Goal: Transaction & Acquisition: Purchase product/service

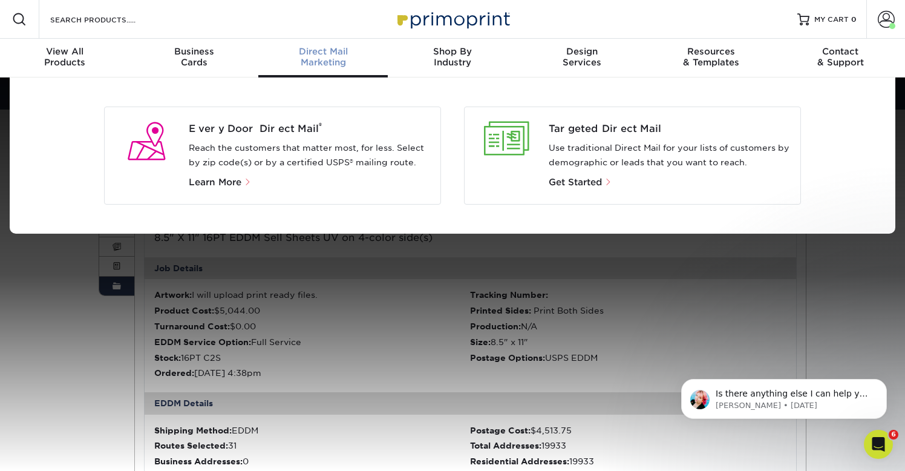
click at [325, 56] on div "Direct Mail Marketing" at bounding box center [322, 57] width 129 height 22
click at [266, 125] on span "Every Door Direct Mail ®" at bounding box center [310, 129] width 243 height 15
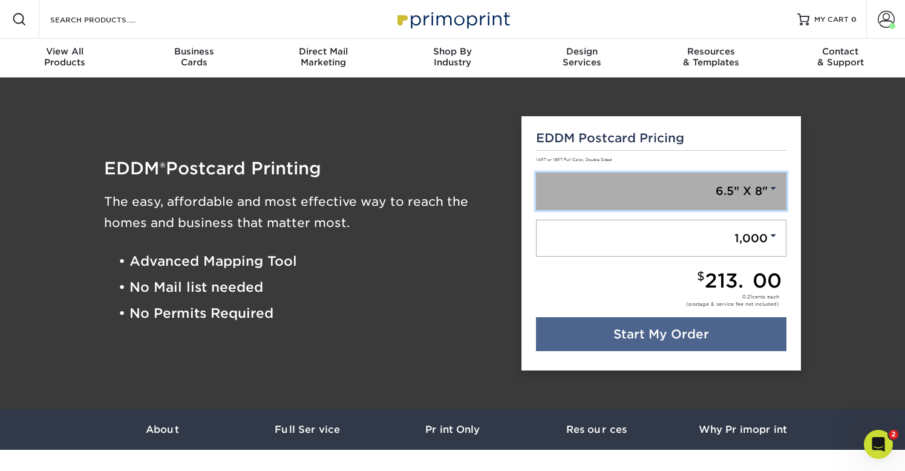
click at [774, 189] on span at bounding box center [773, 188] width 11 height 11
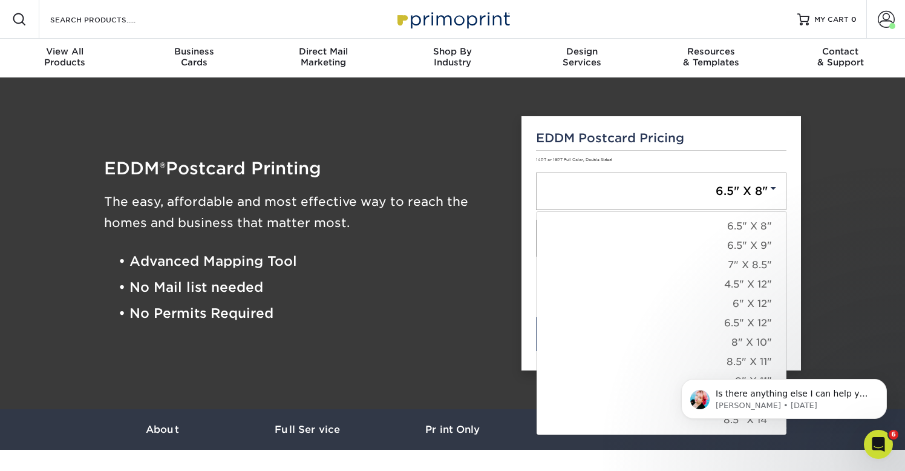
click at [739, 364] on body "Is there anything else I can help you with at the moment? Jenny • 2w ago" at bounding box center [784, 395] width 232 height 75
click at [751, 341] on link "8" X 10"" at bounding box center [662, 342] width 250 height 19
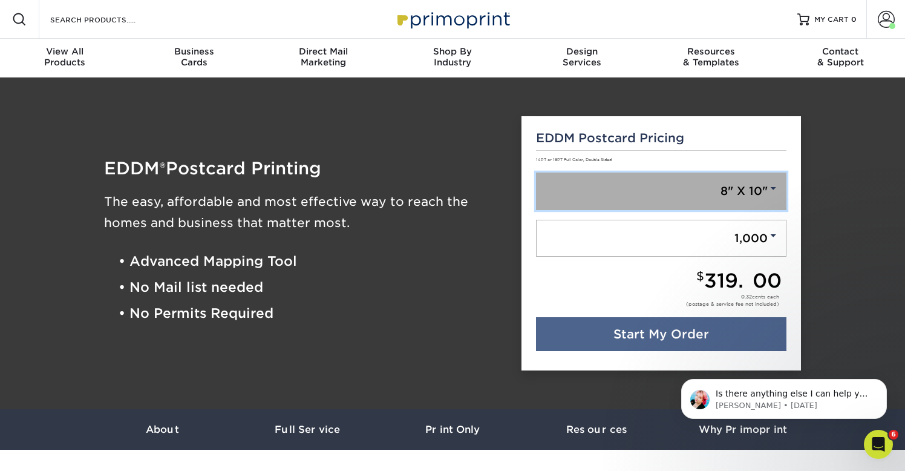
click at [754, 186] on link "8" X 10"" at bounding box center [661, 191] width 251 height 38
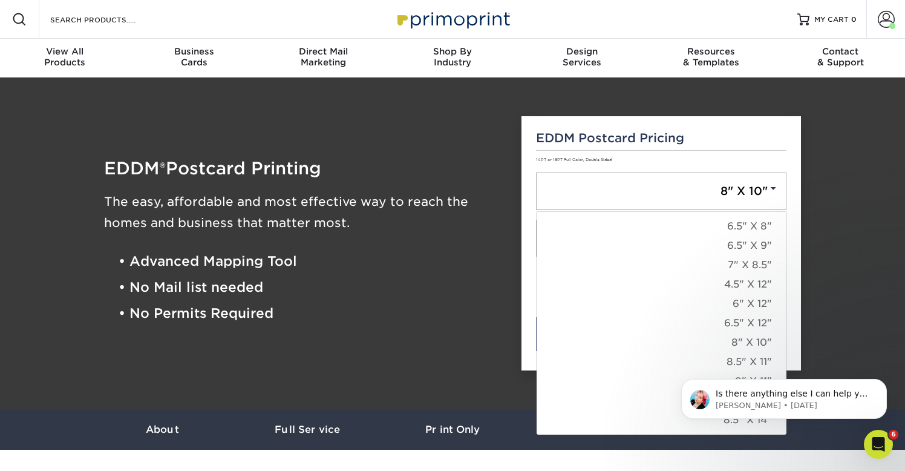
click at [739, 355] on html "Is there anything else I can help you with at the moment? Jenny • 2w ago" at bounding box center [784, 395] width 242 height 85
click at [751, 360] on body "Is there anything else I can help you with at the moment? Jenny • 2w ago" at bounding box center [784, 395] width 232 height 75
click at [726, 359] on body "Is there anything else I can help you with at the moment? Jenny • 2w ago" at bounding box center [784, 395] width 232 height 75
click at [690, 365] on body "Is there anything else I can help you with at the moment? Jenny • 2w ago" at bounding box center [784, 395] width 232 height 75
click at [741, 339] on link "8" X 10"" at bounding box center [662, 342] width 250 height 19
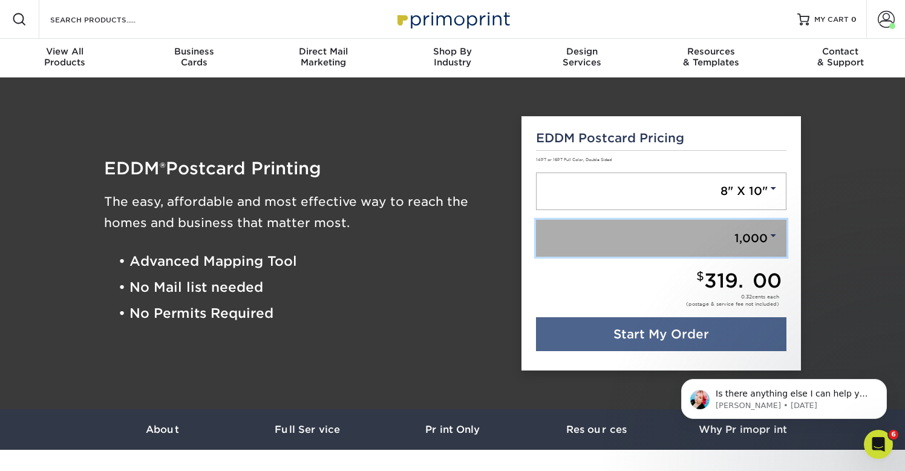
click at [744, 235] on link "1,000" at bounding box center [661, 239] width 251 height 38
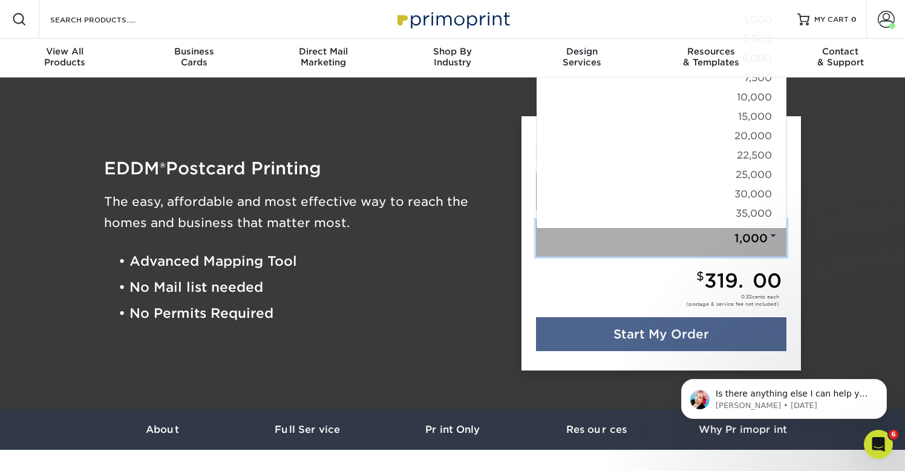
click at [754, 237] on link "1,000" at bounding box center [661, 239] width 251 height 38
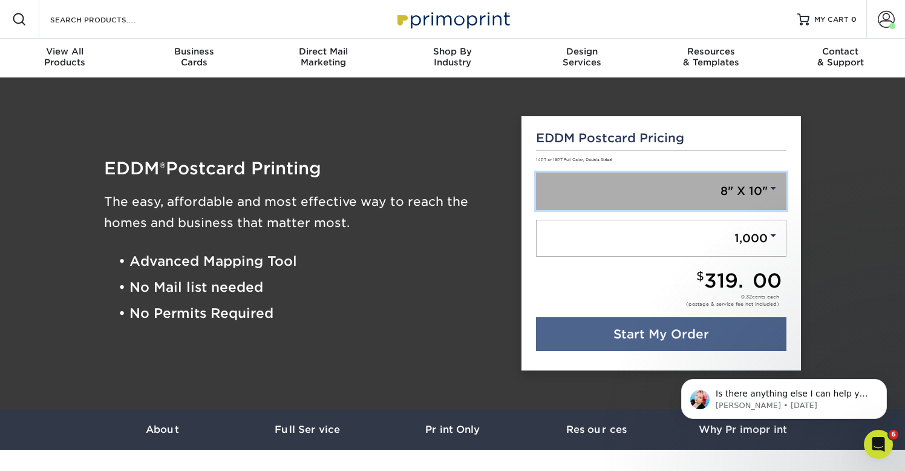
click at [761, 196] on link "8" X 10"" at bounding box center [661, 191] width 251 height 38
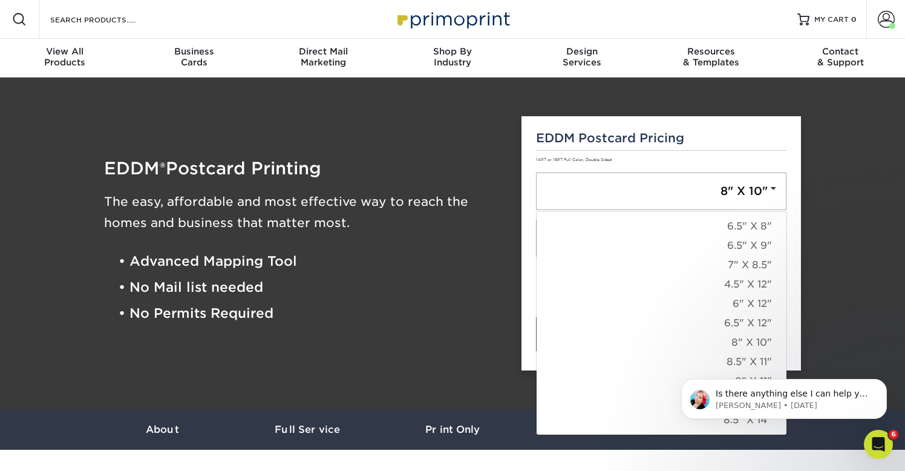
click at [741, 356] on html "Is there anything else I can help you with at the moment? Jenny • 2w ago" at bounding box center [784, 395] width 242 height 85
click at [738, 364] on body "Is there anything else I can help you with at the moment? Jenny • 2w ago" at bounding box center [784, 395] width 232 height 75
click at [736, 375] on body "Is there anything else I can help you with at the moment? Jenny • 2w ago" at bounding box center [784, 395] width 232 height 75
click at [885, 384] on icon "Dismiss notification" at bounding box center [883, 382] width 4 height 4
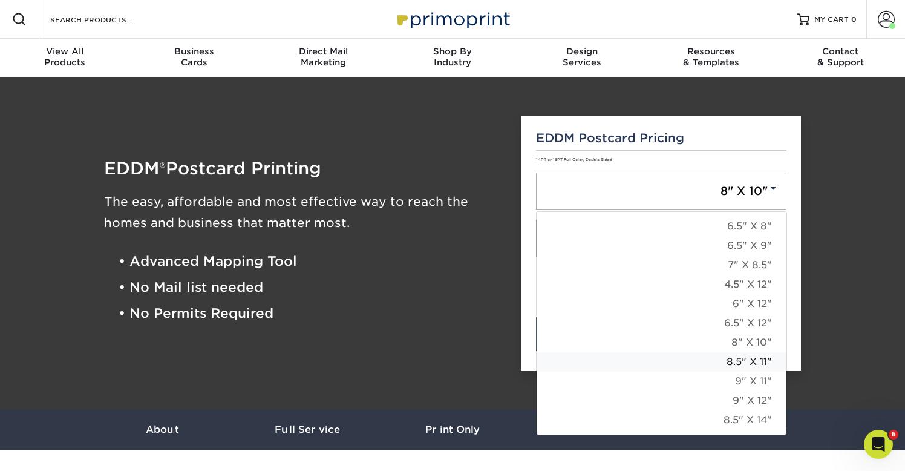
click at [756, 363] on link "8.5" X 11"" at bounding box center [662, 361] width 250 height 19
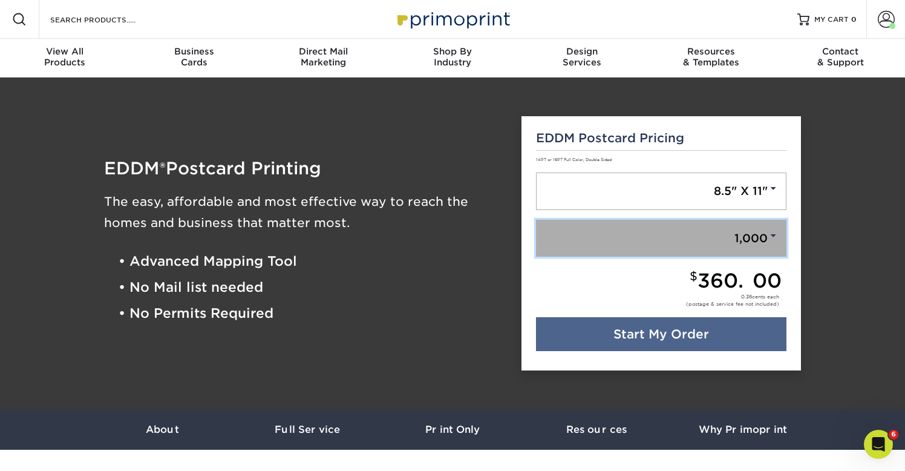
click at [759, 241] on link "1,000" at bounding box center [661, 239] width 251 height 38
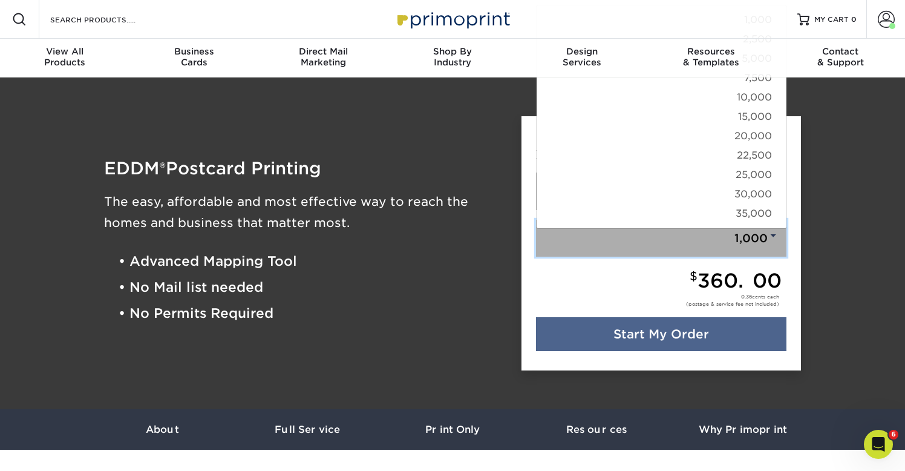
click at [689, 256] on link "1,000" at bounding box center [661, 239] width 251 height 38
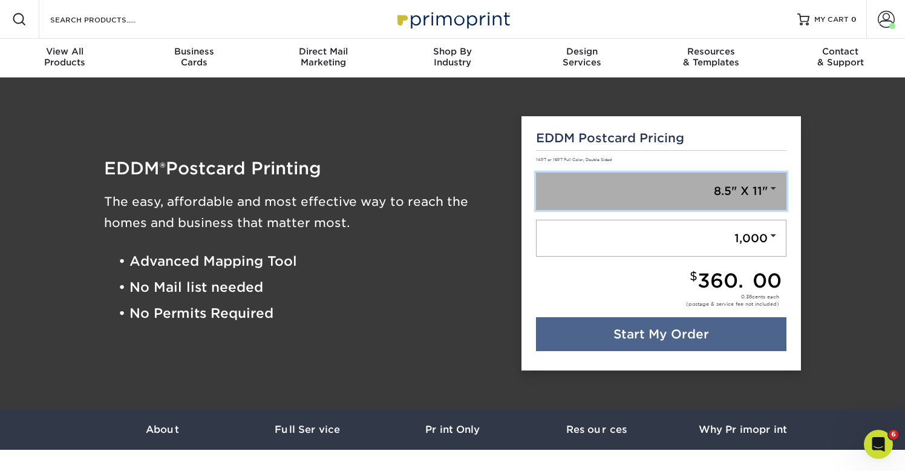
click at [725, 186] on link "8.5" X 11"" at bounding box center [661, 191] width 251 height 38
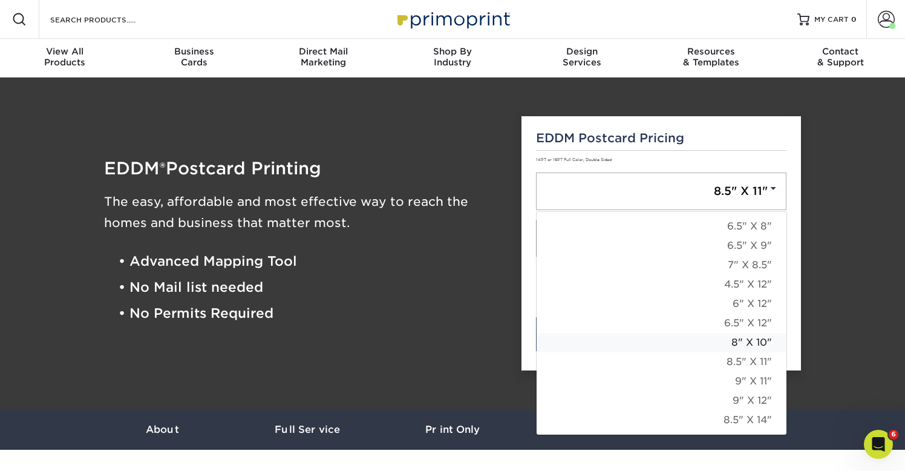
click at [754, 339] on link "8" X 10"" at bounding box center [662, 342] width 250 height 19
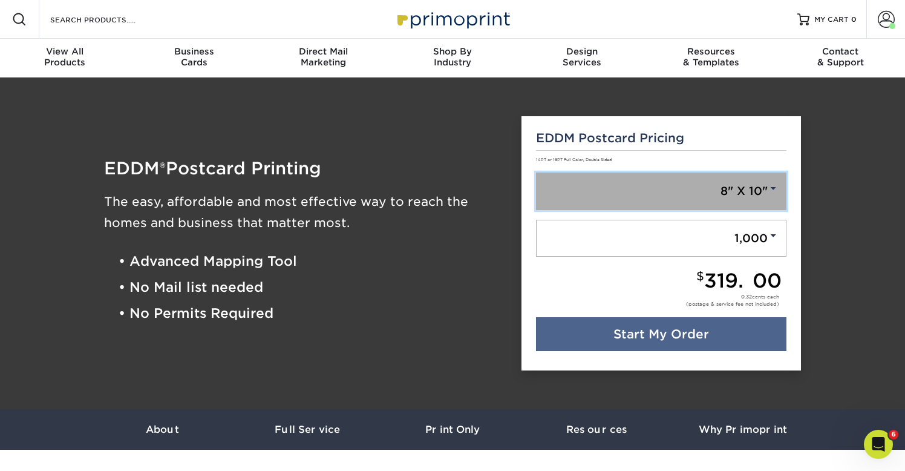
click at [758, 194] on link "8" X 10"" at bounding box center [661, 191] width 251 height 38
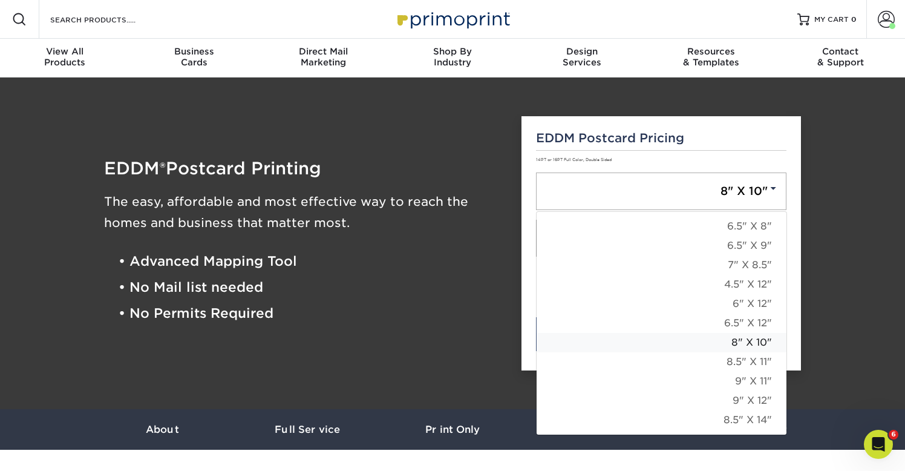
click at [736, 339] on link "8" X 10"" at bounding box center [662, 342] width 250 height 19
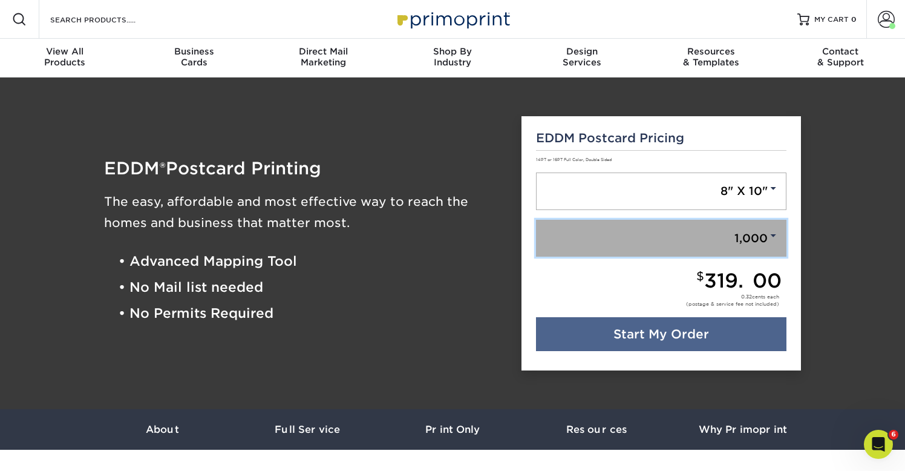
click at [770, 240] on span at bounding box center [773, 235] width 11 height 11
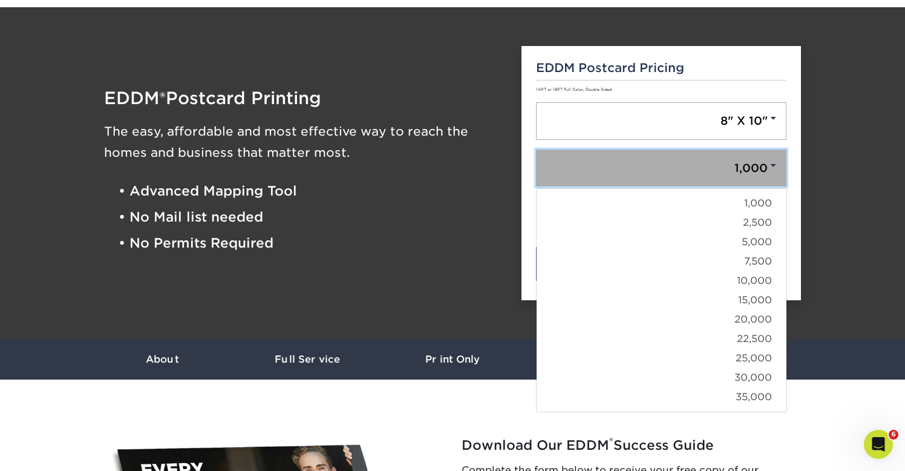
scroll to position [69, 0]
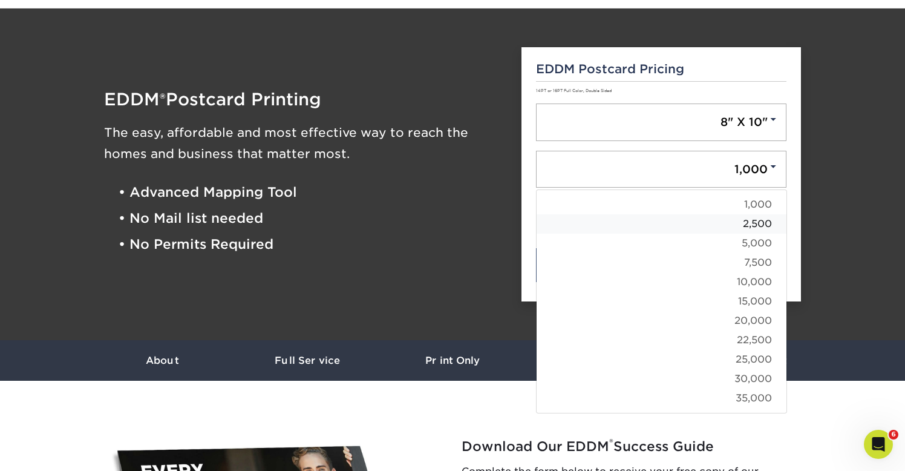
click at [765, 223] on link "2,500" at bounding box center [662, 223] width 250 height 19
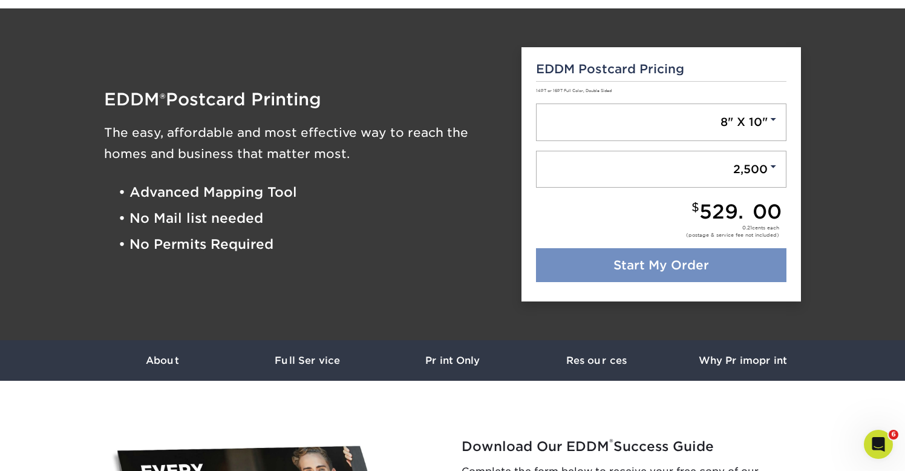
click at [683, 265] on link "Start My Order" at bounding box center [661, 265] width 251 height 34
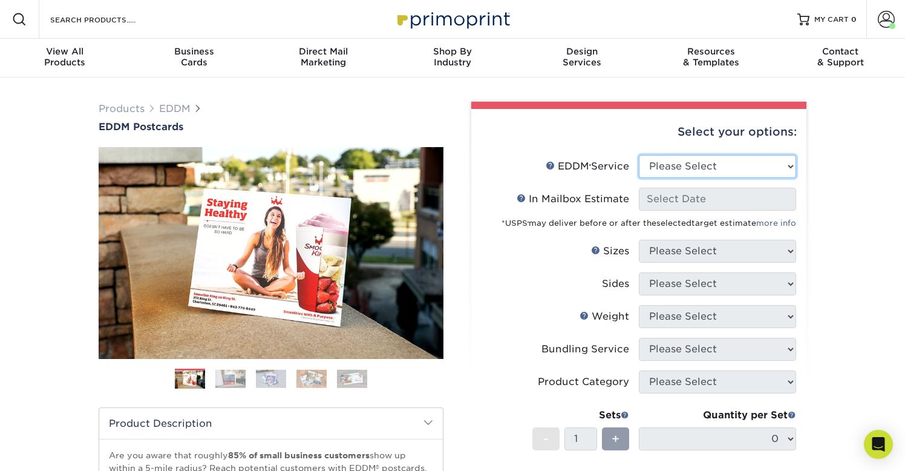
click at [733, 166] on select "Please Select Full Service Print Only" at bounding box center [717, 166] width 157 height 23
select select "full_service"
click at [639, 155] on select "Please Select Full Service Print Only" at bounding box center [717, 166] width 157 height 23
select select "-1"
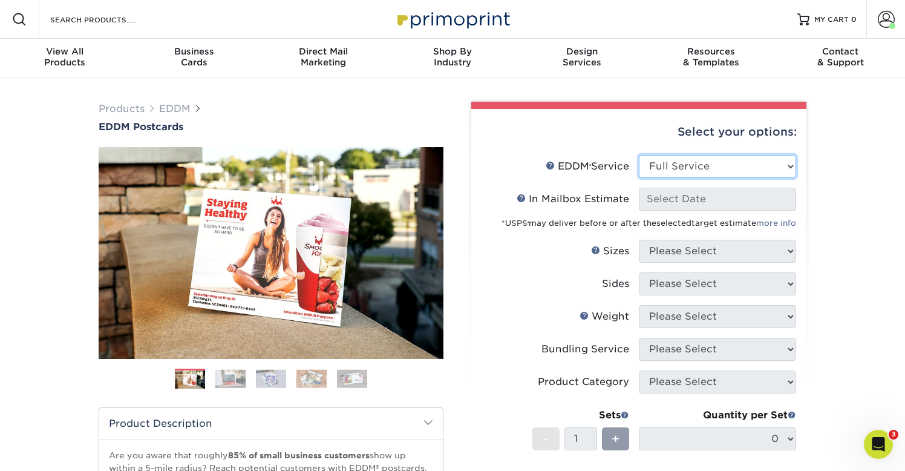
select select "-1"
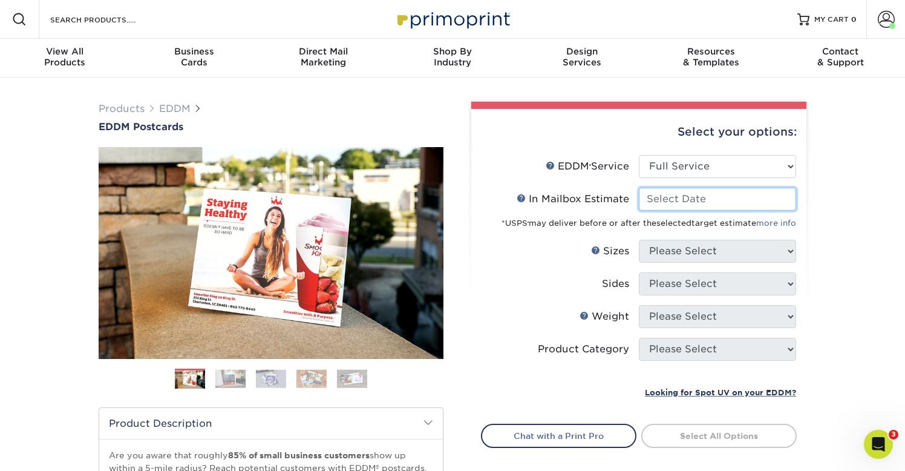
click at [724, 200] on input "In Mailbox Estimate Help In Mailbox Estimate" at bounding box center [717, 199] width 157 height 23
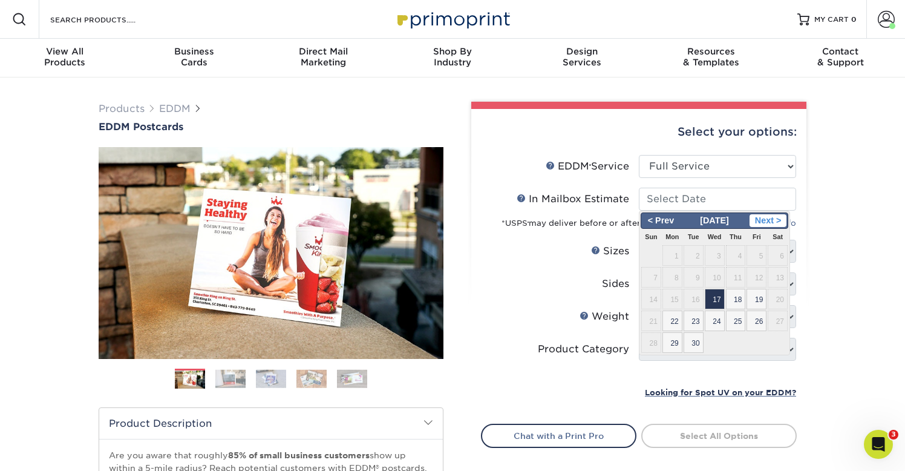
click at [779, 219] on span "Next >" at bounding box center [768, 220] width 37 height 13
click at [715, 258] on span "1" at bounding box center [715, 255] width 20 height 21
type input "2025-10-01"
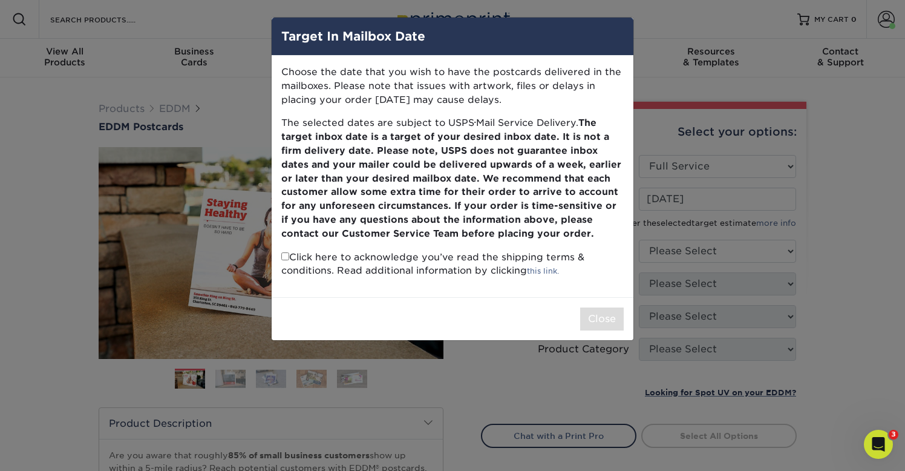
click at [284, 263] on p "Click here to acknowledge you’ve read the shipping terms & conditions. Read add…" at bounding box center [452, 264] width 342 height 28
click at [284, 255] on input "checkbox" at bounding box center [285, 256] width 8 height 8
checkbox input "true"
click at [599, 326] on button "Close" at bounding box center [602, 318] width 44 height 23
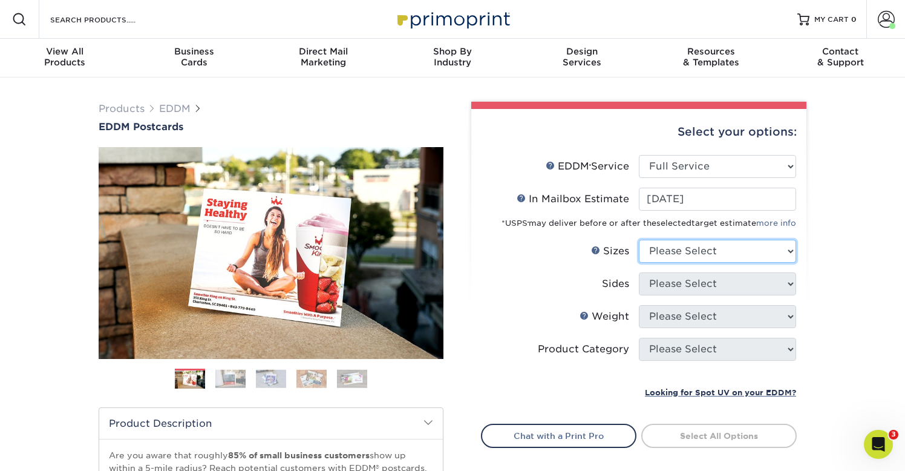
click at [711, 255] on select "Please Select 4.5" x 12" 6" x 12" 6.5" x 8" 6.5" x 9" 6.5" x 12" 7" x 8.5" 8" x…" at bounding box center [717, 251] width 157 height 23
select select "8.00x10.00"
click at [639, 240] on select "Please Select 4.5" x 12" 6" x 12" 6.5" x 8" 6.5" x 9" 6.5" x 12" 7" x 8.5" 8" x…" at bounding box center [717, 251] width 157 height 23
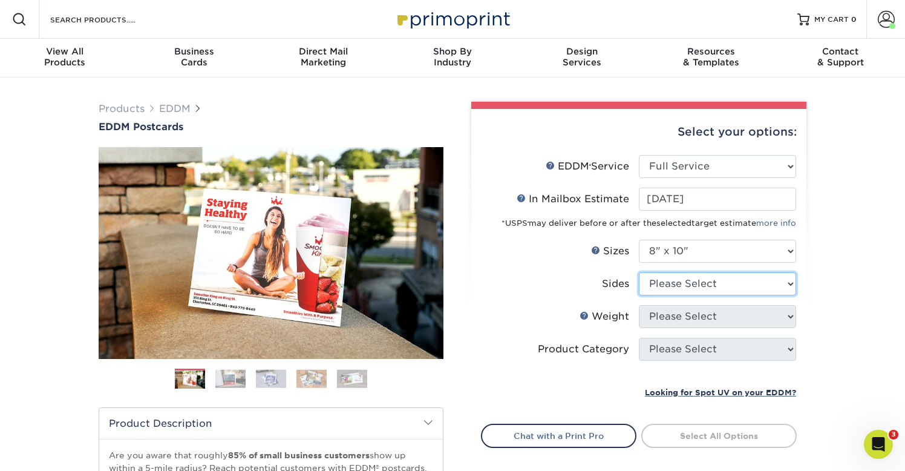
click at [721, 286] on select "Please Select Print Both Sides Print Front Only" at bounding box center [717, 283] width 157 height 23
select select "13abbda7-1d64-4f25-8bb2-c179b224825d"
click at [639, 272] on select "Please Select Print Both Sides Print Front Only" at bounding box center [717, 283] width 157 height 23
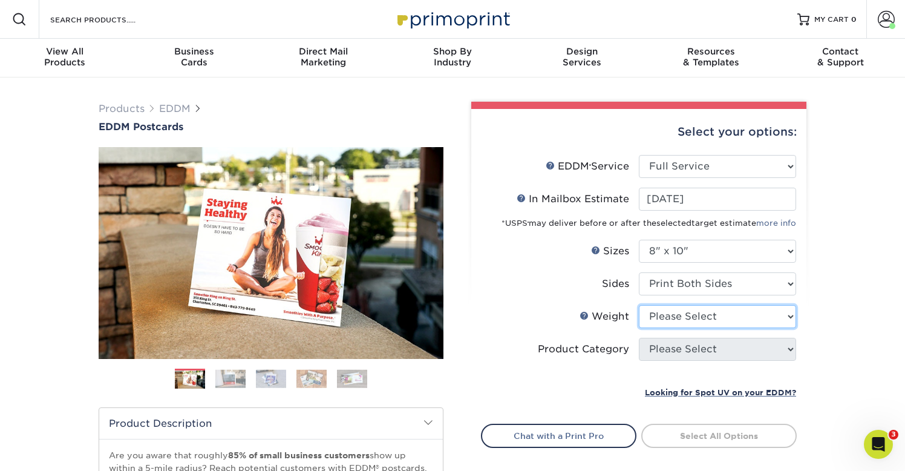
click at [731, 318] on select "Please Select 16PT 14PT" at bounding box center [717, 316] width 157 height 23
select select "16PT"
click at [639, 305] on select "Please Select 16PT 14PT" at bounding box center [717, 316] width 157 height 23
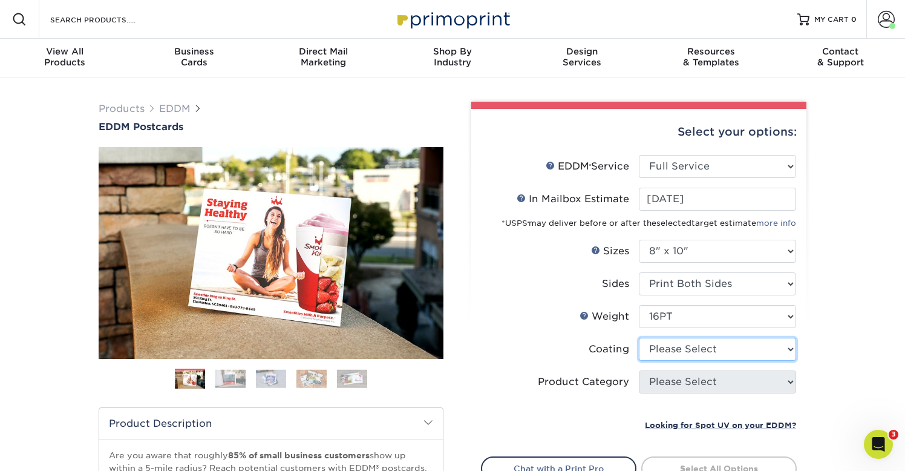
click at [722, 345] on select at bounding box center [717, 349] width 157 height 23
select select "ae367451-b2b8-45df-a344-0f05b6a12993"
click at [639, 338] on select at bounding box center [717, 349] width 157 height 23
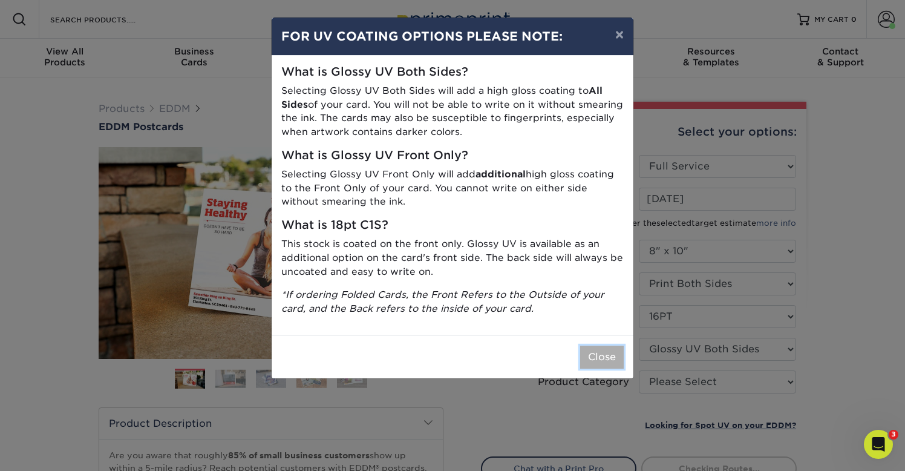
click at [594, 361] on button "Close" at bounding box center [602, 356] width 44 height 23
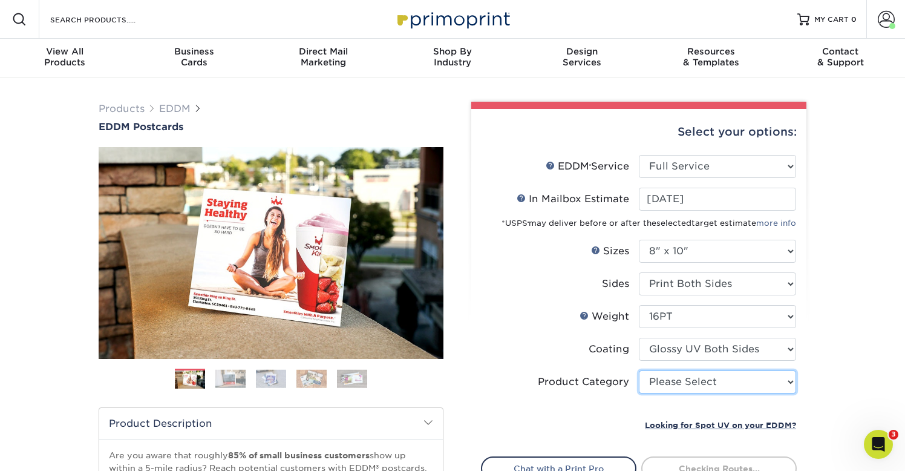
click at [679, 381] on select "Please Select Sell Sheets" at bounding box center [717, 381] width 157 height 23
select select "eddd4a87-9082-47bb-843b-3bca55f6c842"
click at [639, 370] on select "Please Select Sell Sheets" at bounding box center [717, 381] width 157 height 23
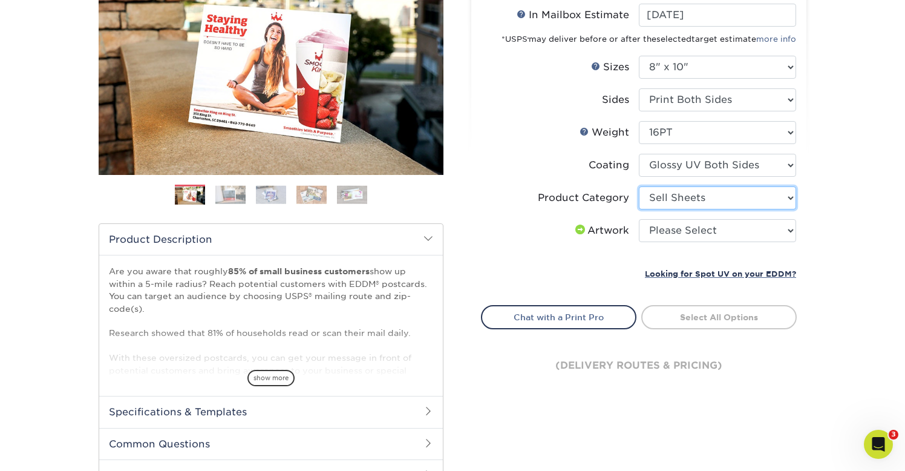
scroll to position [186, 0]
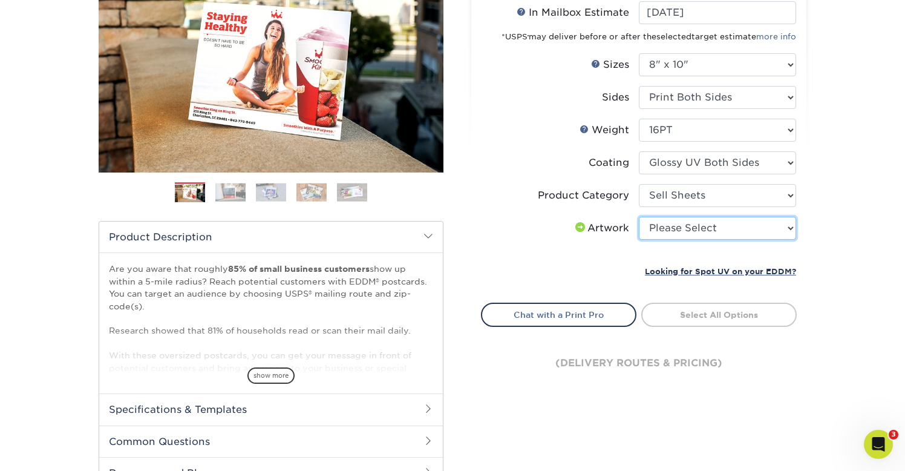
click at [730, 226] on select "Please Select I will upload files I need a design - $150" at bounding box center [717, 228] width 157 height 23
select select "upload"
click at [639, 217] on select "Please Select I will upload files I need a design - $150" at bounding box center [717, 228] width 157 height 23
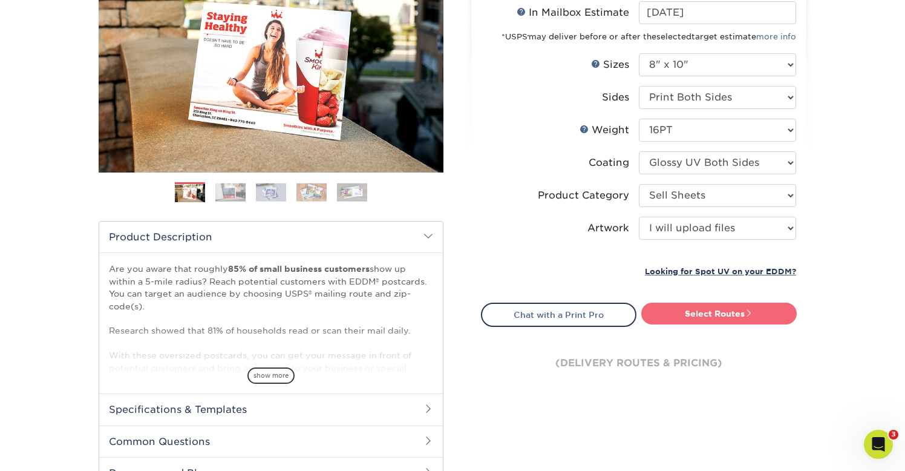
click at [705, 315] on link "Select Routes" at bounding box center [719, 314] width 156 height 22
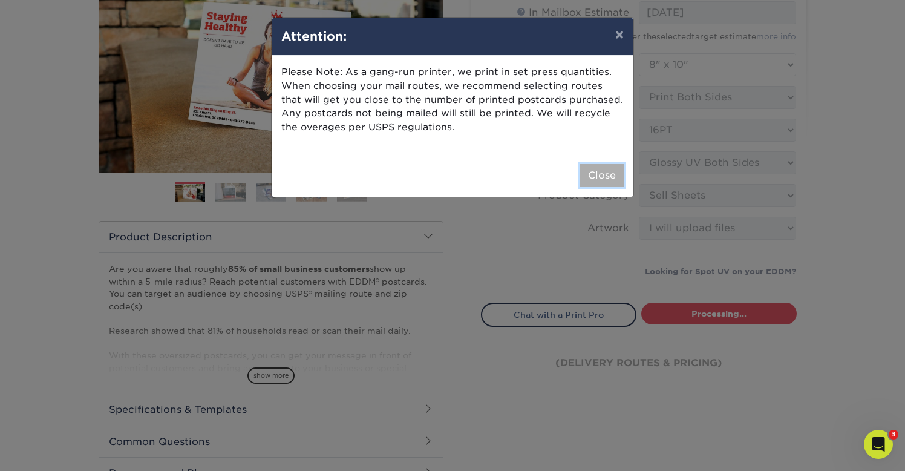
click at [598, 172] on button "Close" at bounding box center [602, 175] width 44 height 23
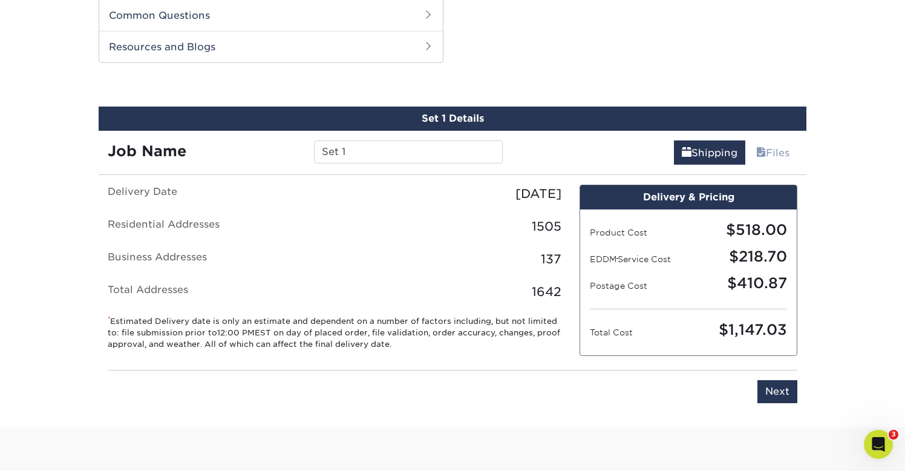
scroll to position [614, 0]
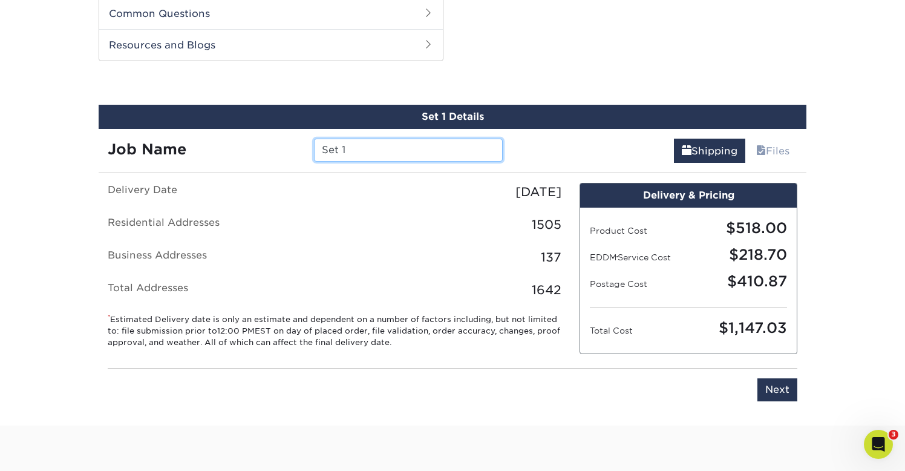
click at [381, 148] on input "Set 1" at bounding box center [408, 150] width 188 height 23
type input "S"
type input "pb"
click at [774, 392] on input "Next" at bounding box center [778, 389] width 40 height 23
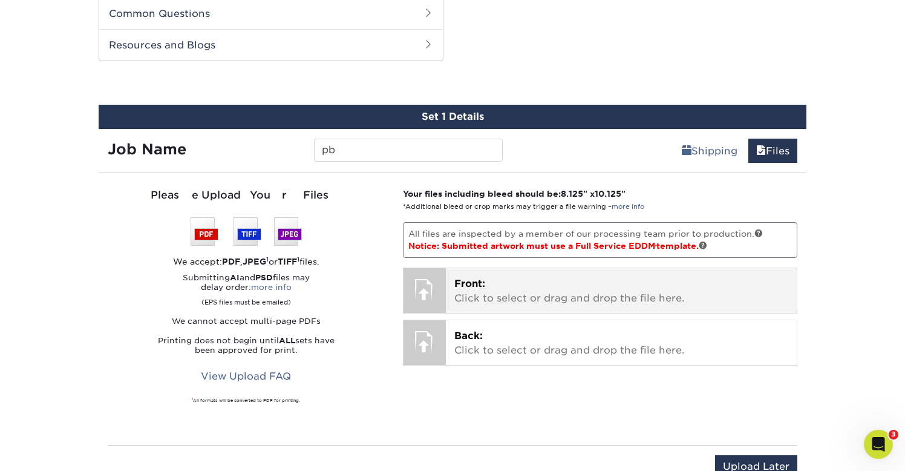
click at [489, 295] on p "Front: Click to select or drag and drop the file here." at bounding box center [621, 291] width 335 height 29
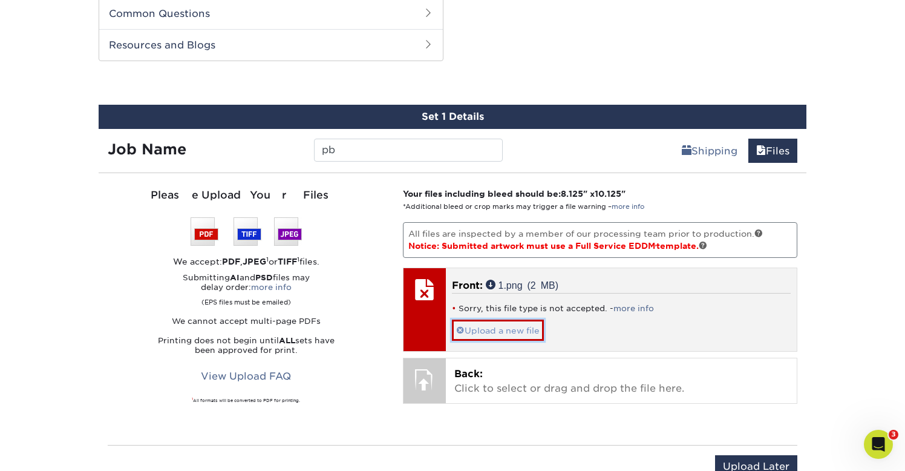
click at [503, 326] on link "Upload a new file" at bounding box center [498, 329] width 92 height 21
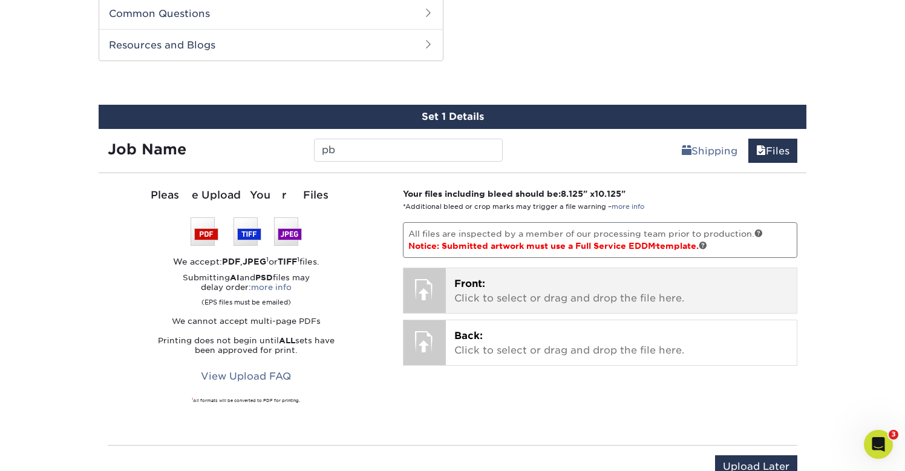
click at [496, 302] on p "Front: Click to select or drag and drop the file here." at bounding box center [621, 291] width 335 height 29
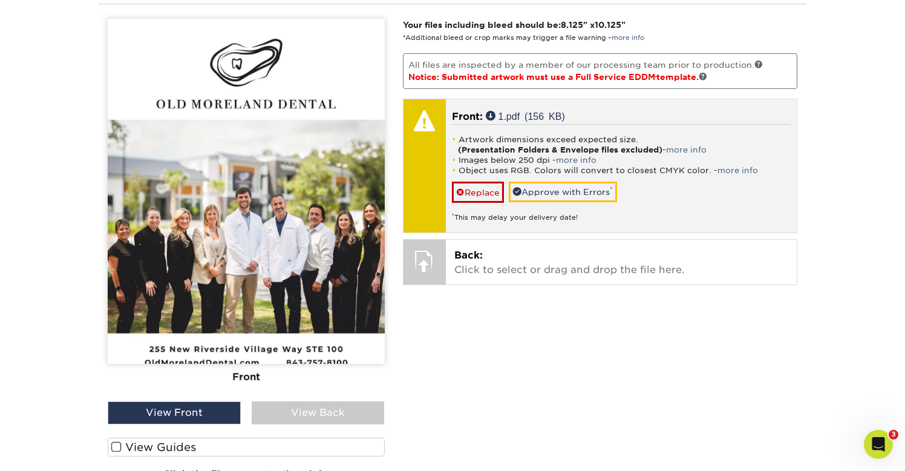
scroll to position [785, 0]
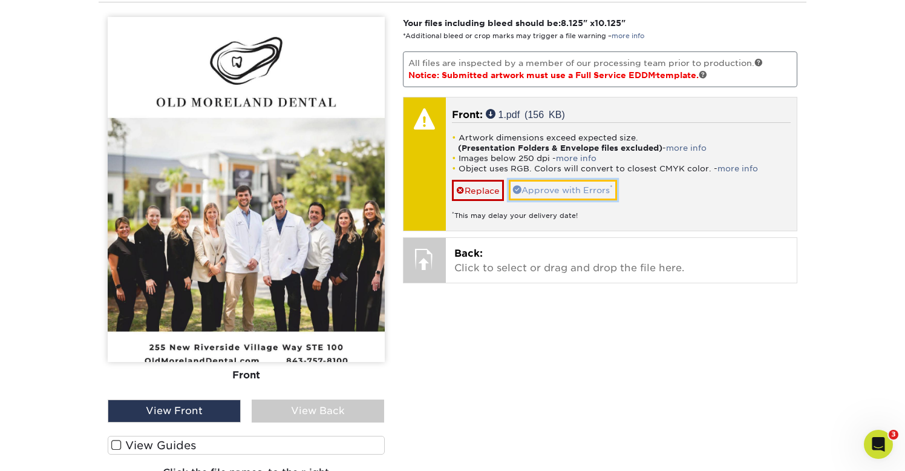
click at [597, 189] on link "Approve with Errors *" at bounding box center [563, 190] width 108 height 21
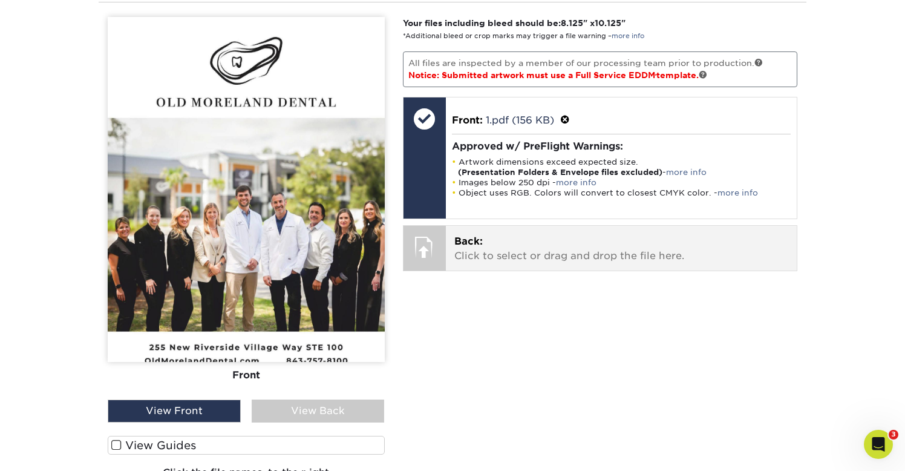
click at [564, 252] on p "Back: Click to select or drag and drop the file here." at bounding box center [621, 248] width 335 height 29
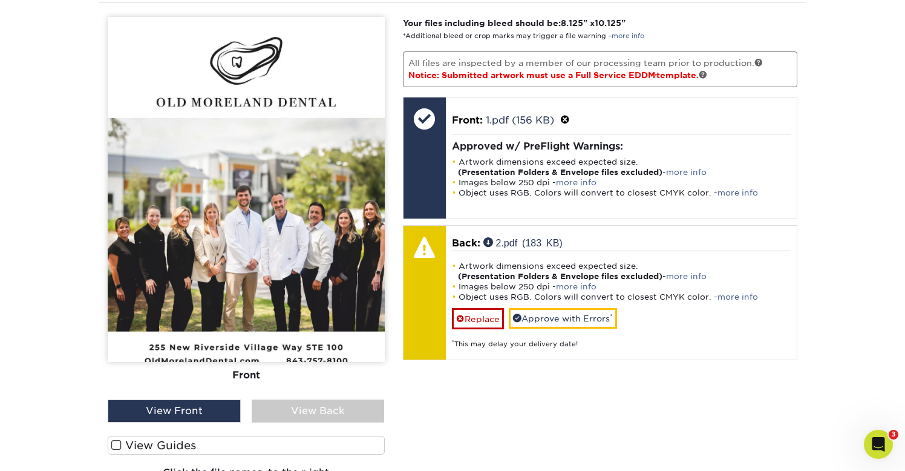
click at [357, 407] on div "View Back" at bounding box center [318, 410] width 133 height 23
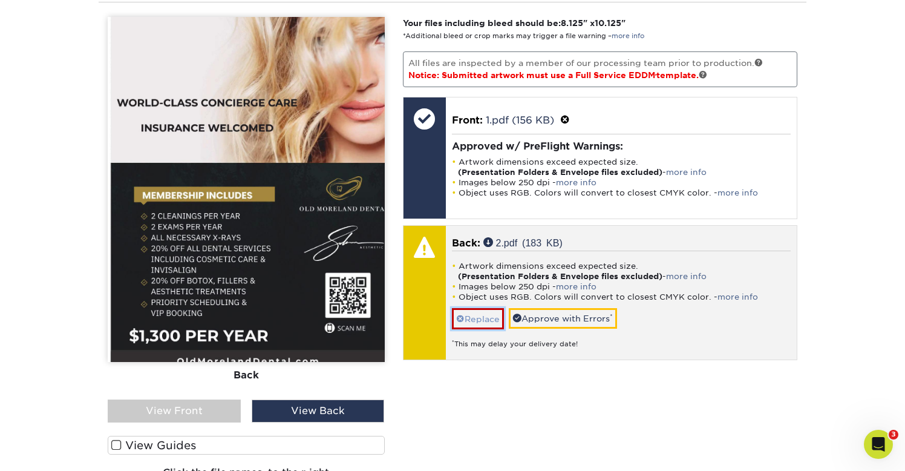
click at [483, 319] on link "Replace" at bounding box center [478, 318] width 52 height 21
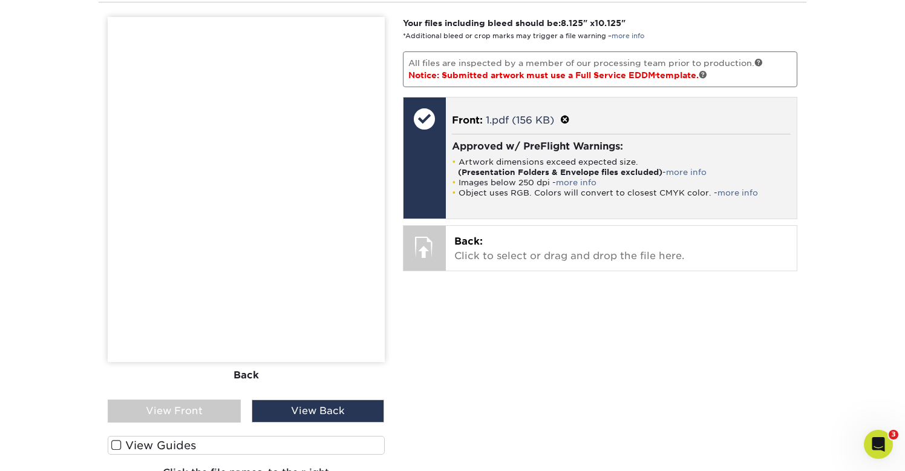
click at [568, 119] on span at bounding box center [565, 119] width 10 height 11
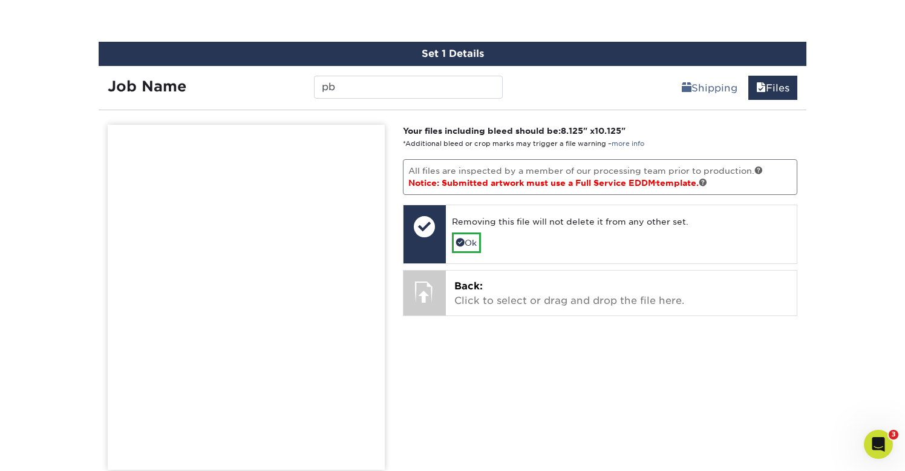
scroll to position [661, 0]
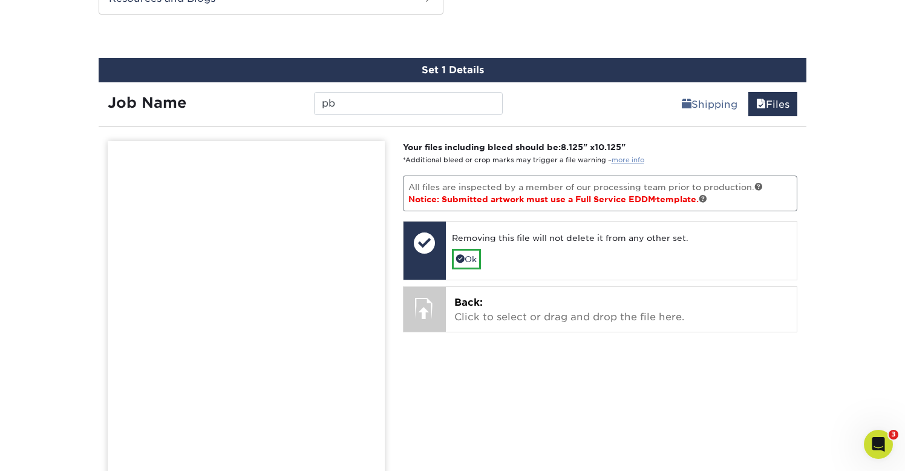
click at [629, 158] on link "more info" at bounding box center [628, 160] width 33 height 8
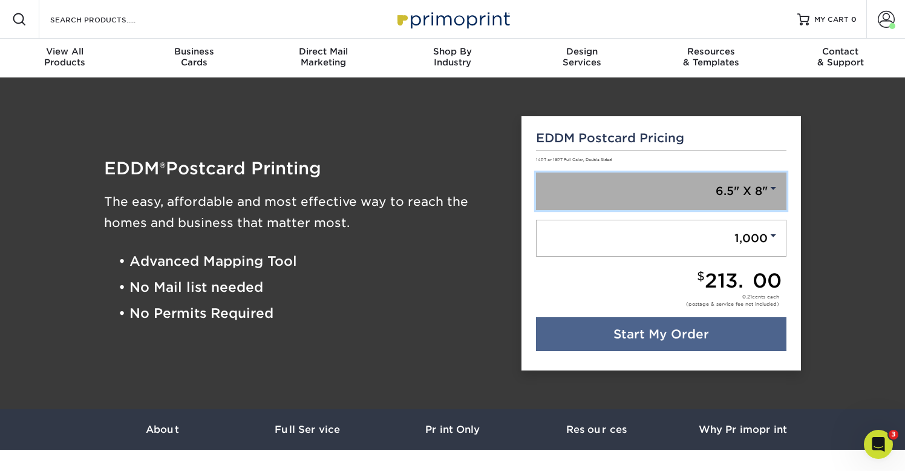
click at [776, 192] on span at bounding box center [773, 188] width 11 height 11
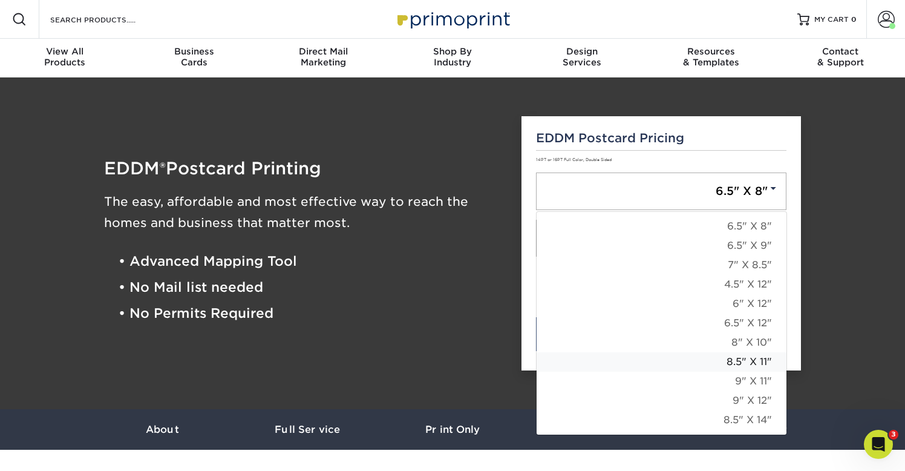
click at [758, 356] on link "8.5" X 11"" at bounding box center [662, 361] width 250 height 19
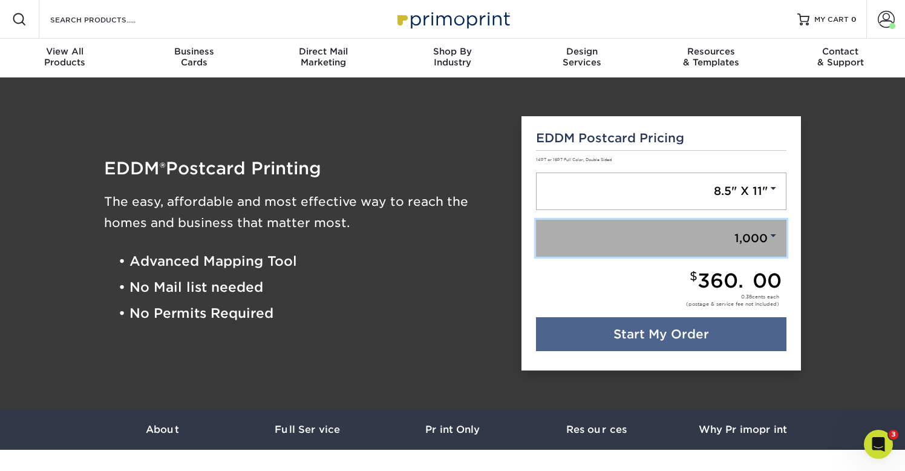
click at [776, 238] on span at bounding box center [773, 235] width 11 height 11
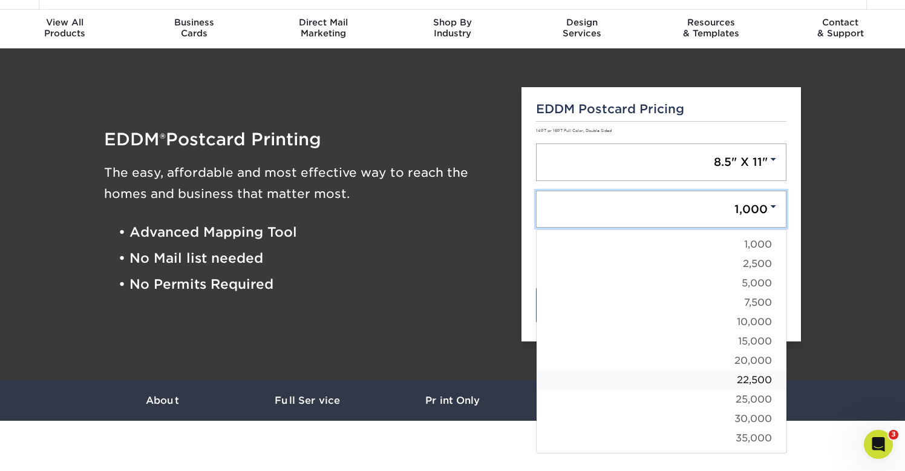
scroll to position [44, 0]
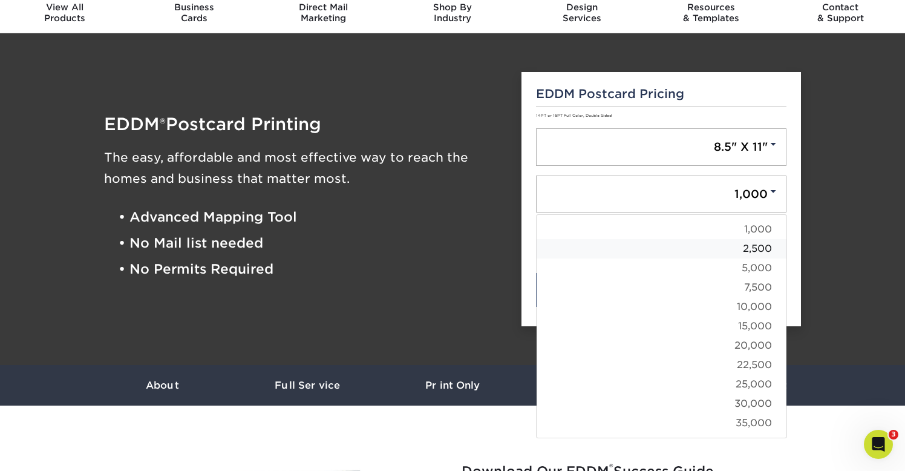
click at [756, 247] on link "2,500" at bounding box center [662, 248] width 250 height 19
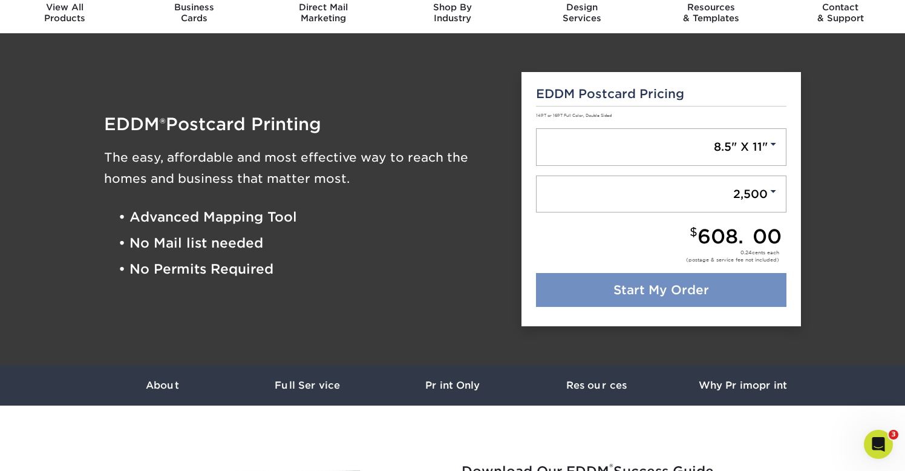
click at [677, 293] on link "Start My Order" at bounding box center [661, 290] width 251 height 34
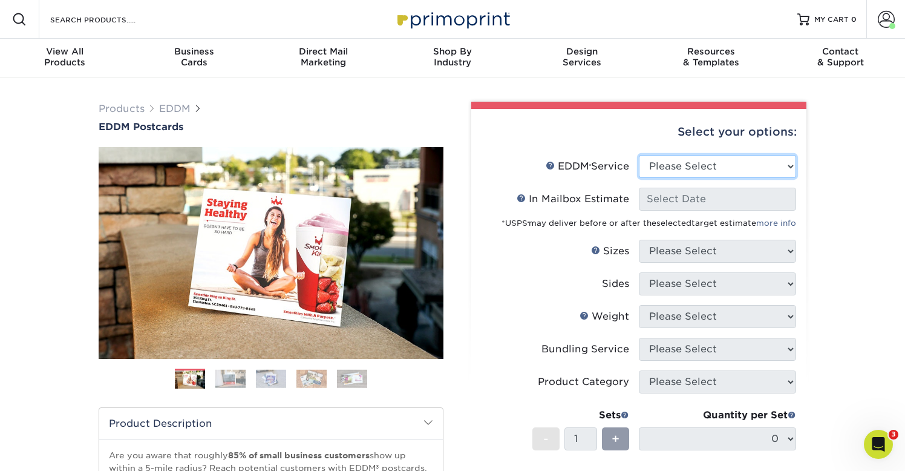
click at [761, 168] on select "Please Select Full Service Print Only" at bounding box center [717, 166] width 157 height 23
select select "full_service"
click at [639, 155] on select "Please Select Full Service Print Only" at bounding box center [717, 166] width 157 height 23
select select "-1"
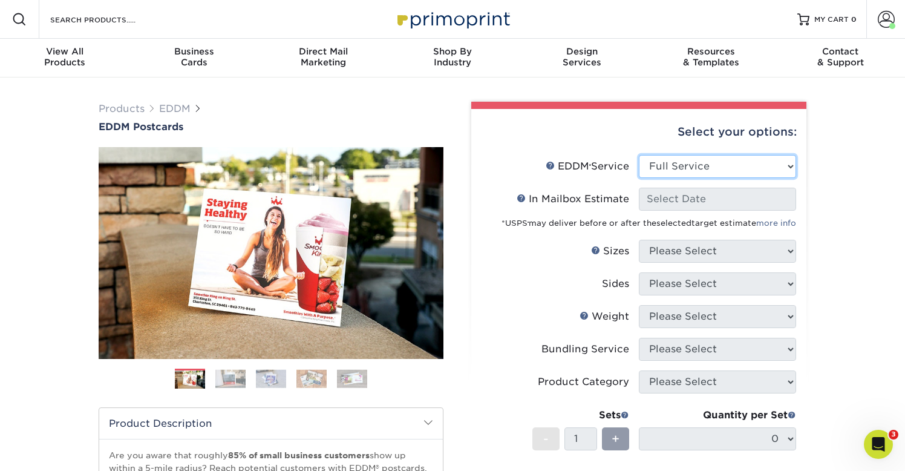
select select "-1"
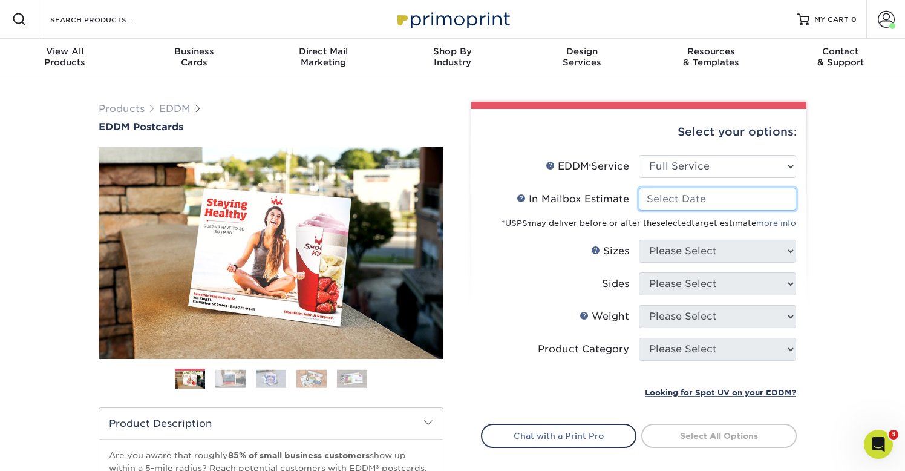
click at [737, 197] on input "In Mailbox Estimate Help In Mailbox Estimate" at bounding box center [717, 199] width 157 height 23
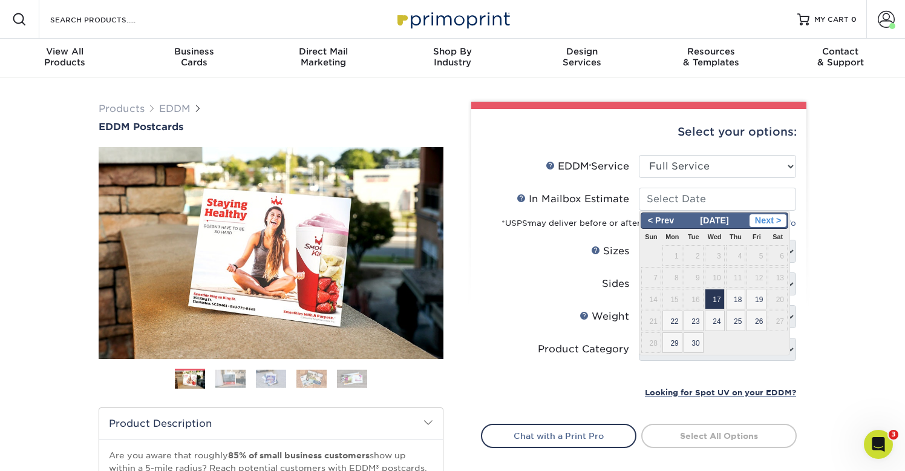
click at [772, 218] on span "Next >" at bounding box center [768, 220] width 37 height 13
click at [721, 249] on span "1" at bounding box center [715, 255] width 20 height 21
type input "[DATE]"
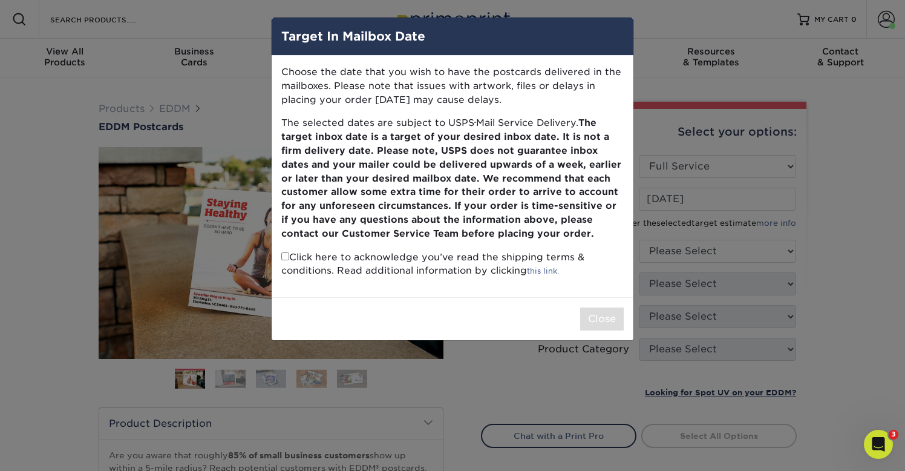
click at [285, 258] on input "checkbox" at bounding box center [285, 256] width 8 height 8
checkbox input "true"
click at [589, 318] on button "Close" at bounding box center [602, 318] width 44 height 23
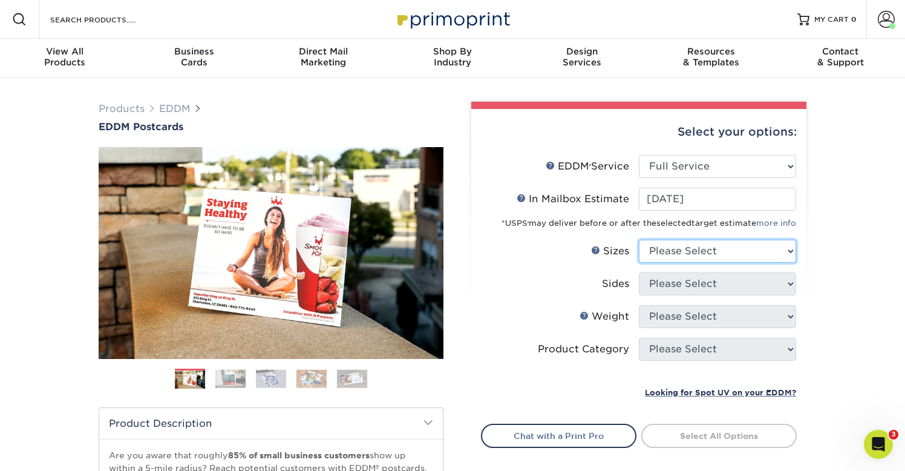
click at [688, 259] on select "Please Select 4.5" x 12" 6" x 12" 6.5" x 8" 6.5" x 9" 6.5" x 12" 7" x 8.5" 8" x…" at bounding box center [717, 251] width 157 height 23
select select "8.50x11.00"
click at [639, 240] on select "Please Select 4.5" x 12" 6" x 12" 6.5" x 8" 6.5" x 9" 6.5" x 12" 7" x 8.5" 8" x…" at bounding box center [717, 251] width 157 height 23
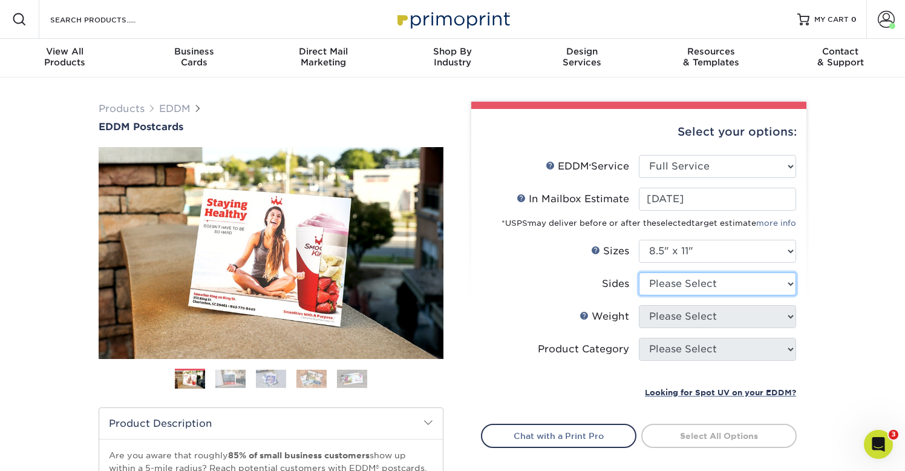
click at [700, 284] on select "Please Select Print Both Sides Print Front Only" at bounding box center [717, 283] width 157 height 23
select select "13abbda7-1d64-4f25-8bb2-c179b224825d"
click at [639, 272] on select "Please Select Print Both Sides Print Front Only" at bounding box center [717, 283] width 157 height 23
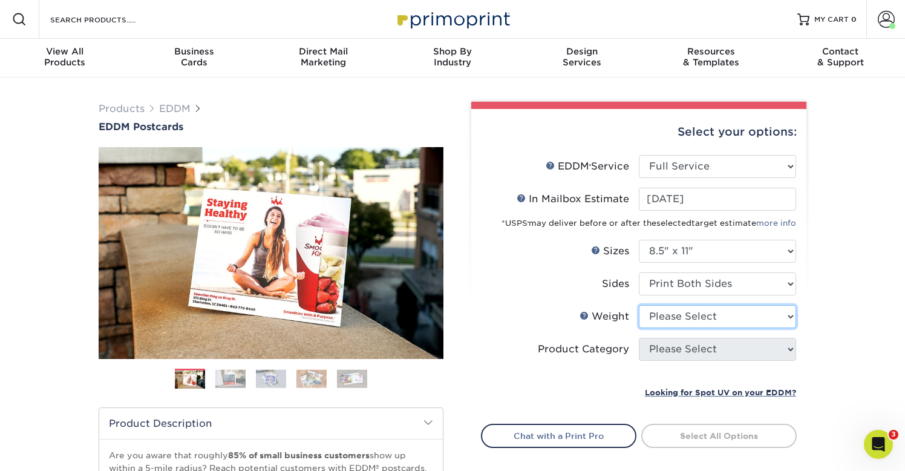
click at [701, 316] on select "Please Select 16PT 14PT" at bounding box center [717, 316] width 157 height 23
select select "16PT"
click at [639, 305] on select "Please Select 16PT 14PT" at bounding box center [717, 316] width 157 height 23
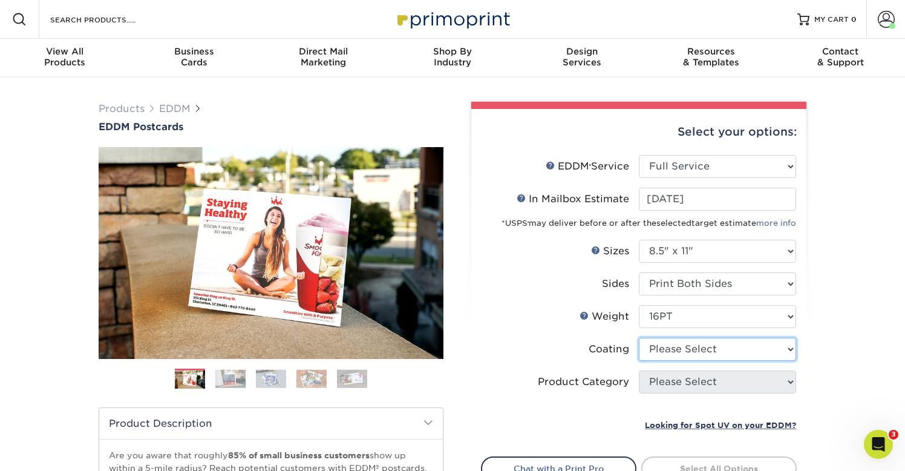
click at [703, 348] on select at bounding box center [717, 349] width 157 height 23
select select "ae367451-b2b8-45df-a344-0f05b6a12993"
click at [639, 338] on select at bounding box center [717, 349] width 157 height 23
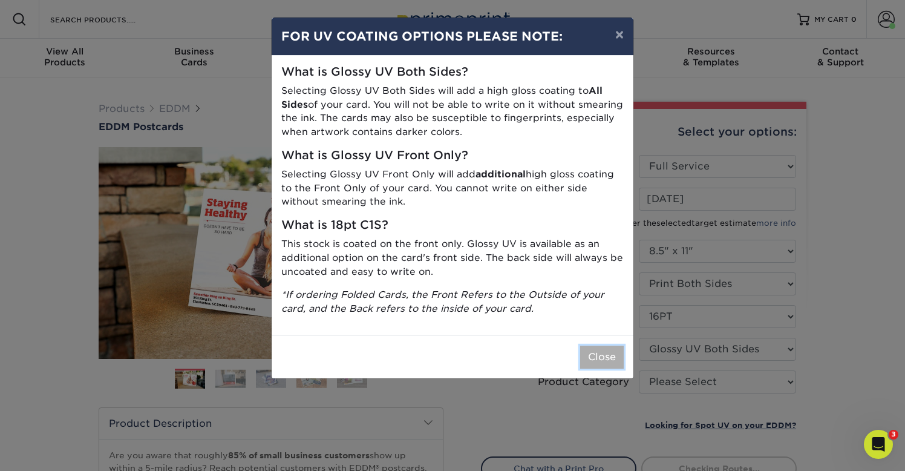
click at [594, 362] on button "Close" at bounding box center [602, 356] width 44 height 23
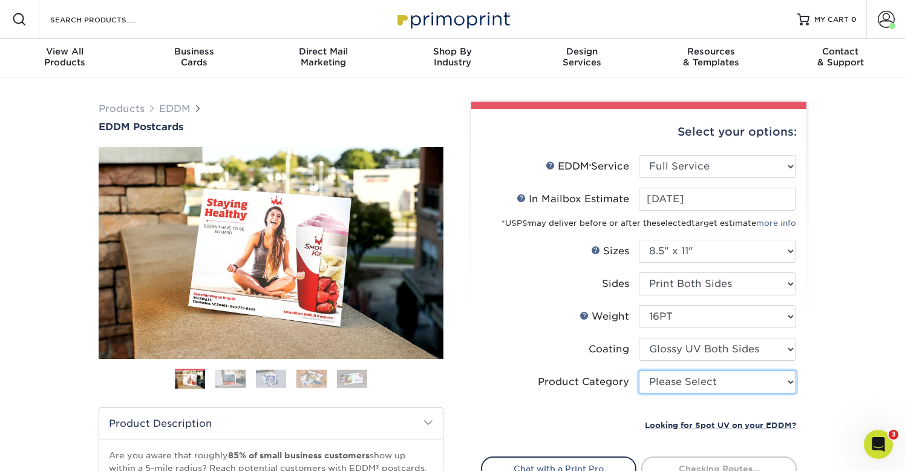
click at [675, 376] on select "Please Select Sell Sheets" at bounding box center [717, 381] width 157 height 23
select select "eddd4a87-9082-47bb-843b-3bca55f6c842"
click at [639, 370] on select "Please Select Sell Sheets" at bounding box center [717, 381] width 157 height 23
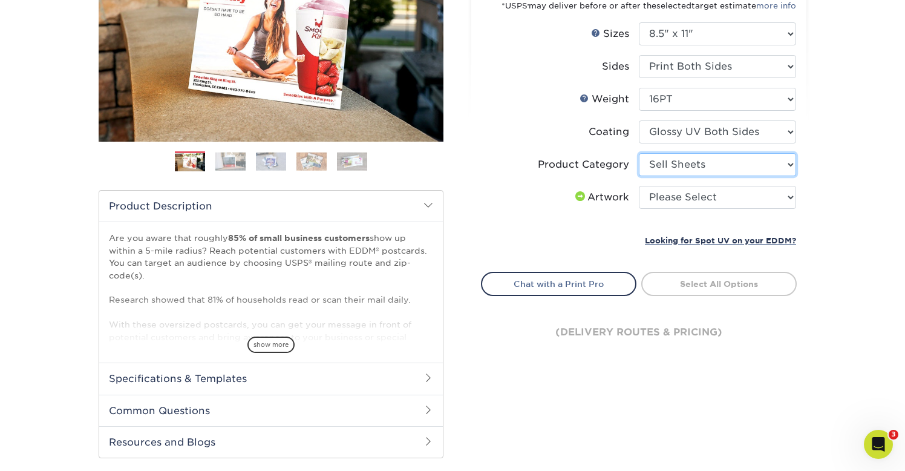
scroll to position [222, 0]
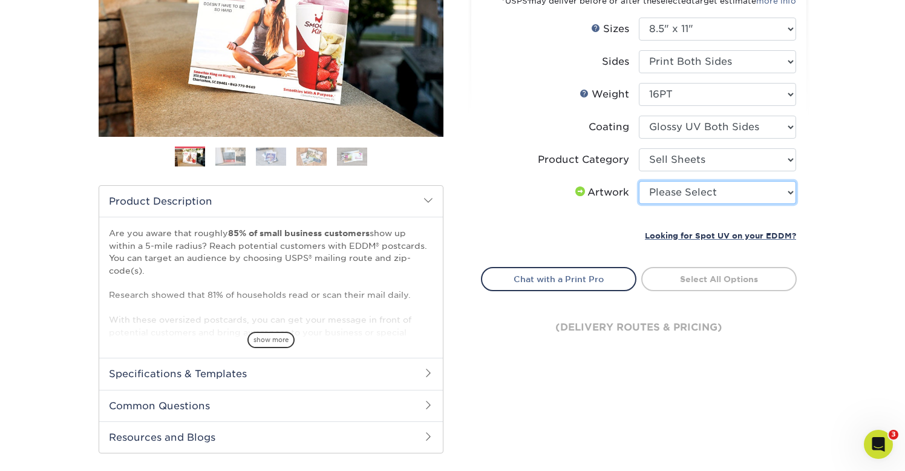
click at [689, 188] on select "Please Select I will upload files I need a design - $150" at bounding box center [717, 192] width 157 height 23
select select "upload"
click at [639, 181] on select "Please Select I will upload files I need a design - $150" at bounding box center [717, 192] width 157 height 23
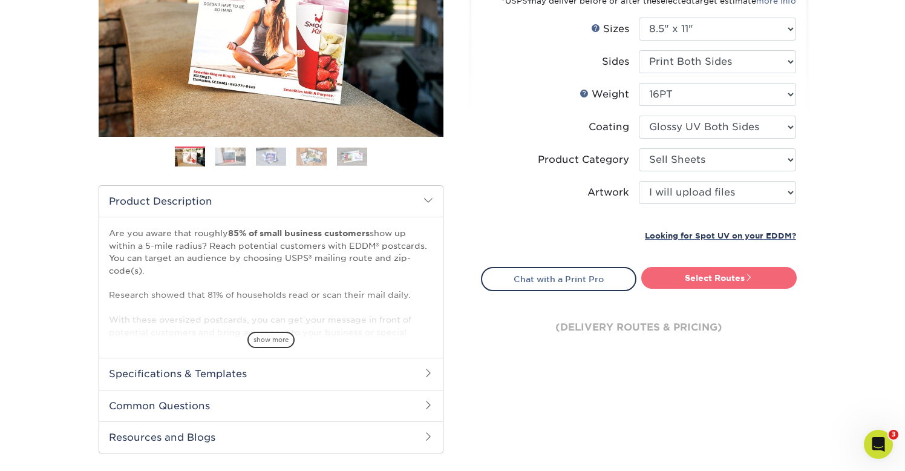
click at [704, 280] on link "Select Routes" at bounding box center [719, 278] width 156 height 22
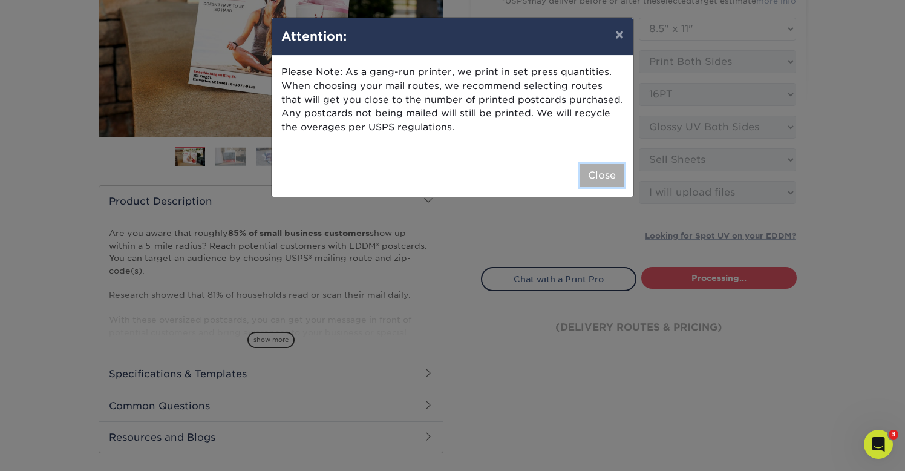
click at [597, 179] on button "Close" at bounding box center [602, 175] width 44 height 23
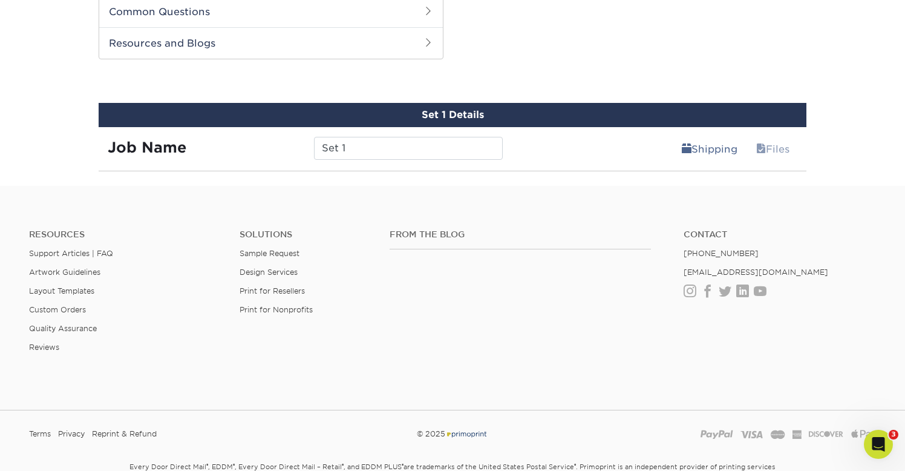
scroll to position [615, 0]
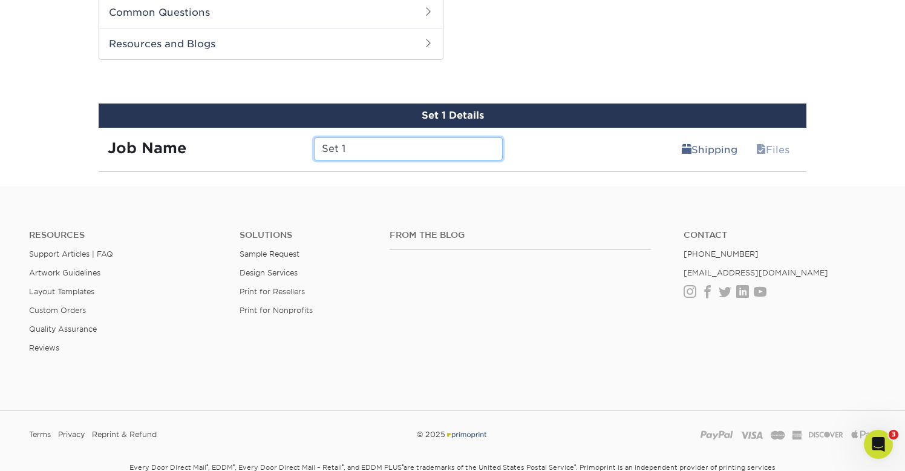
click at [407, 155] on input "Set 1" at bounding box center [408, 148] width 188 height 23
type input "S"
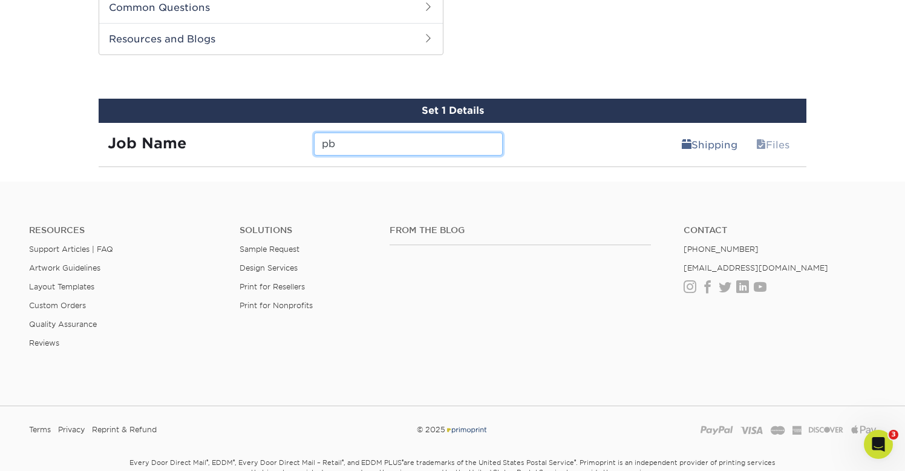
scroll to position [625, 0]
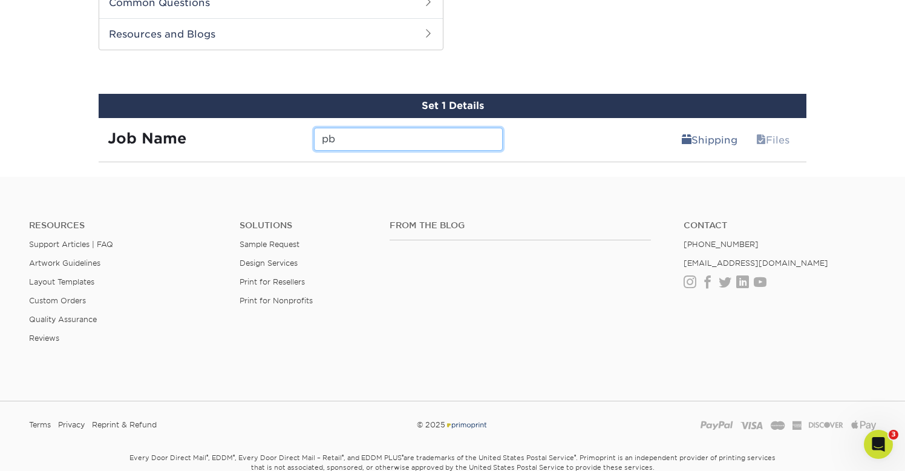
click at [462, 138] on input "pb" at bounding box center [408, 139] width 188 height 23
type input "pb"
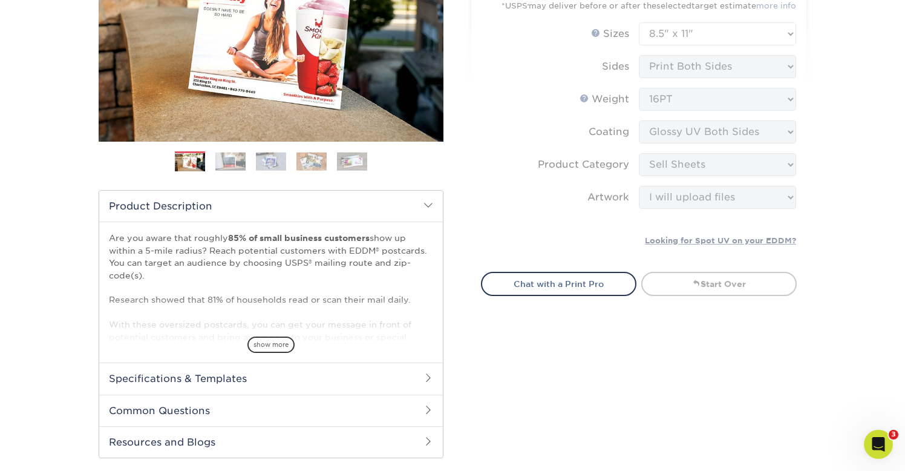
scroll to position [228, 0]
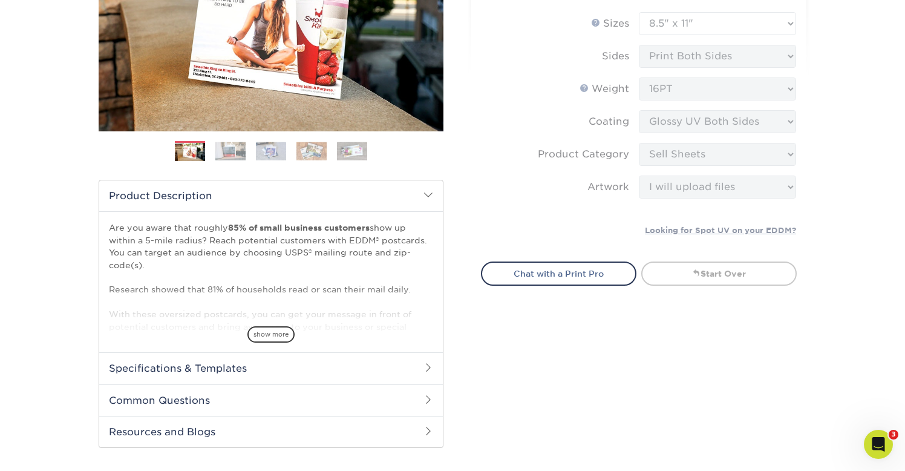
click at [758, 182] on form "EDDM Service Help EDDM ® Service Please Select Full Service Print Only < Prev" at bounding box center [639, 86] width 316 height 319
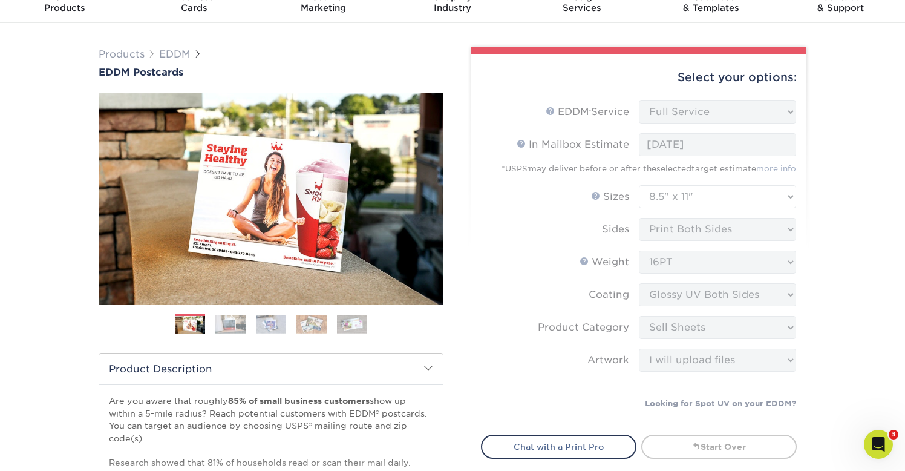
scroll to position [0, 0]
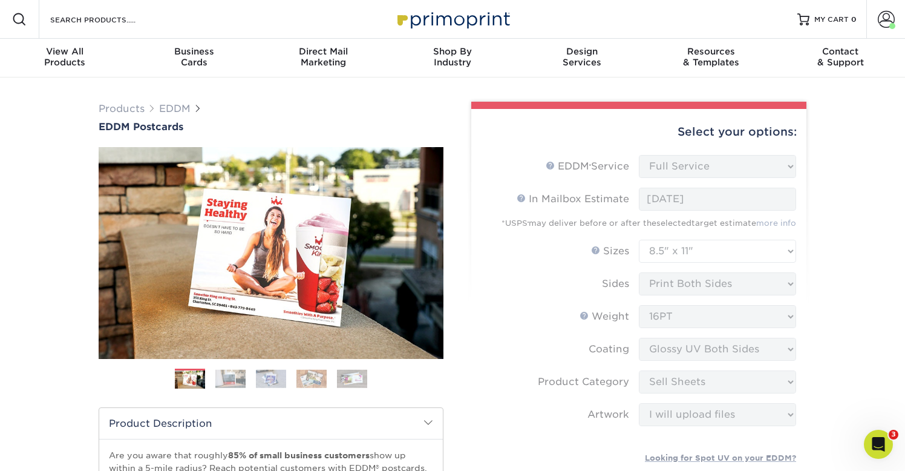
click at [714, 174] on form "EDDM Service Help EDDM ® Service Please Select Full Service Print Only < Prev" at bounding box center [639, 314] width 316 height 319
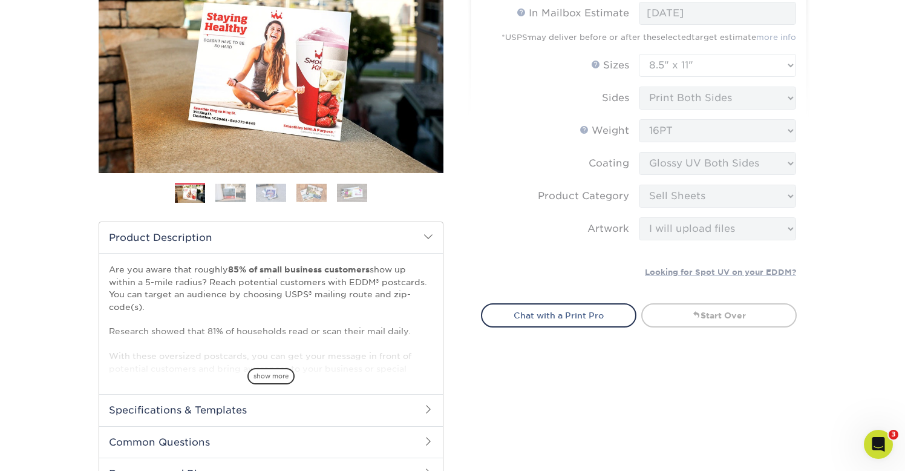
scroll to position [188, 0]
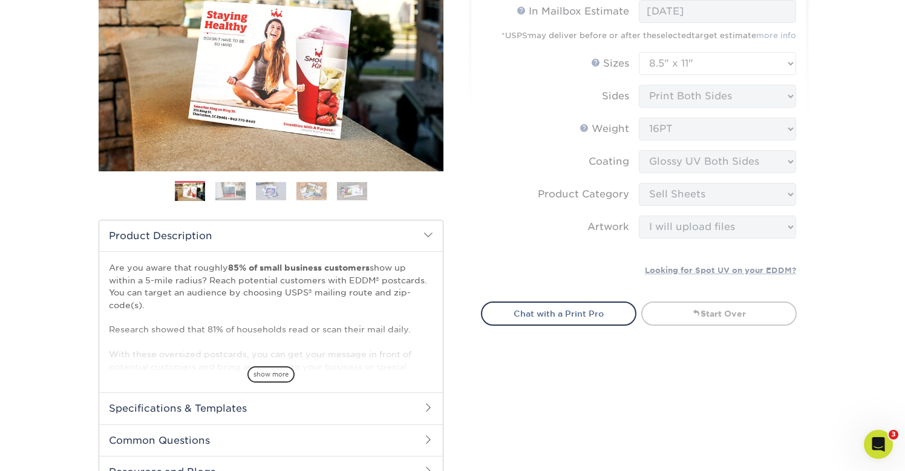
click at [782, 227] on form "EDDM Service Help EDDM ® Service Please Select Full Service Print Only < Prev" at bounding box center [639, 126] width 316 height 319
click at [721, 321] on link "Start Over" at bounding box center [719, 313] width 156 height 24
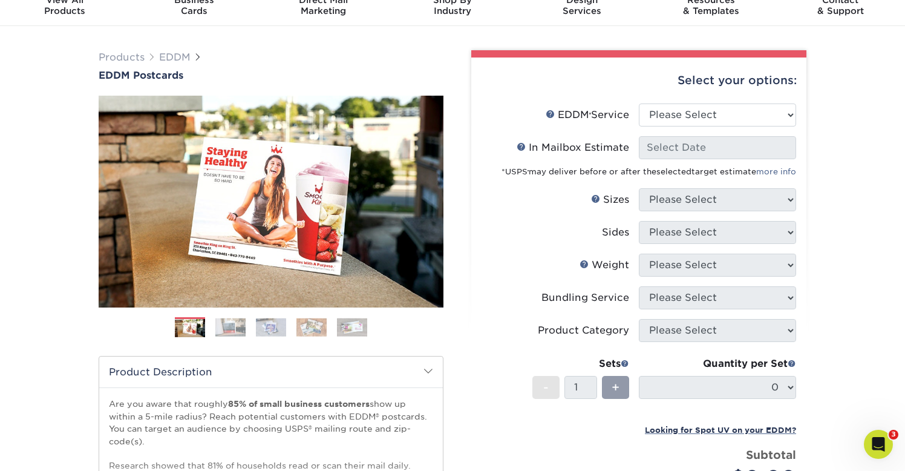
scroll to position [62, 0]
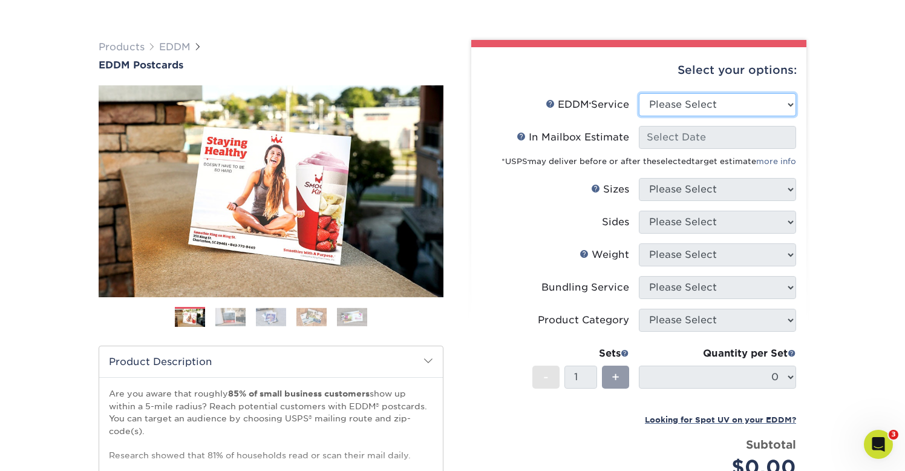
click at [722, 101] on select "Please Select Full Service Print Only" at bounding box center [717, 104] width 157 height 23
select select "full_service"
click at [639, 93] on select "Please Select Full Service Print Only" at bounding box center [717, 104] width 157 height 23
select select "-1"
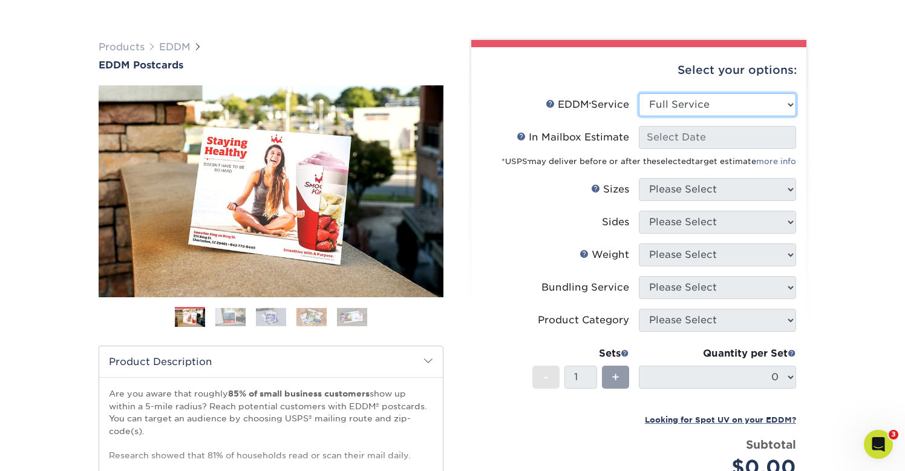
select select "-1"
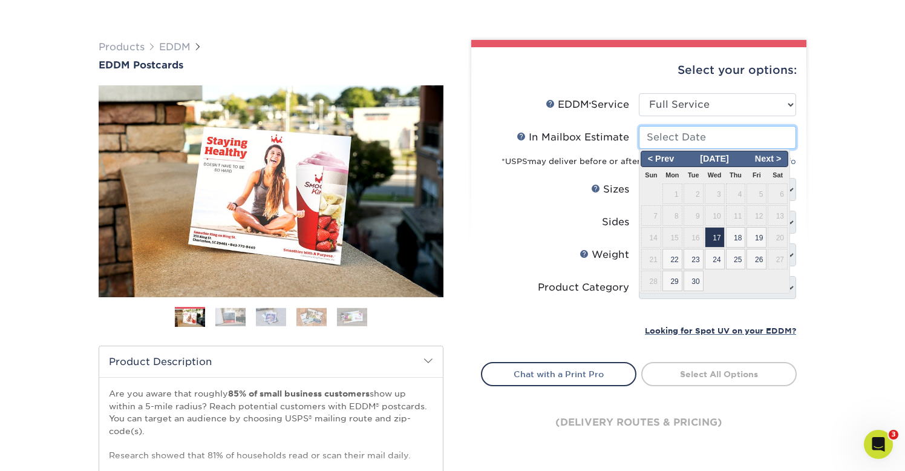
click at [712, 139] on input "In Mailbox Estimate Help In Mailbox Estimate" at bounding box center [717, 137] width 157 height 23
click at [774, 161] on span "Next >" at bounding box center [768, 158] width 37 height 13
click at [725, 194] on td "1" at bounding box center [714, 194] width 21 height 22
click at [683, 213] on td "7" at bounding box center [693, 216] width 21 height 22
click at [676, 213] on span "6" at bounding box center [673, 215] width 20 height 21
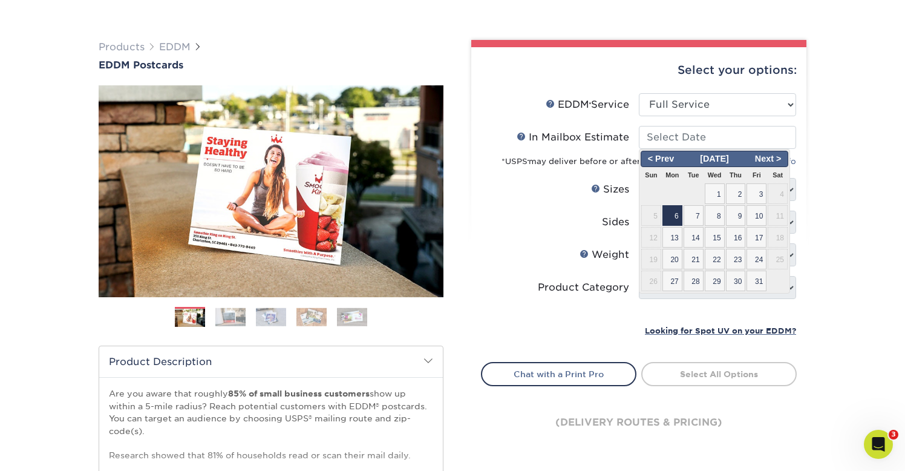
type input "[DATE]"
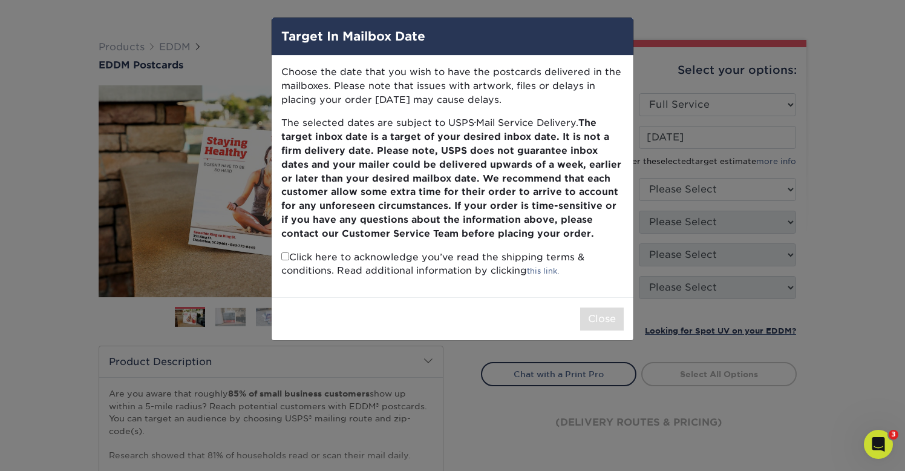
click at [283, 258] on input "checkbox" at bounding box center [285, 256] width 8 height 8
checkbox input "true"
click at [611, 315] on button "Close" at bounding box center [602, 318] width 44 height 23
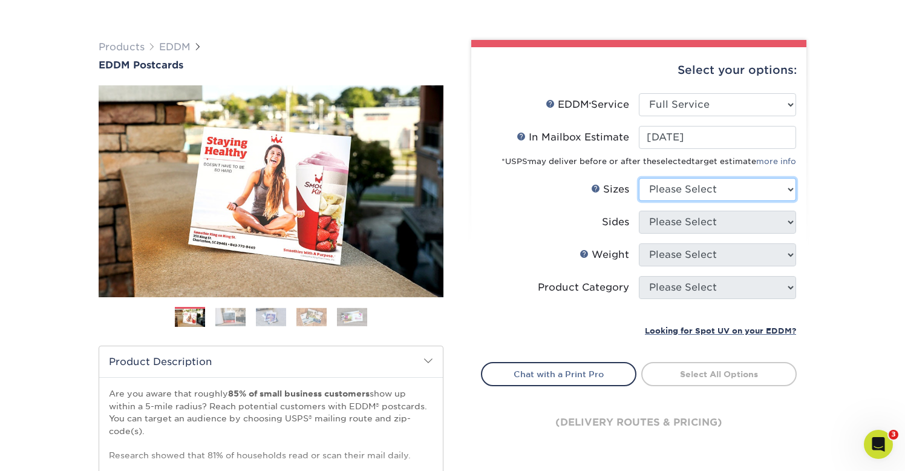
click at [716, 184] on select "Please Select 4.5" x 12" 6" x 12" 6.5" x 8" 6.5" x 9" 6.5" x 12" 7" x 8.5" 8" x…" at bounding box center [717, 189] width 157 height 23
select select "8.50x11.00"
click at [639, 178] on select "Please Select 4.5" x 12" 6" x 12" 6.5" x 8" 6.5" x 9" 6.5" x 12" 7" x 8.5" 8" x…" at bounding box center [717, 189] width 157 height 23
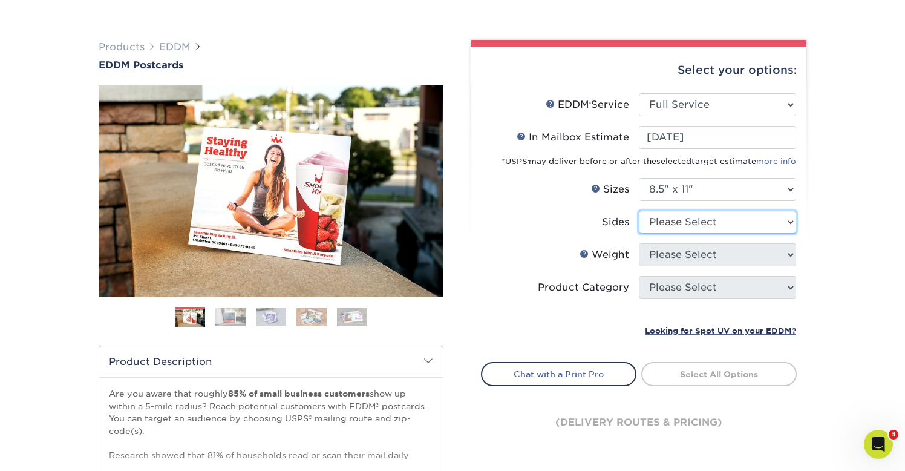
click at [704, 222] on select "Please Select Print Both Sides Print Front Only" at bounding box center [717, 222] width 157 height 23
click at [639, 211] on select "Please Select Print Both Sides Print Front Only" at bounding box center [717, 222] width 157 height 23
click at [705, 224] on select "Please Select Print Both Sides Print Front Only" at bounding box center [717, 222] width 157 height 23
select select "13abbda7-1d64-4f25-8bb2-c179b224825d"
click at [639, 211] on select "Please Select Print Both Sides Print Front Only" at bounding box center [717, 222] width 157 height 23
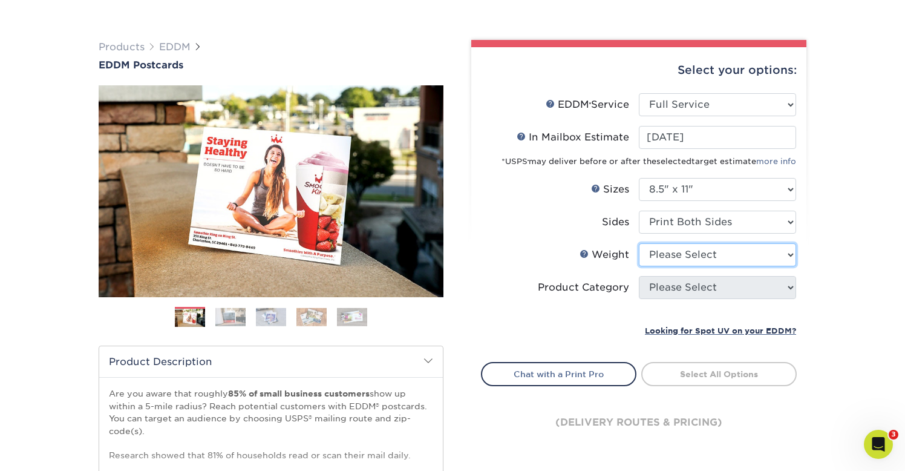
click at [696, 257] on select "Please Select 16PT 14PT" at bounding box center [717, 254] width 157 height 23
select select "16PT"
click at [639, 243] on select "Please Select 16PT 14PT" at bounding box center [717, 254] width 157 height 23
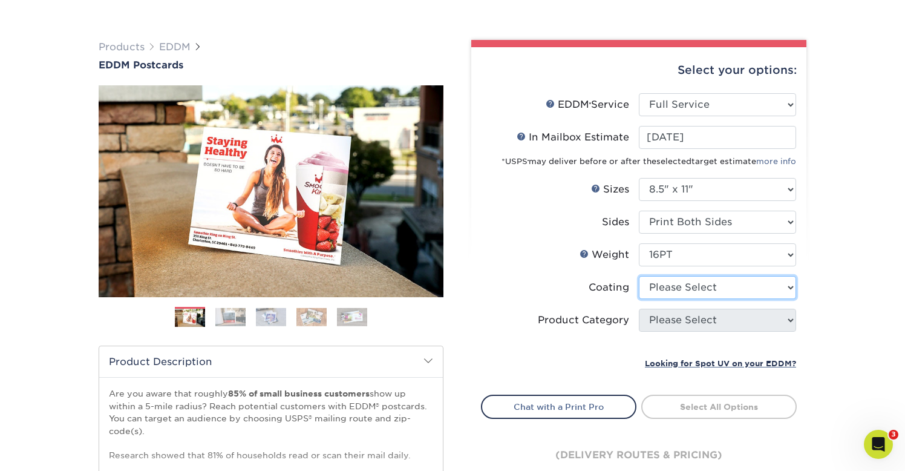
click at [693, 291] on select at bounding box center [717, 287] width 157 height 23
select select "ae367451-b2b8-45df-a344-0f05b6a12993"
click at [639, 276] on select at bounding box center [717, 287] width 157 height 23
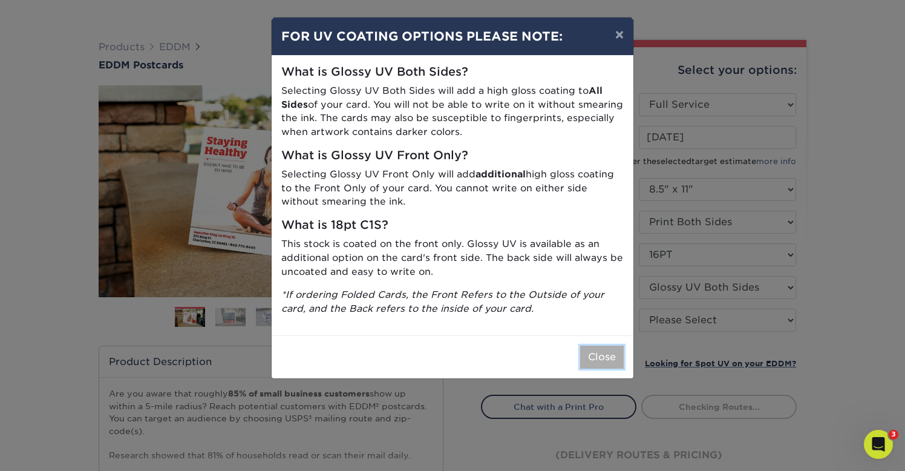
click at [604, 358] on button "Close" at bounding box center [602, 356] width 44 height 23
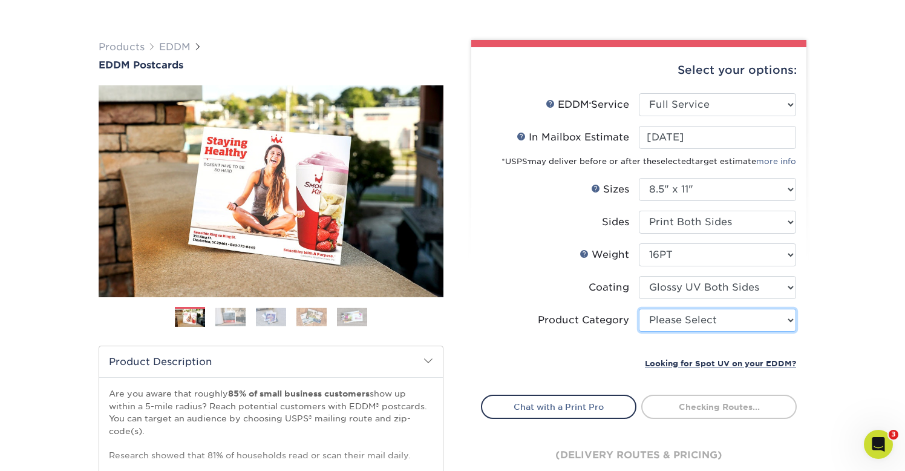
click at [673, 319] on select "Please Select Sell Sheets" at bounding box center [717, 320] width 157 height 23
select select "eddd4a87-9082-47bb-843b-3bca55f6c842"
click at [639, 309] on select "Please Select Sell Sheets" at bounding box center [717, 320] width 157 height 23
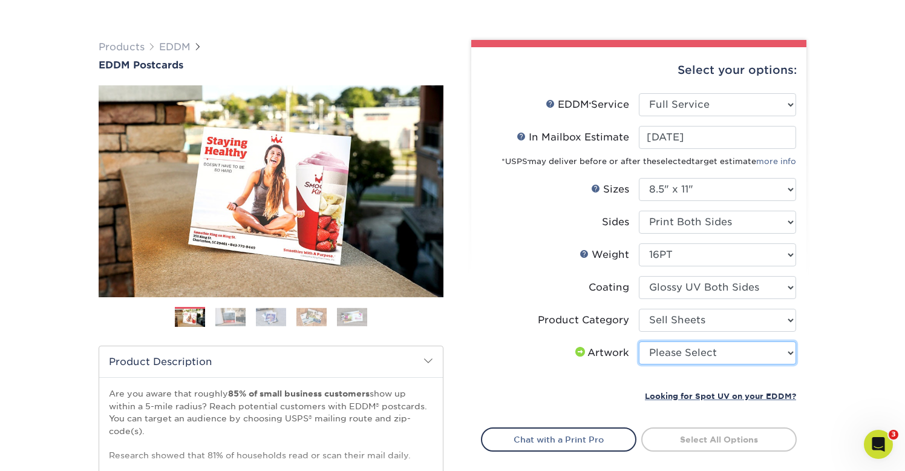
click at [684, 355] on select "Please Select I will upload files I need a design - $150" at bounding box center [717, 352] width 157 height 23
select select "upload"
click at [639, 341] on select "Please Select I will upload files I need a design - $150" at bounding box center [717, 352] width 157 height 23
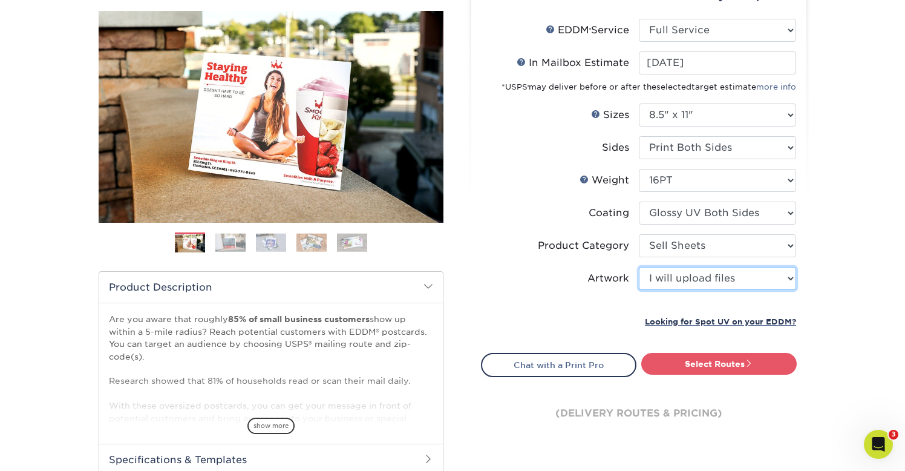
scroll to position [143, 0]
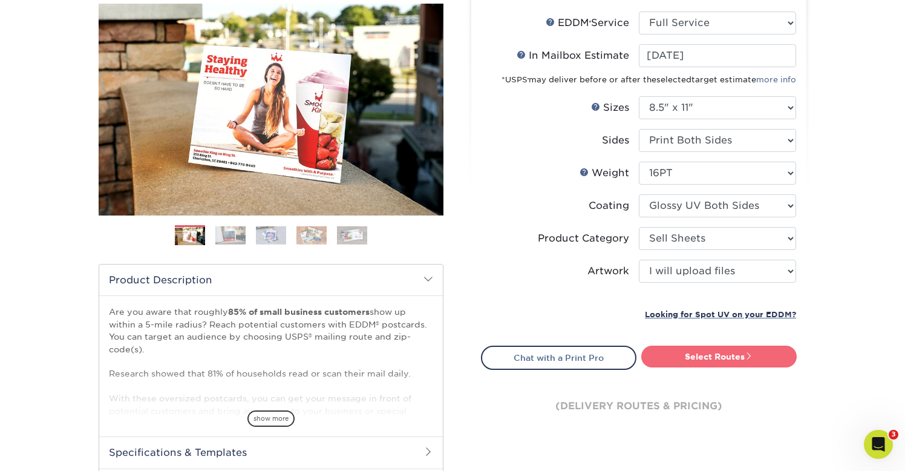
click at [715, 353] on link "Select Routes" at bounding box center [719, 356] width 156 height 22
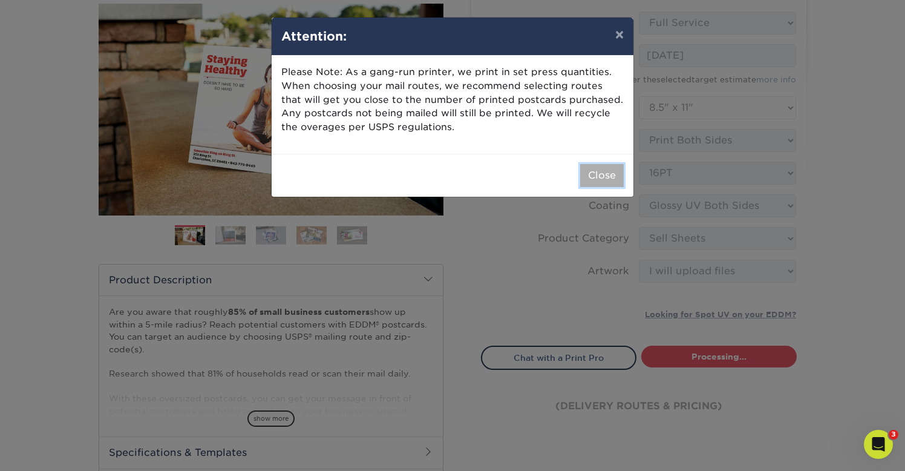
click at [597, 174] on button "Close" at bounding box center [602, 175] width 44 height 23
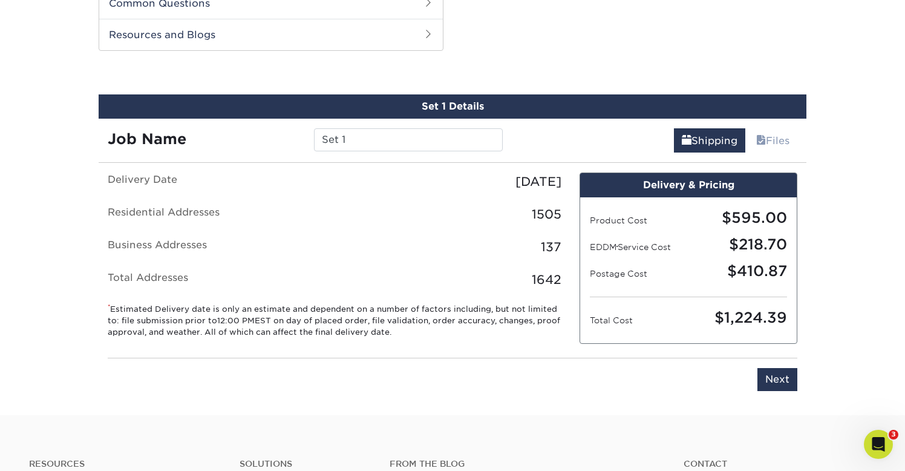
scroll to position [615, 0]
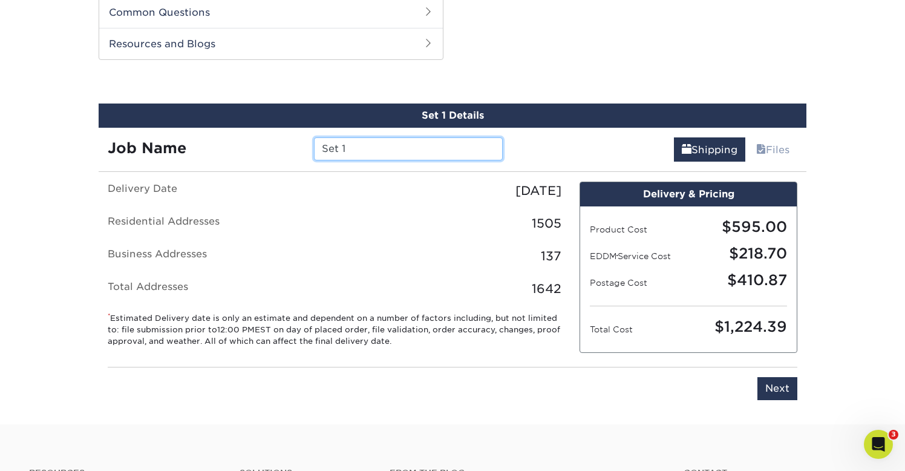
click at [392, 148] on input "Set 1" at bounding box center [408, 148] width 188 height 23
type input "S"
type input "pb"
click at [774, 390] on input "Next" at bounding box center [778, 388] width 40 height 23
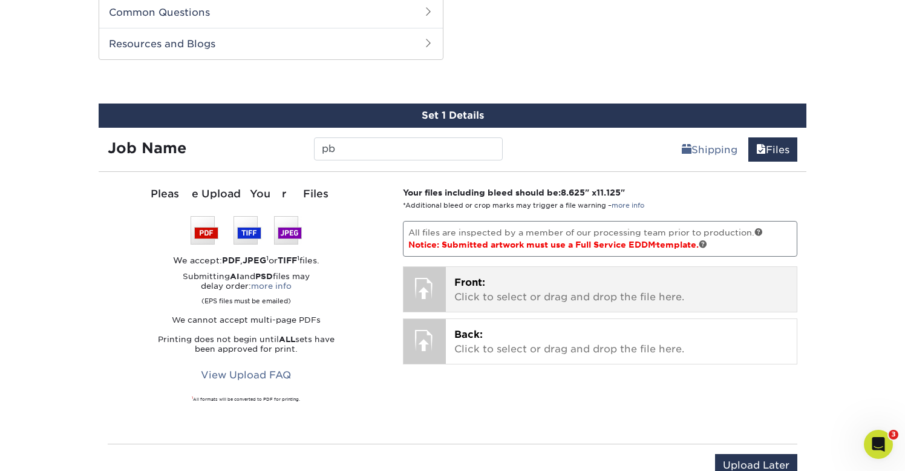
click at [493, 285] on p "Front: Click to select or drag and drop the file here." at bounding box center [621, 289] width 335 height 29
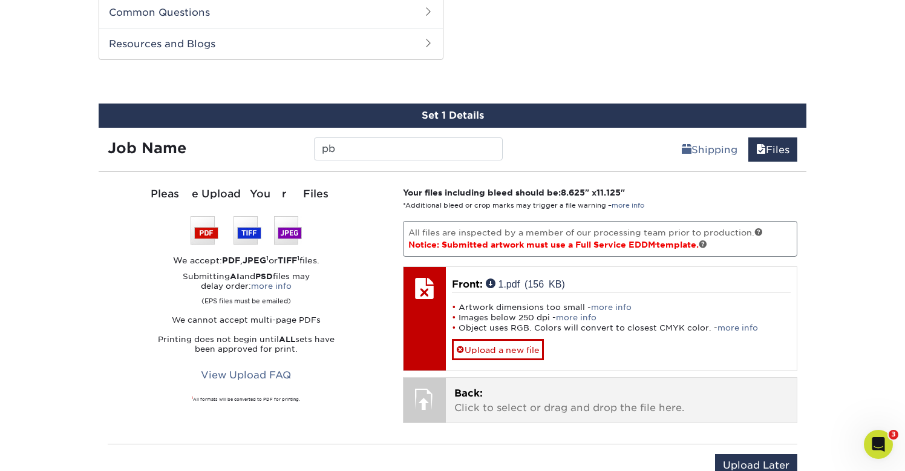
click at [537, 390] on p "Back: Click to select or drag and drop the file here." at bounding box center [621, 400] width 335 height 29
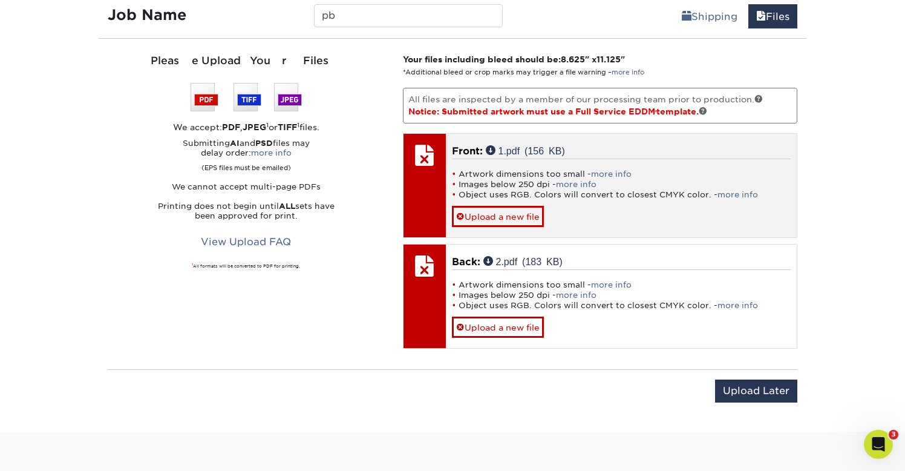
scroll to position [774, 0]
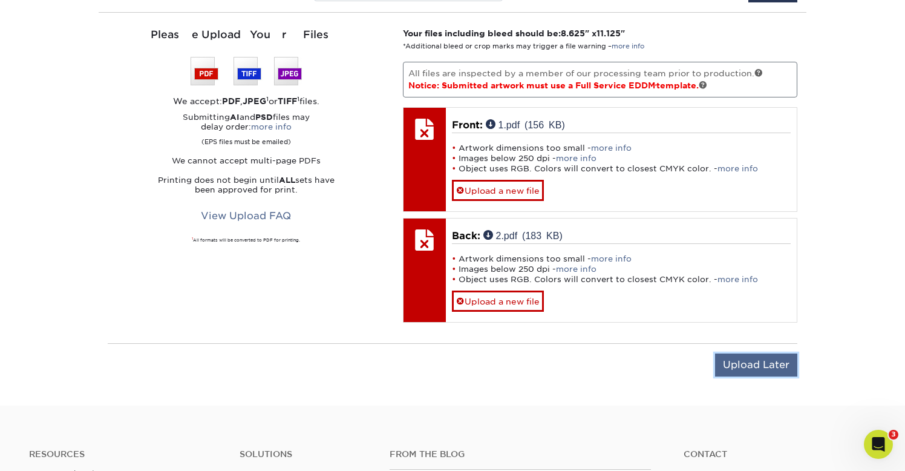
click at [770, 367] on input "Upload Later" at bounding box center [756, 364] width 82 height 23
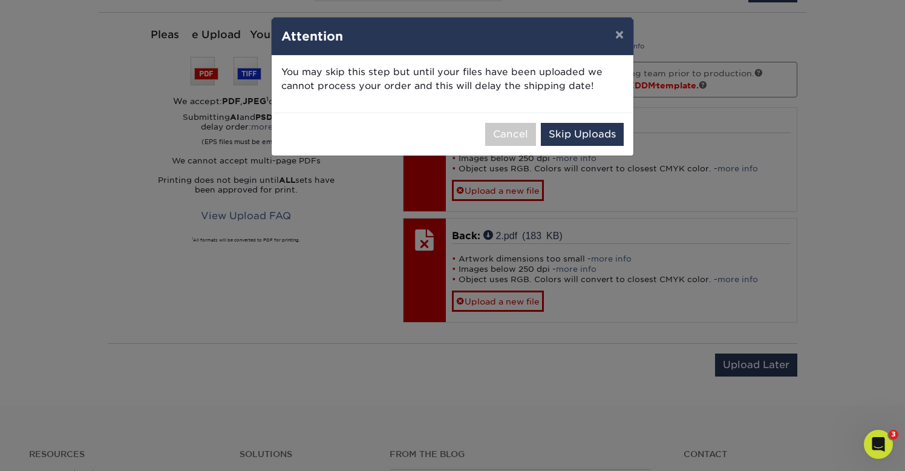
click at [613, 379] on div "× Attention You may skip this step but until your files have been uploaded we c…" at bounding box center [452, 235] width 905 height 471
click at [507, 141] on button "Cancel" at bounding box center [510, 134] width 51 height 23
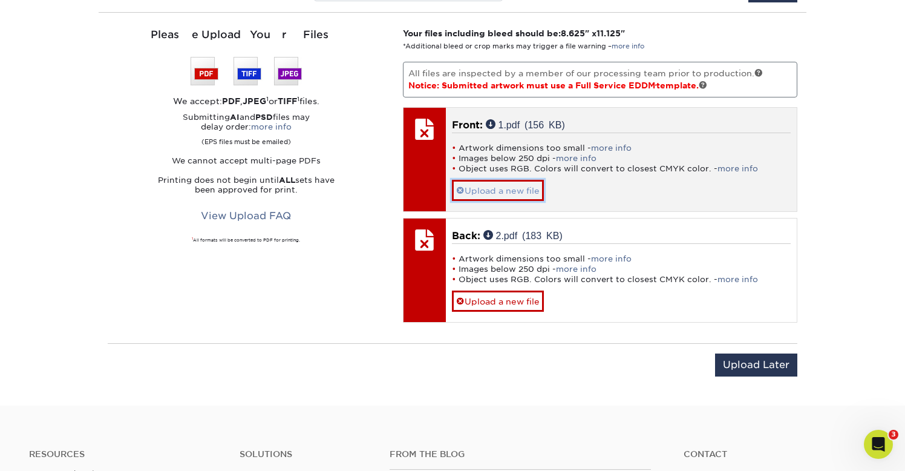
click at [506, 189] on link "Upload a new file" at bounding box center [498, 190] width 92 height 21
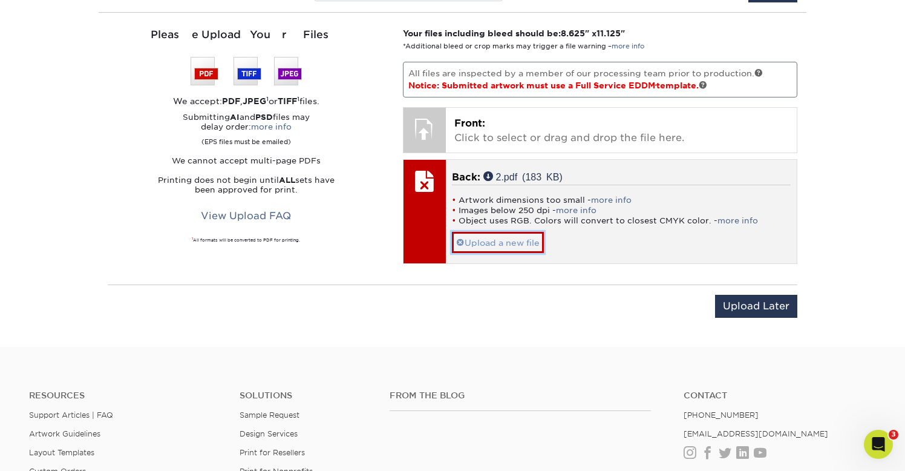
click at [508, 245] on link "Upload a new file" at bounding box center [498, 242] width 92 height 21
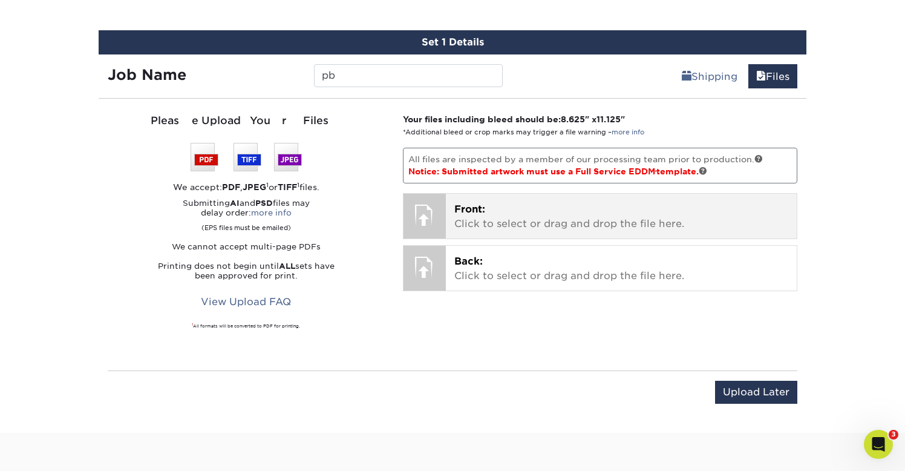
scroll to position [670, 0]
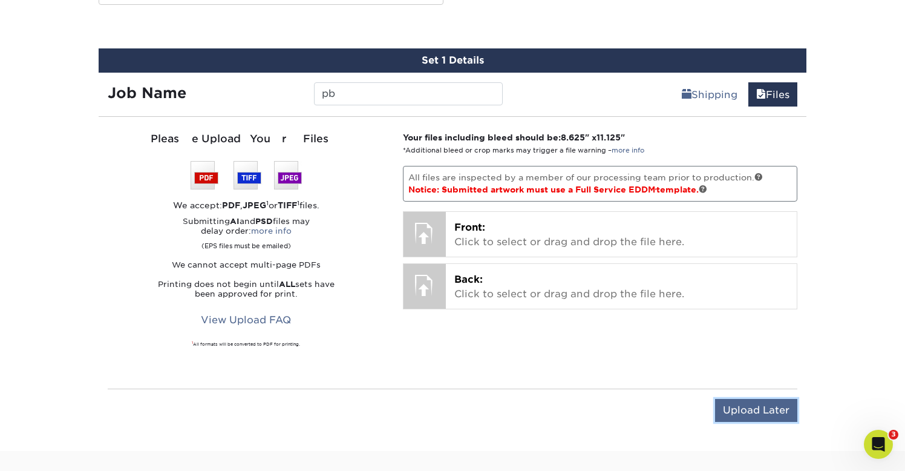
click at [739, 415] on input "Upload Later" at bounding box center [756, 410] width 82 height 23
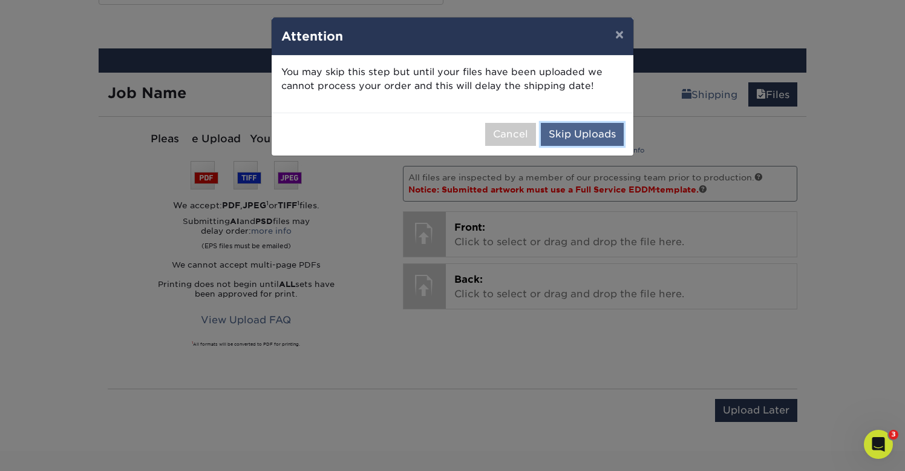
click at [595, 137] on button "Skip Uploads" at bounding box center [582, 134] width 83 height 23
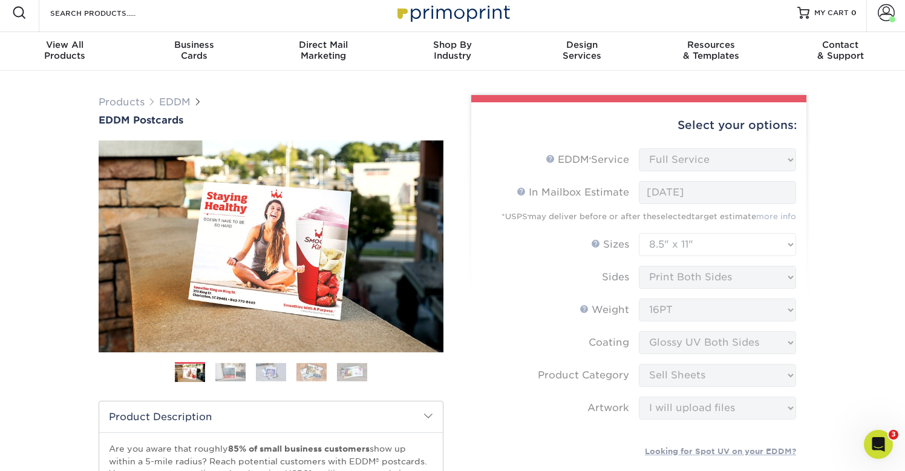
scroll to position [0, 0]
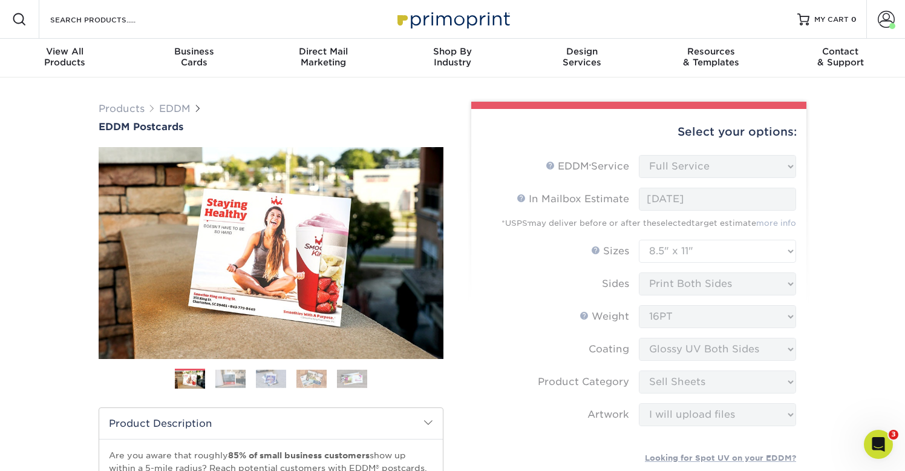
click at [698, 254] on form "EDDM Service Help EDDM ® Service Please Select Full Service Print Only < Prev" at bounding box center [639, 314] width 316 height 319
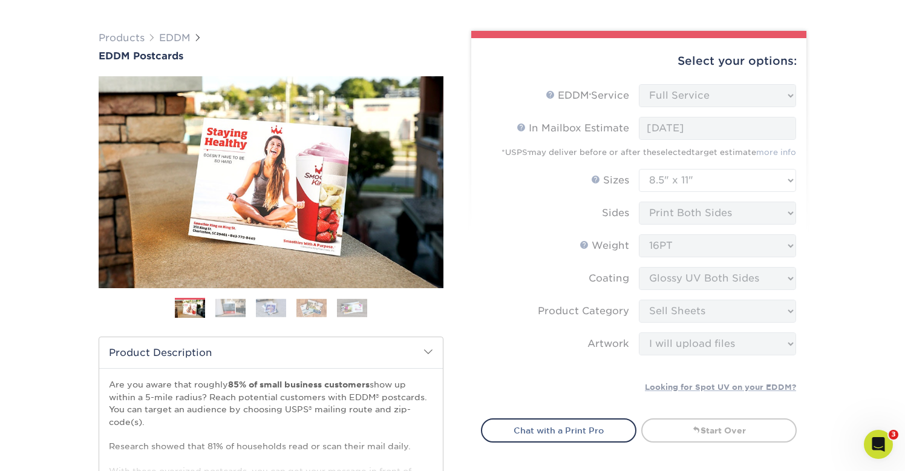
scroll to position [74, 0]
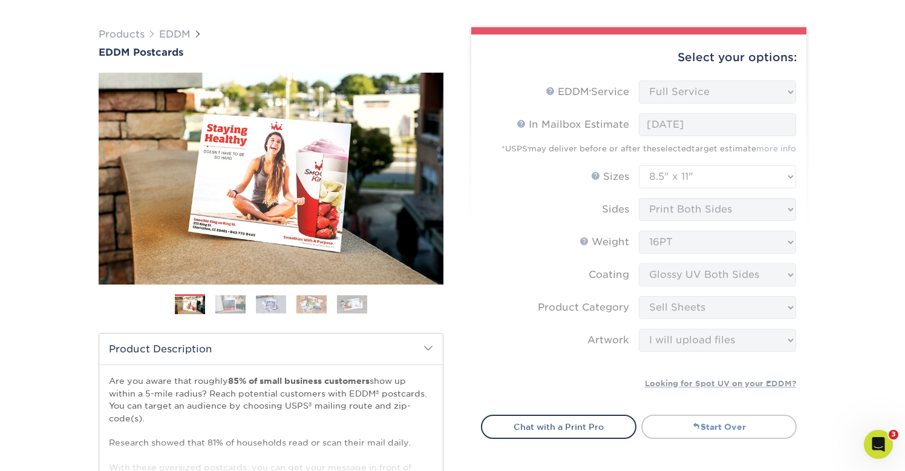
click at [733, 425] on link "Start Over" at bounding box center [719, 426] width 156 height 24
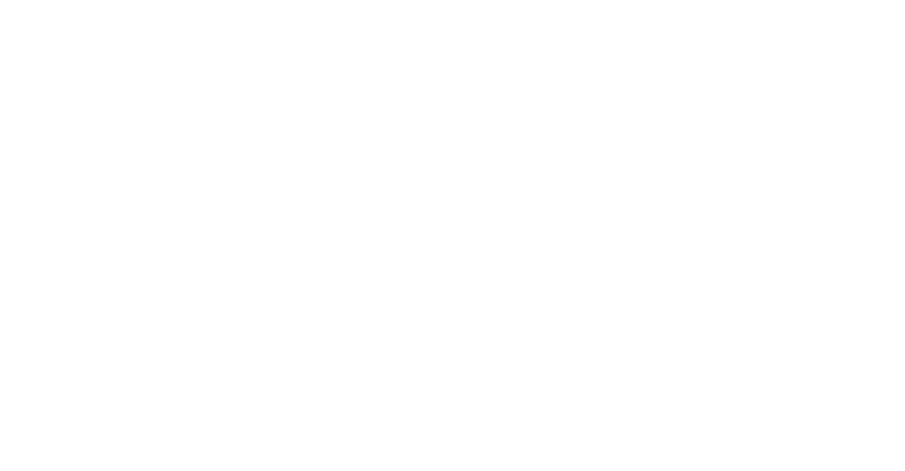
click at [701, 94] on div "Products EDDM EDDM Postcards Previous Next show more" at bounding box center [453, 391] width 726 height 598
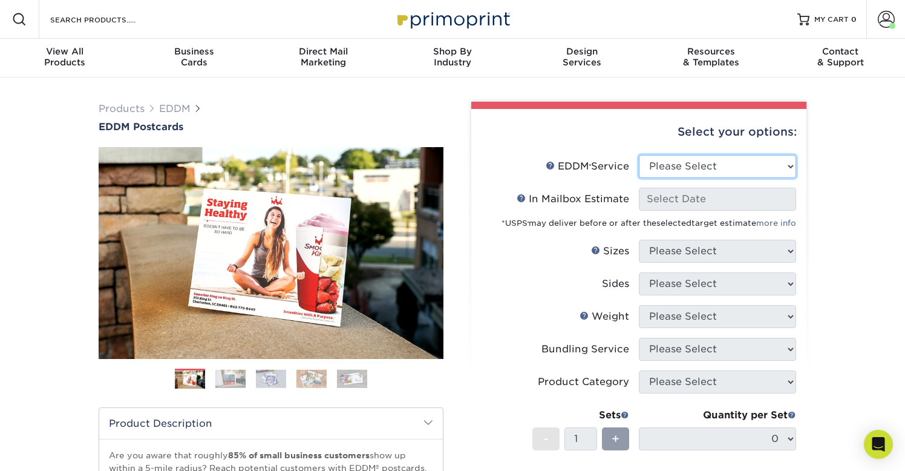
click at [702, 162] on select "Please Select Full Service Print Only" at bounding box center [717, 166] width 157 height 23
select select "full_service"
click at [639, 155] on select "Please Select Full Service Print Only" at bounding box center [717, 166] width 157 height 23
select select "-1"
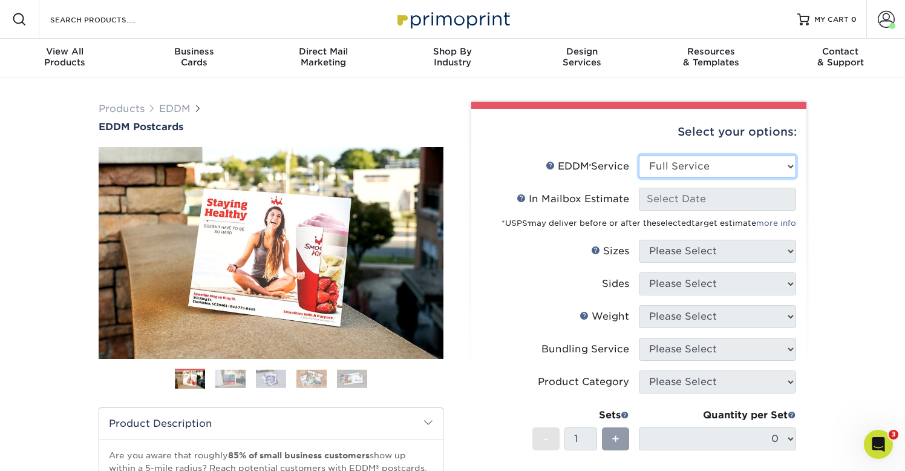
select select "-1"
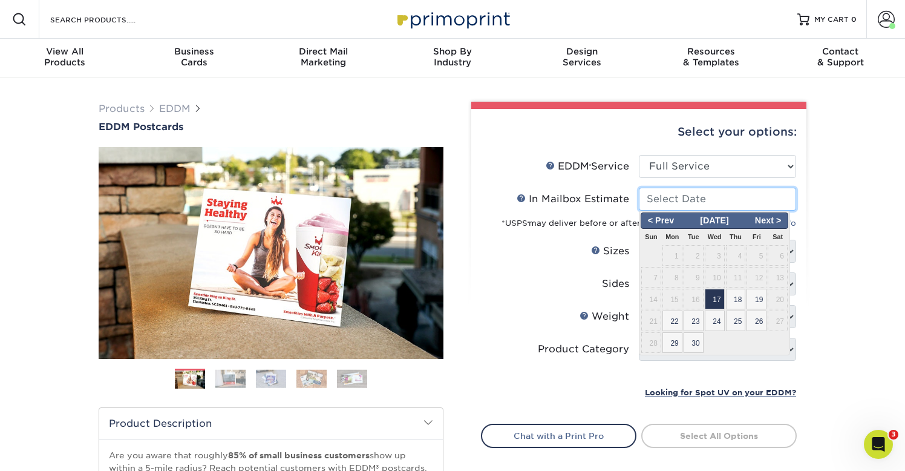
click at [687, 198] on input "In Mailbox Estimate Help In Mailbox Estimate" at bounding box center [717, 199] width 157 height 23
click at [776, 217] on span "Next >" at bounding box center [768, 220] width 37 height 13
click at [678, 280] on span "6" at bounding box center [673, 277] width 20 height 21
type input "[DATE]"
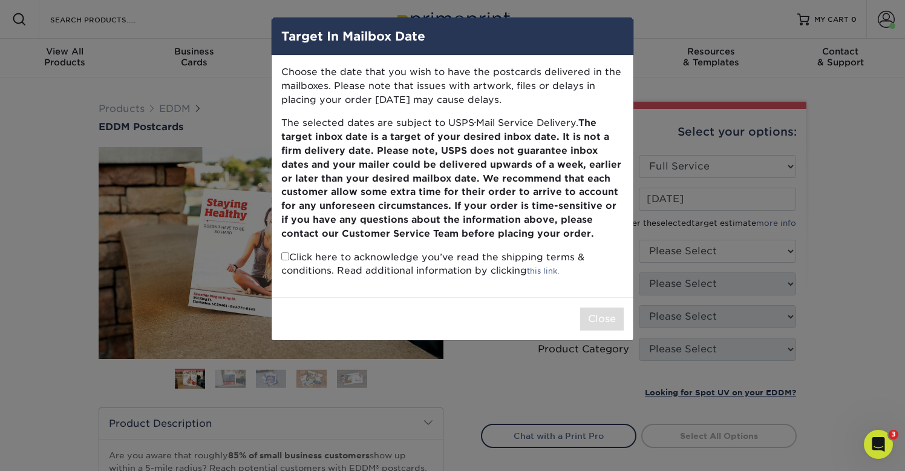
click at [290, 260] on p "Click here to acknowledge you’ve read the shipping terms & conditions. Read add…" at bounding box center [452, 264] width 342 height 28
click at [284, 258] on input "checkbox" at bounding box center [285, 256] width 8 height 8
checkbox input "true"
click at [598, 314] on button "Close" at bounding box center [602, 318] width 44 height 23
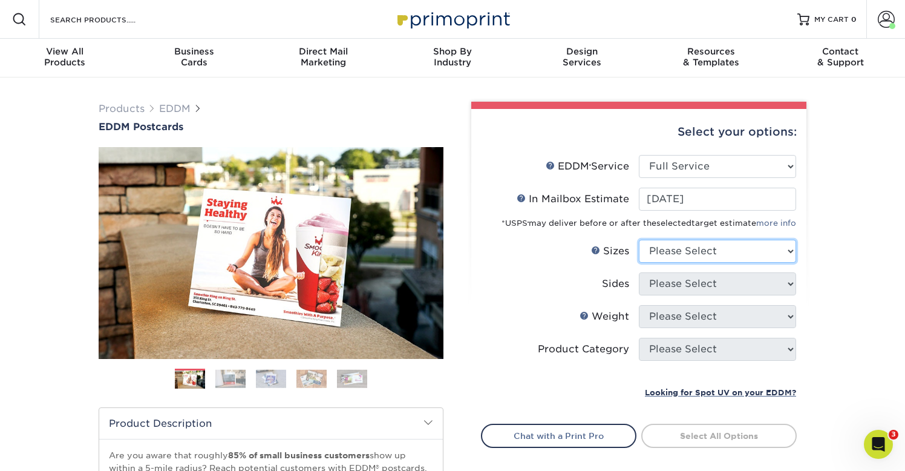
click at [701, 245] on select "Please Select 4.5" x 12" 6" x 12" 6.5" x 8" 6.5" x 9" 6.5" x 12" 7" x 8.5" 8" x…" at bounding box center [717, 251] width 157 height 23
select select "8.00x10.00"
click at [639, 240] on select "Please Select 4.5" x 12" 6" x 12" 6.5" x 8" 6.5" x 9" 6.5" x 12" 7" x 8.5" 8" x…" at bounding box center [717, 251] width 157 height 23
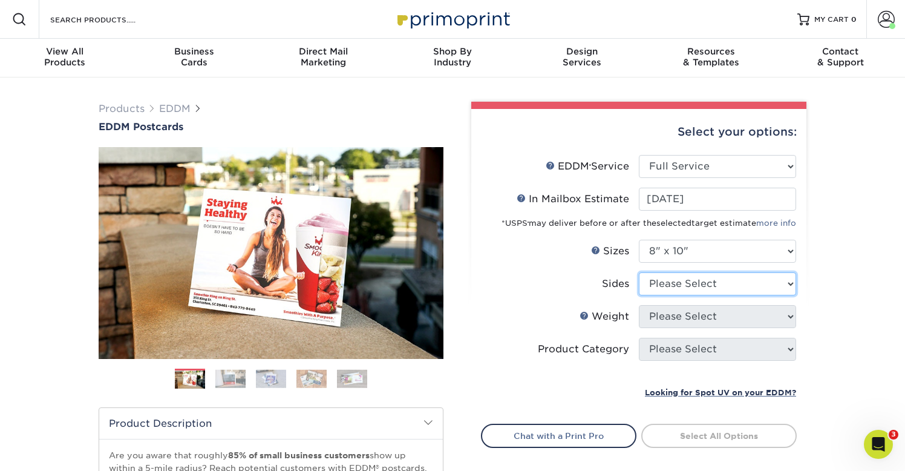
click at [704, 280] on select "Please Select Print Both Sides Print Front Only" at bounding box center [717, 283] width 157 height 23
select select "13abbda7-1d64-4f25-8bb2-c179b224825d"
click at [639, 272] on select "Please Select Print Both Sides Print Front Only" at bounding box center [717, 283] width 157 height 23
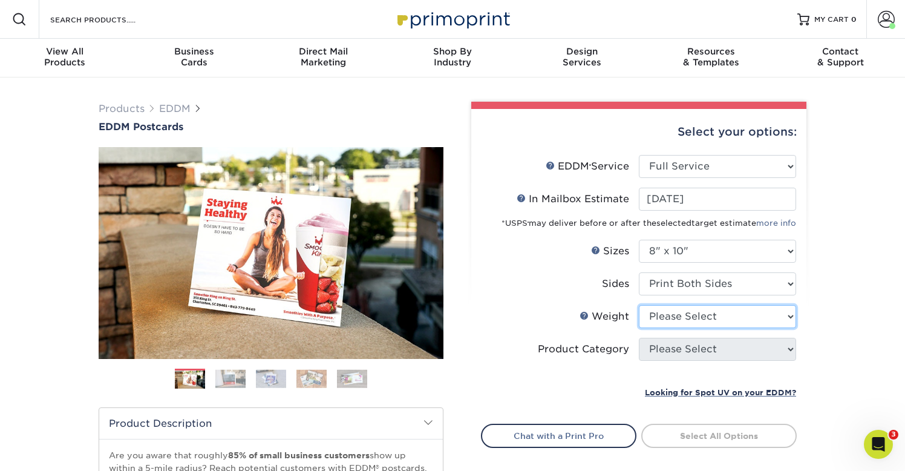
click at [702, 316] on select "Please Select 16PT 14PT" at bounding box center [717, 316] width 157 height 23
select select "16PT"
click at [639, 305] on select "Please Select 16PT 14PT" at bounding box center [717, 316] width 157 height 23
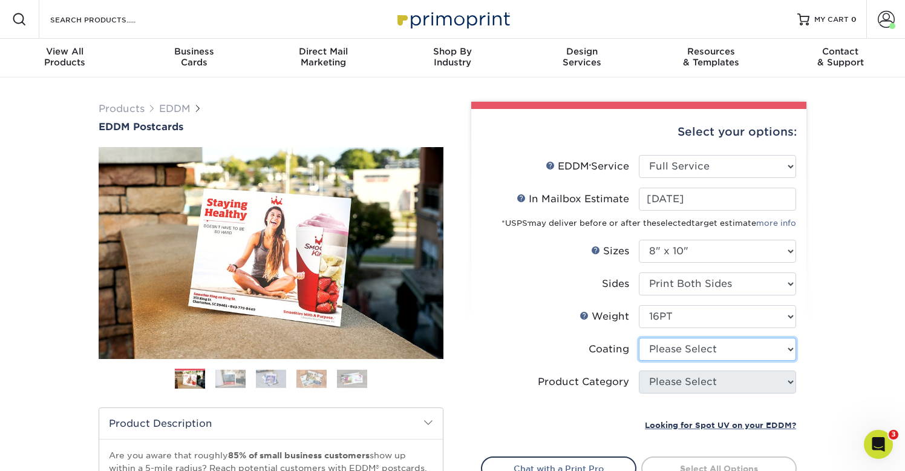
click at [698, 348] on select at bounding box center [717, 349] width 157 height 23
select select "ae367451-b2b8-45df-a344-0f05b6a12993"
click at [639, 338] on select at bounding box center [717, 349] width 157 height 23
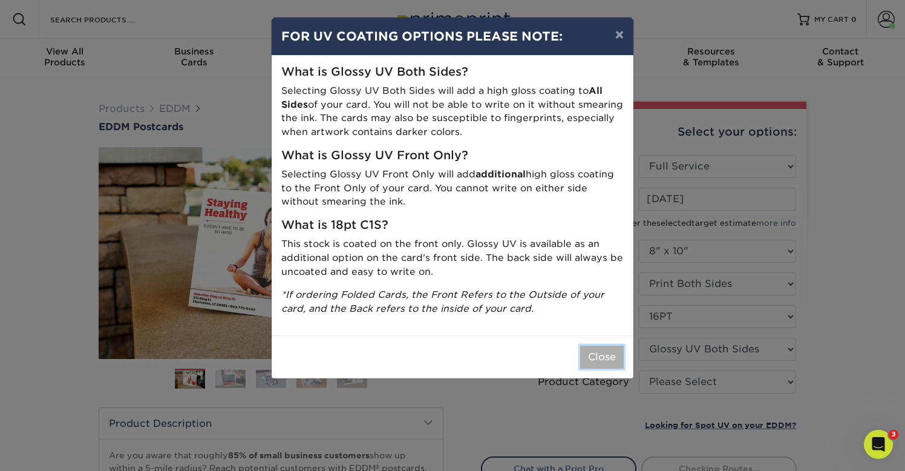
click at [609, 361] on button "Close" at bounding box center [602, 356] width 44 height 23
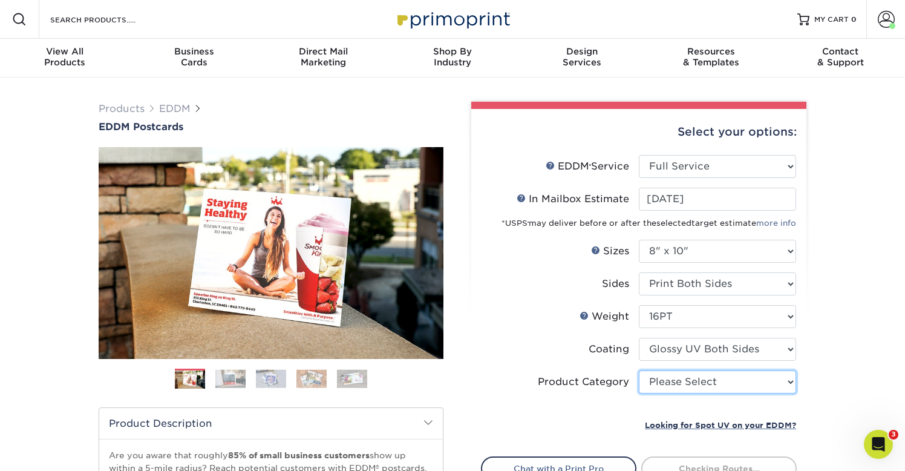
click at [769, 385] on select "Please Select Sell Sheets" at bounding box center [717, 381] width 157 height 23
select select "eddd4a87-9082-47bb-843b-3bca55f6c842"
click at [639, 370] on select "Please Select Sell Sheets" at bounding box center [717, 381] width 157 height 23
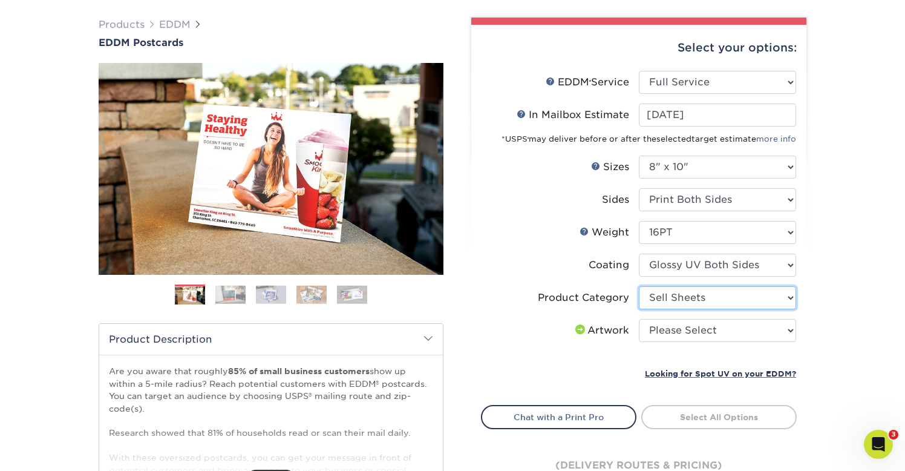
scroll to position [105, 0]
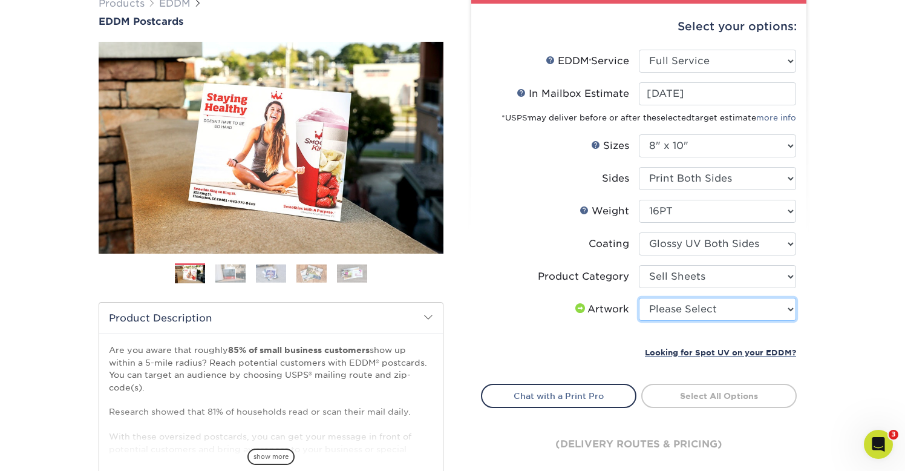
click at [761, 310] on select "Please Select I will upload files I need a design - $150" at bounding box center [717, 309] width 157 height 23
select select "upload"
click at [639, 298] on select "Please Select I will upload files I need a design - $150" at bounding box center [717, 309] width 157 height 23
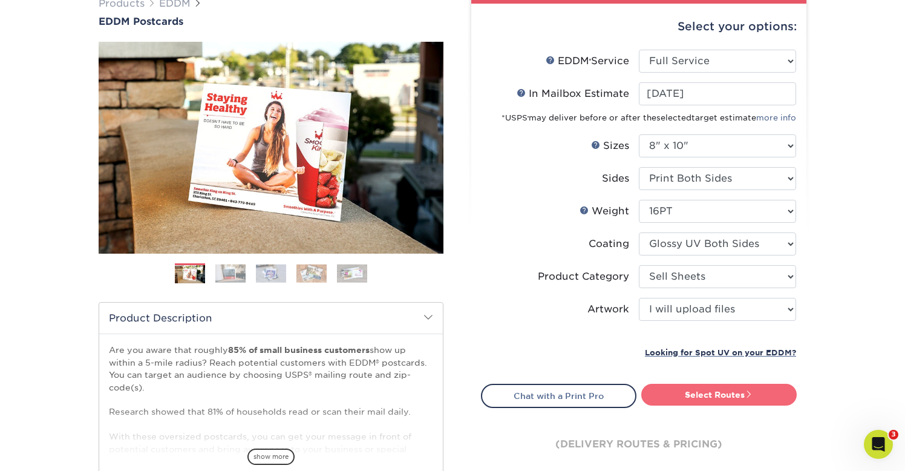
click at [722, 397] on link "Select Routes" at bounding box center [719, 395] width 156 height 22
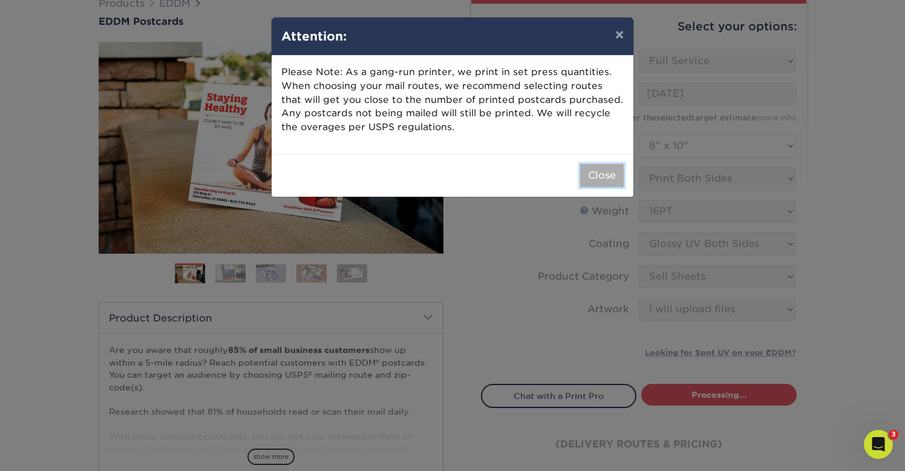
click at [593, 173] on button "Close" at bounding box center [602, 175] width 44 height 23
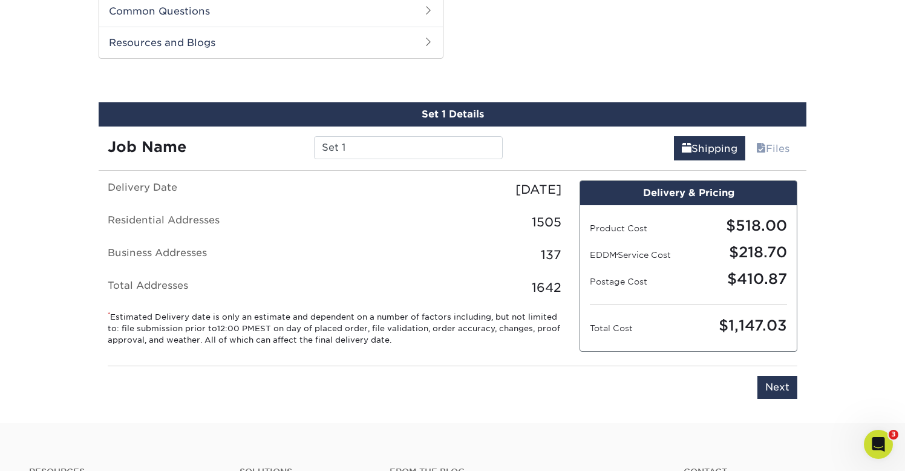
scroll to position [615, 0]
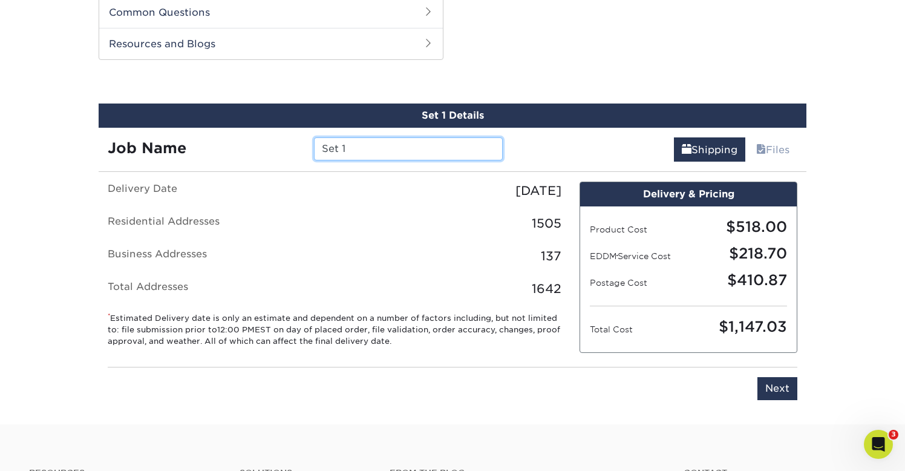
click at [401, 148] on input "Set 1" at bounding box center [408, 148] width 188 height 23
type input "S"
type input "pb"
click at [771, 388] on input "Next" at bounding box center [778, 388] width 40 height 23
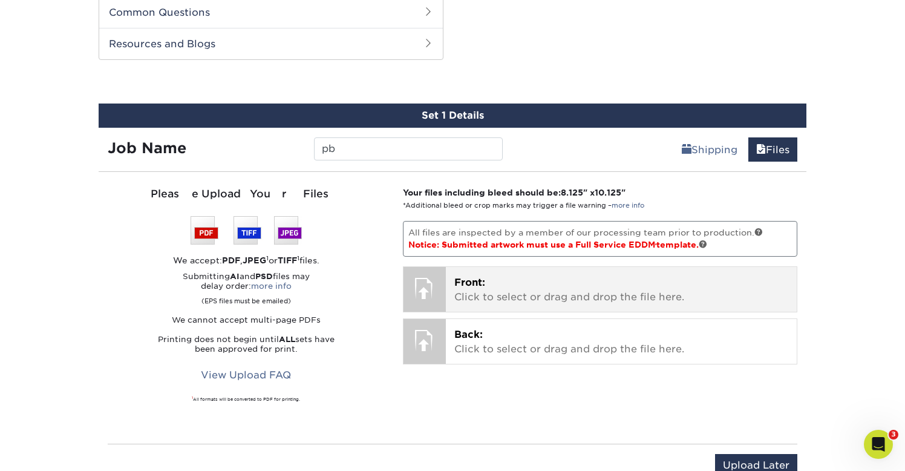
click at [648, 294] on p "Front: Click to select or drag and drop the file here." at bounding box center [621, 289] width 335 height 29
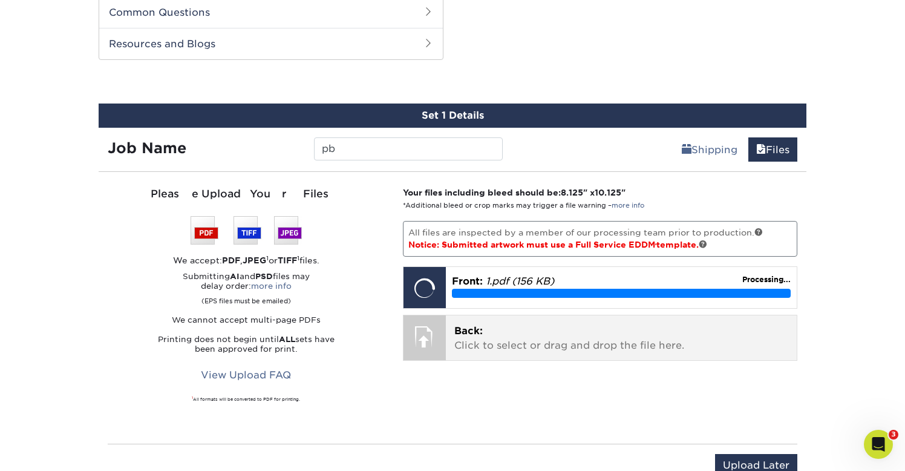
click at [514, 343] on p "Back: Click to select or drag and drop the file here." at bounding box center [621, 338] width 335 height 29
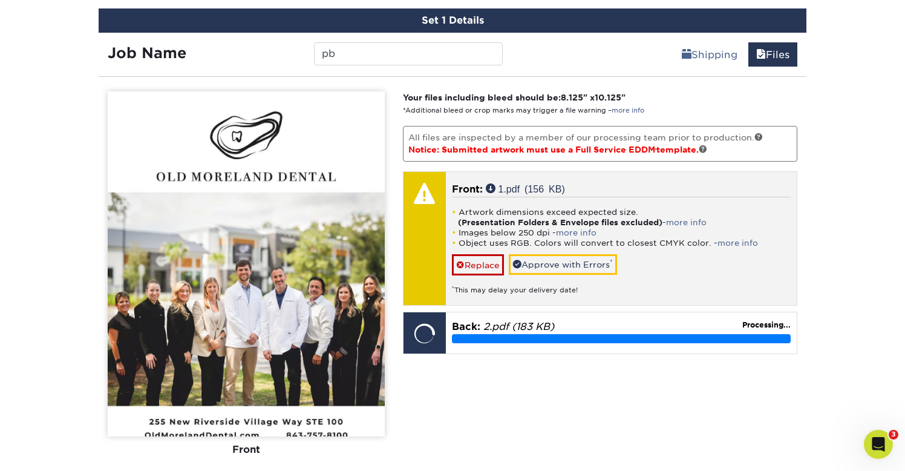
scroll to position [724, 0]
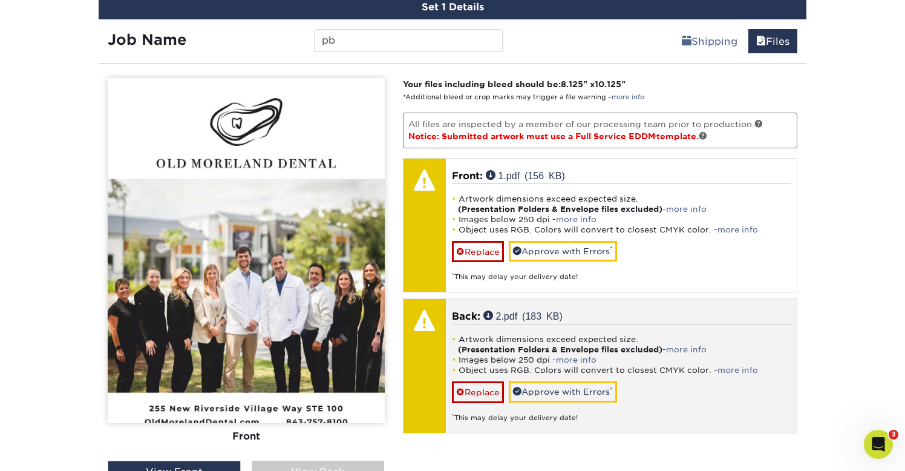
click at [462, 340] on li "Artwork dimensions exceed expected size. (Presentation Folders & Envelope files…" at bounding box center [621, 344] width 339 height 21
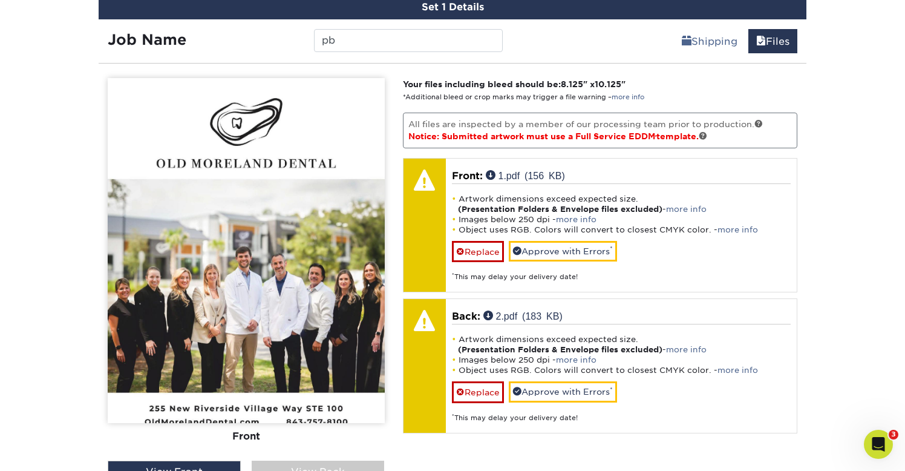
click at [320, 463] on div "View Back" at bounding box center [318, 471] width 133 height 23
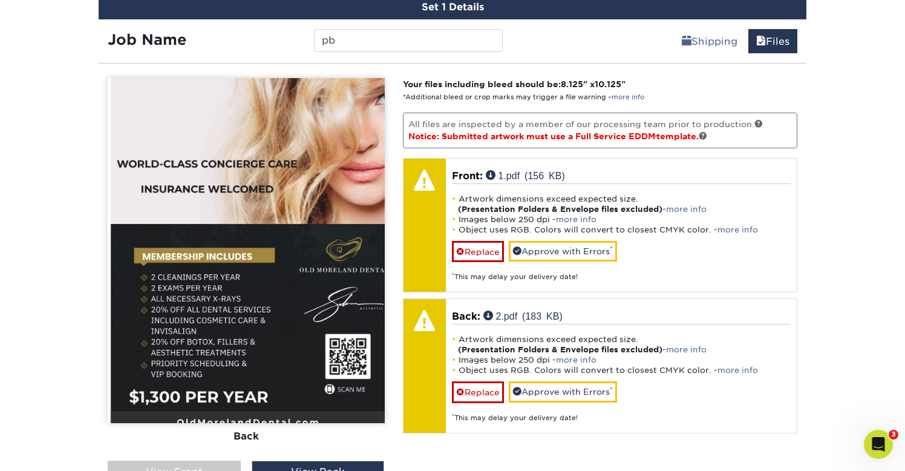
click at [204, 463] on div "View Front" at bounding box center [174, 471] width 133 height 23
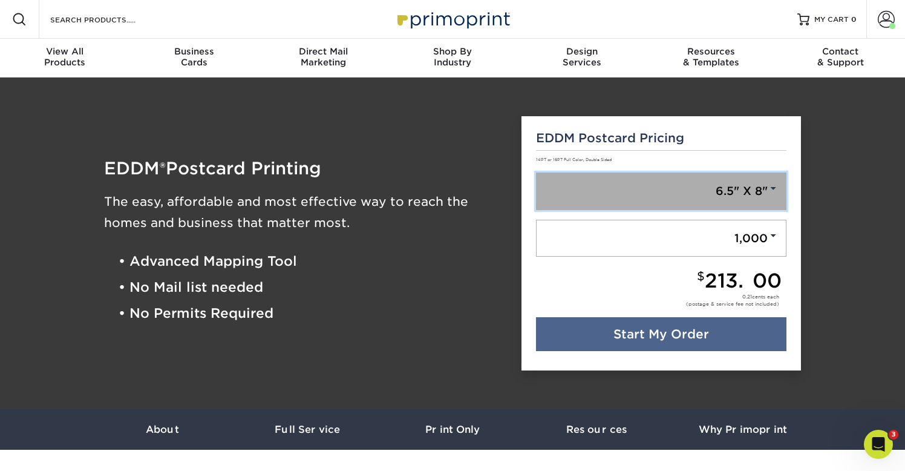
click at [738, 186] on link "6.5" X 8"" at bounding box center [661, 191] width 251 height 38
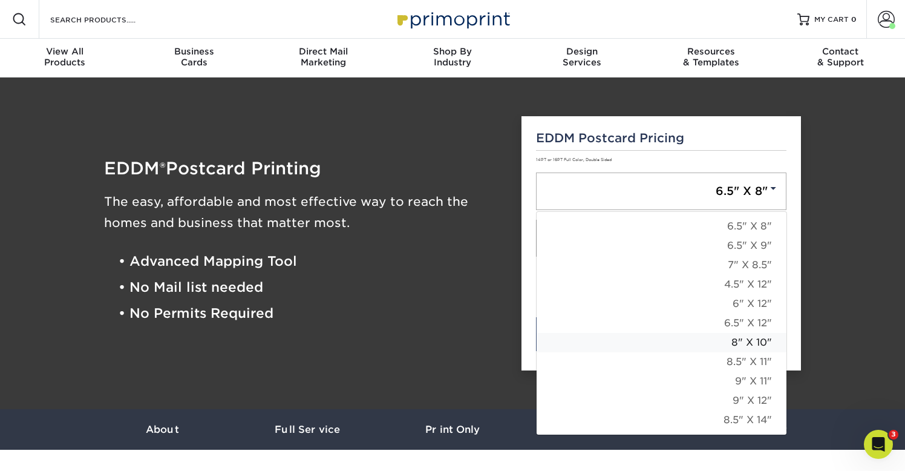
click at [740, 339] on link "8" X 10"" at bounding box center [662, 342] width 250 height 19
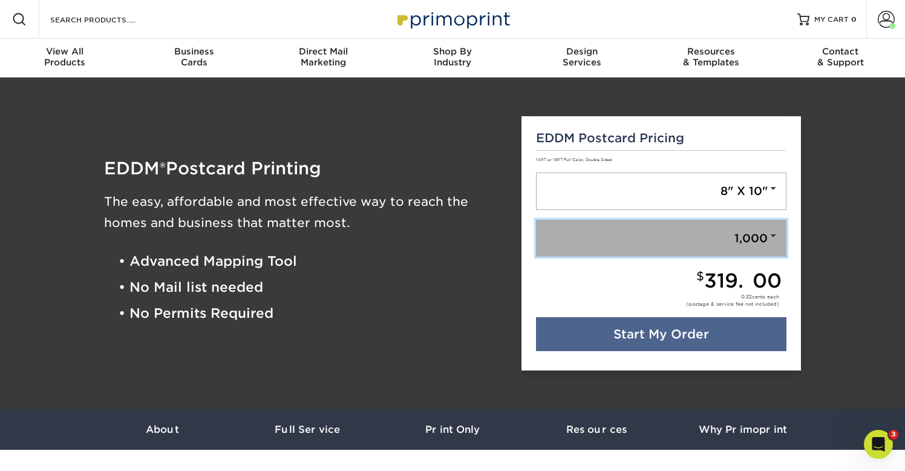
click at [757, 243] on link "1,000" at bounding box center [661, 239] width 251 height 38
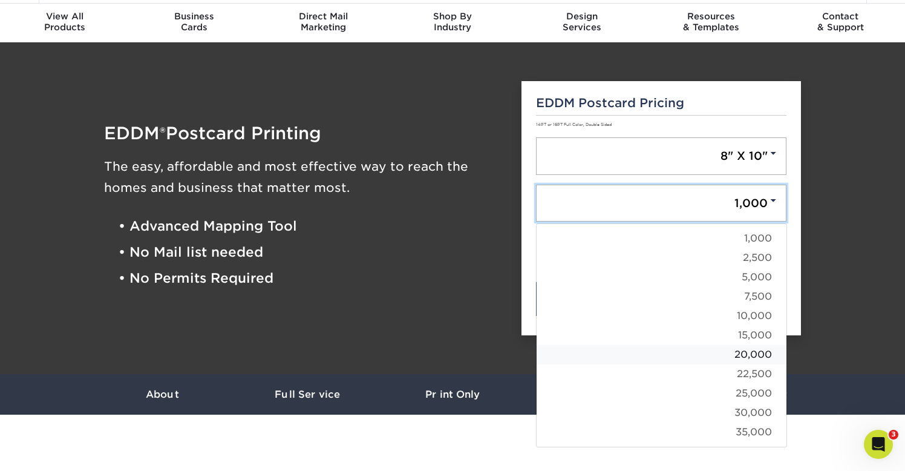
scroll to position [39, 0]
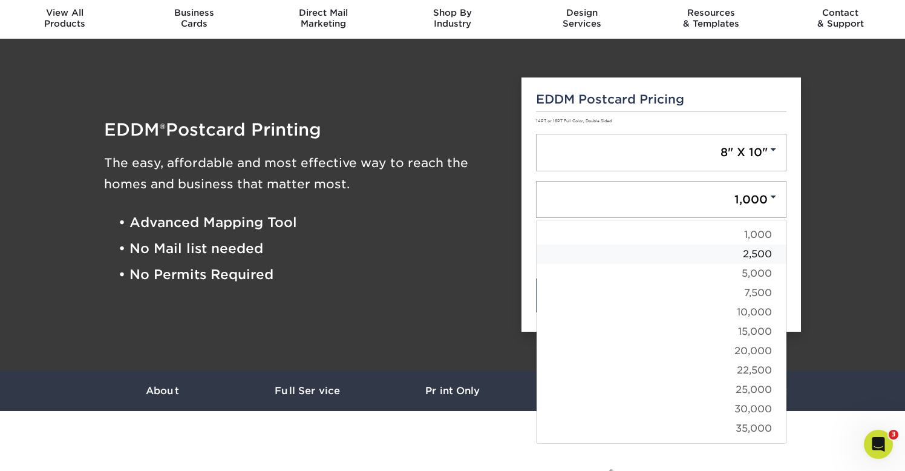
click at [748, 250] on link "2,500" at bounding box center [662, 253] width 250 height 19
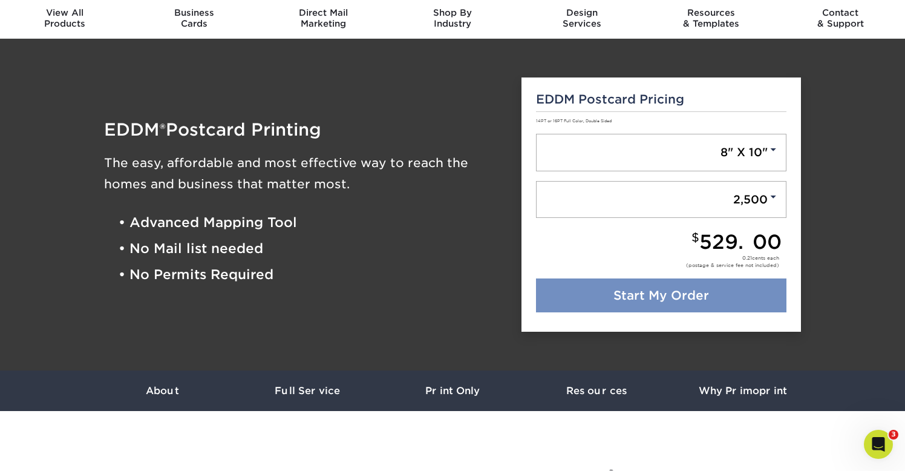
click at [702, 287] on link "Start My Order" at bounding box center [661, 295] width 251 height 34
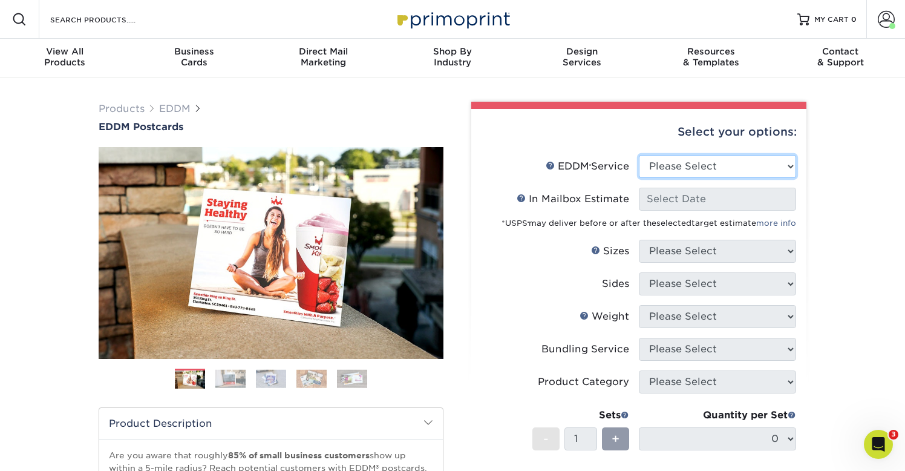
click at [707, 166] on select "Please Select Full Service Print Only" at bounding box center [717, 166] width 157 height 23
select select "full_service"
click at [639, 155] on select "Please Select Full Service Print Only" at bounding box center [717, 166] width 157 height 23
select select "-1"
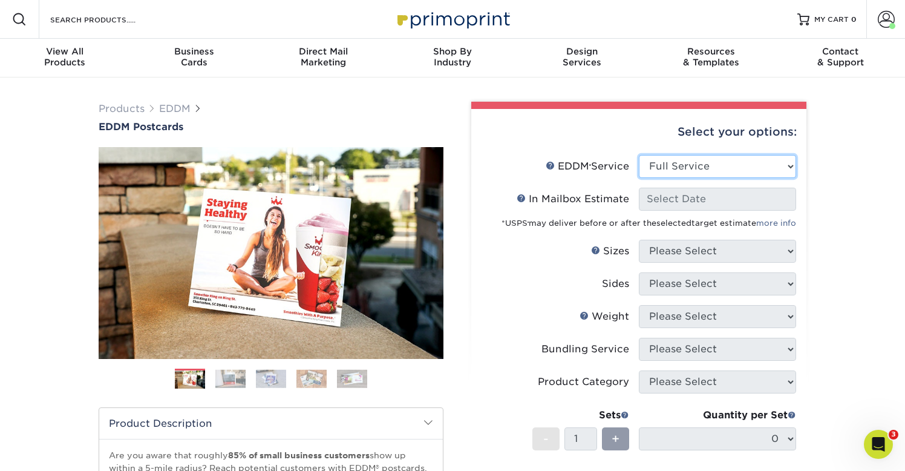
select select "-1"
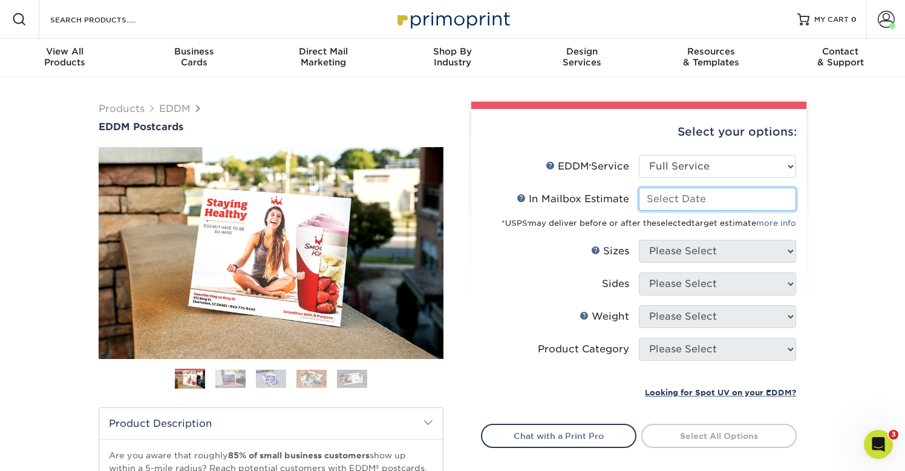
click at [698, 205] on input "In Mailbox Estimate Help In Mailbox Estimate" at bounding box center [717, 199] width 157 height 23
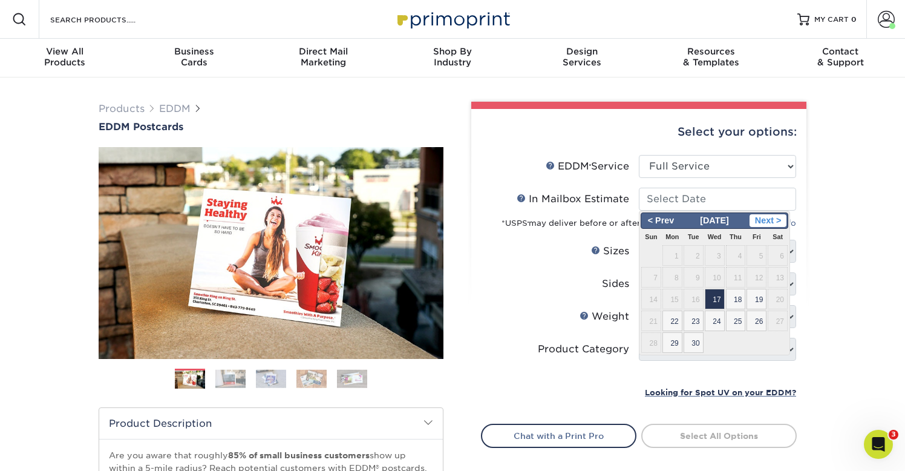
click at [770, 218] on span "Next >" at bounding box center [768, 220] width 37 height 13
click at [672, 279] on span "6" at bounding box center [673, 277] width 20 height 21
type input "[DATE]"
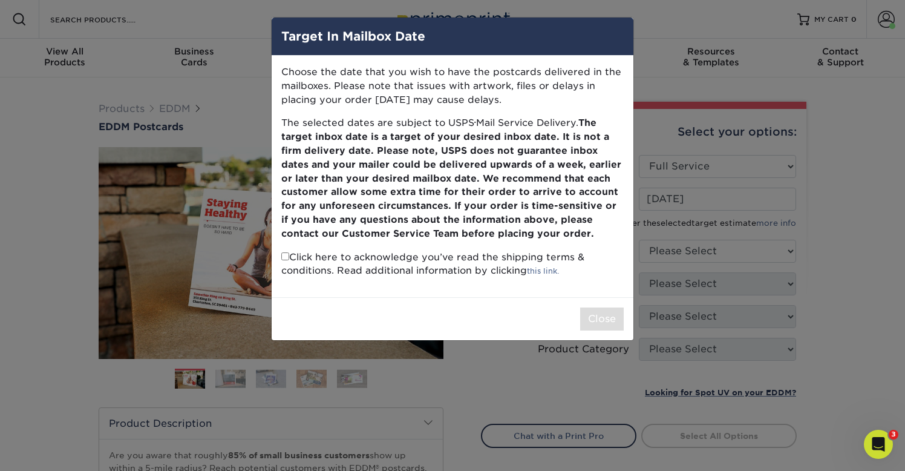
click at [282, 255] on input "checkbox" at bounding box center [285, 256] width 8 height 8
checkbox input "true"
click at [600, 322] on button "Close" at bounding box center [602, 318] width 44 height 23
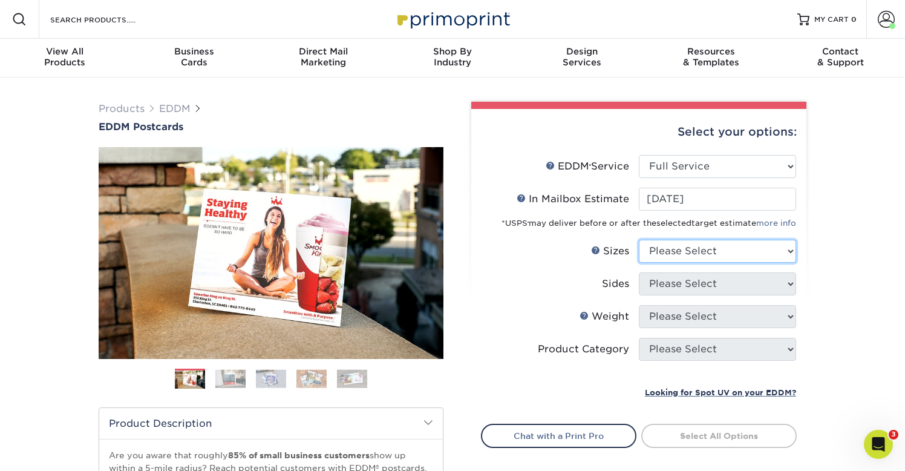
click at [712, 243] on select "Please Select 4.5" x 12" 6" x 12" 6.5" x 8" 6.5" x 9" 6.5" x 12" 7" x 8.5" 8" x…" at bounding box center [717, 251] width 157 height 23
select select "8.00x10.00"
click at [639, 240] on select "Please Select 4.5" x 12" 6" x 12" 6.5" x 8" 6.5" x 9" 6.5" x 12" 7" x 8.5" 8" x…" at bounding box center [717, 251] width 157 height 23
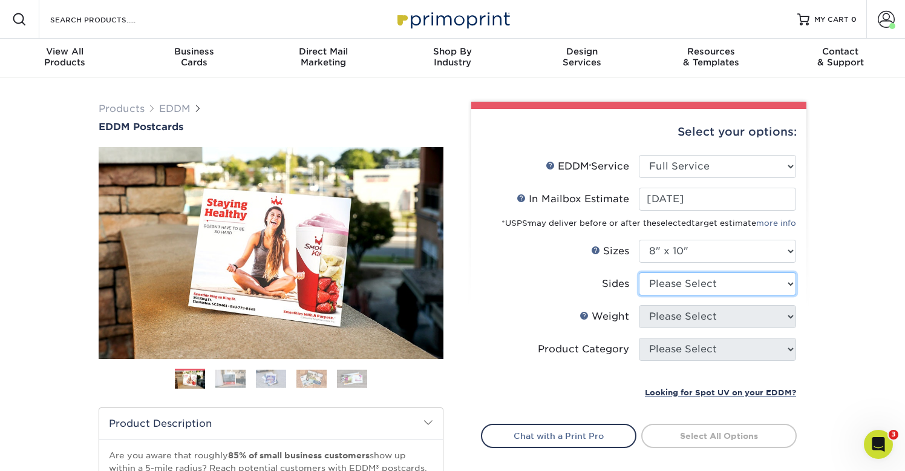
click at [713, 292] on select "Please Select Print Both Sides Print Front Only" at bounding box center [717, 283] width 157 height 23
select select "13abbda7-1d64-4f25-8bb2-c179b224825d"
click at [639, 272] on select "Please Select Print Both Sides Print Front Only" at bounding box center [717, 283] width 157 height 23
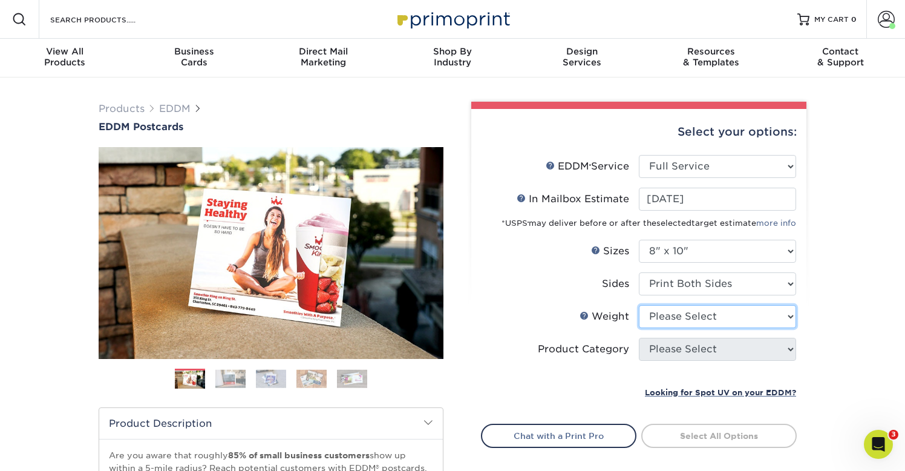
click at [702, 313] on select "Please Select 16PT 14PT" at bounding box center [717, 316] width 157 height 23
select select "16PT"
click at [639, 305] on select "Please Select 16PT 14PT" at bounding box center [717, 316] width 157 height 23
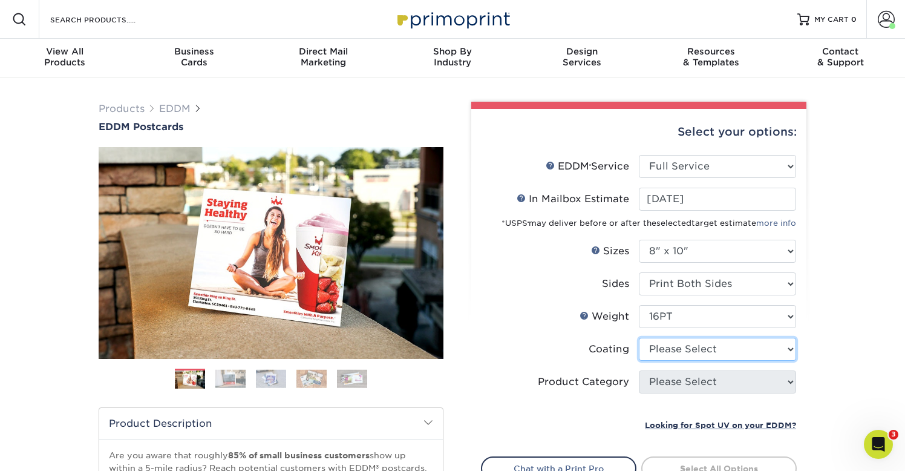
click at [689, 344] on select at bounding box center [717, 349] width 157 height 23
select select "ae367451-b2b8-45df-a344-0f05b6a12993"
click at [639, 338] on select at bounding box center [717, 349] width 157 height 23
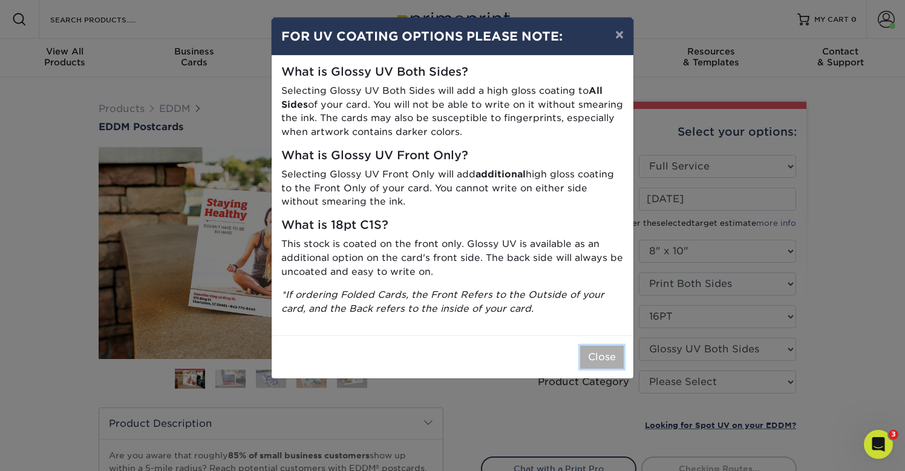
click at [603, 356] on button "Close" at bounding box center [602, 356] width 44 height 23
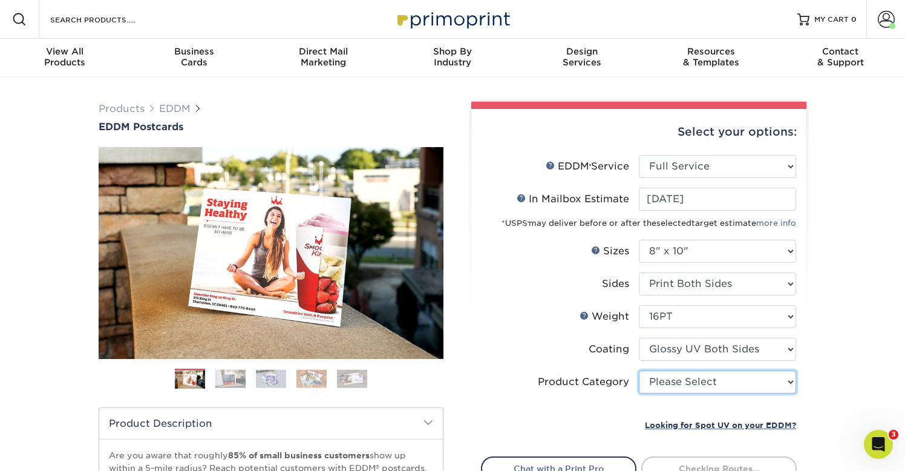
click at [674, 383] on select "Please Select Sell Sheets" at bounding box center [717, 381] width 157 height 23
select select "eddd4a87-9082-47bb-843b-3bca55f6c842"
click at [639, 370] on select "Please Select Sell Sheets" at bounding box center [717, 381] width 157 height 23
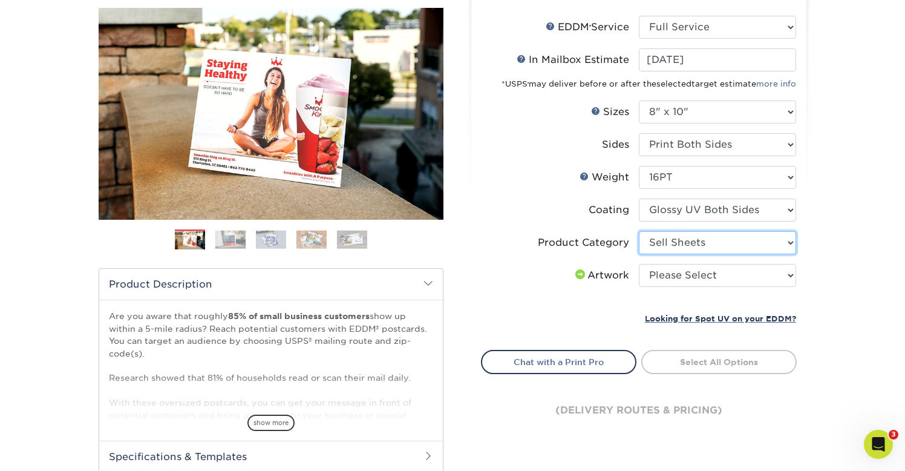
scroll to position [148, 0]
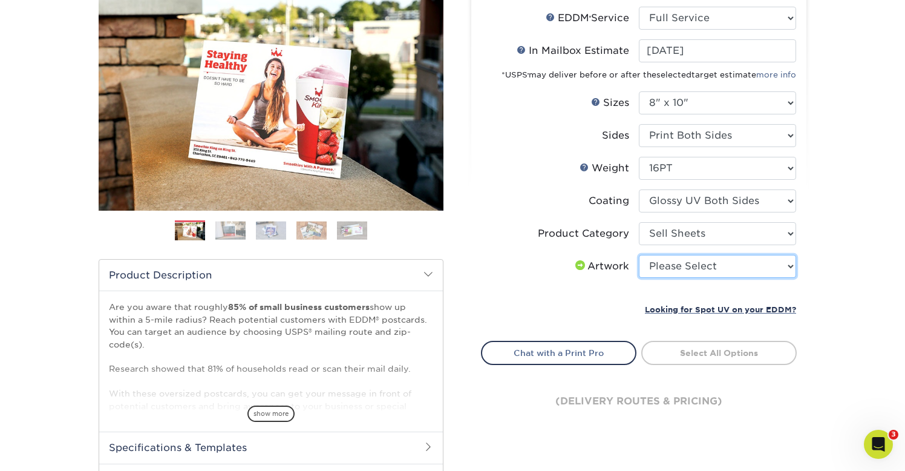
click at [728, 264] on select "Please Select I will upload files I need a design - $150" at bounding box center [717, 266] width 157 height 23
select select "upload"
click at [639, 255] on select "Please Select I will upload files I need a design - $150" at bounding box center [717, 266] width 157 height 23
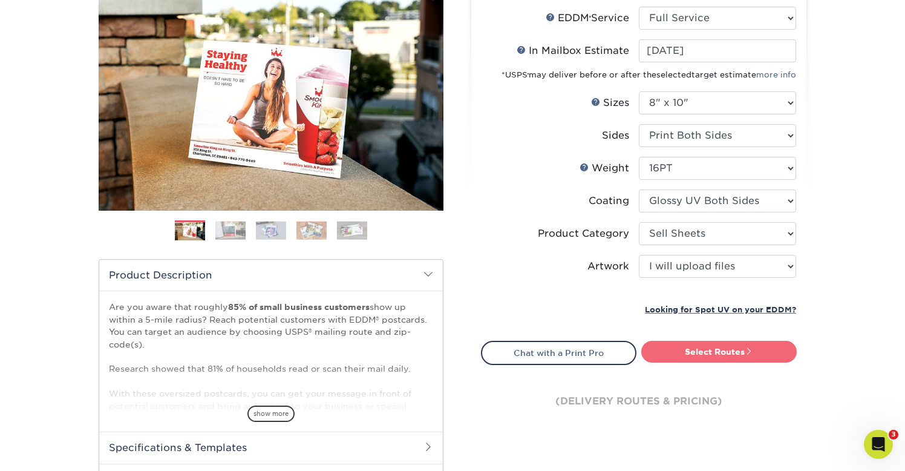
click at [719, 350] on link "Select Routes" at bounding box center [719, 352] width 156 height 22
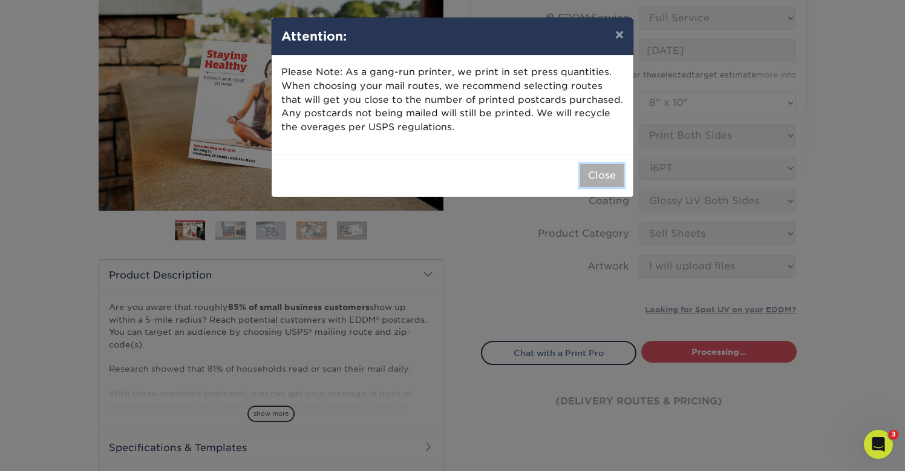
click at [590, 177] on button "Close" at bounding box center [602, 175] width 44 height 23
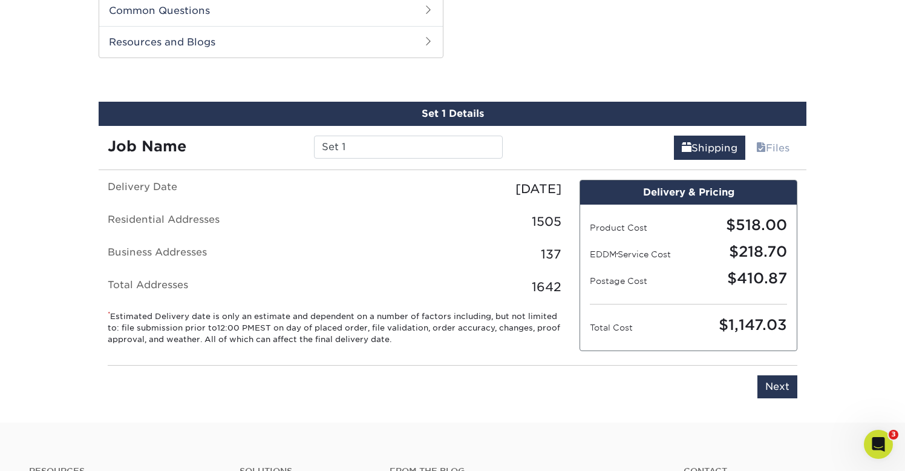
scroll to position [615, 0]
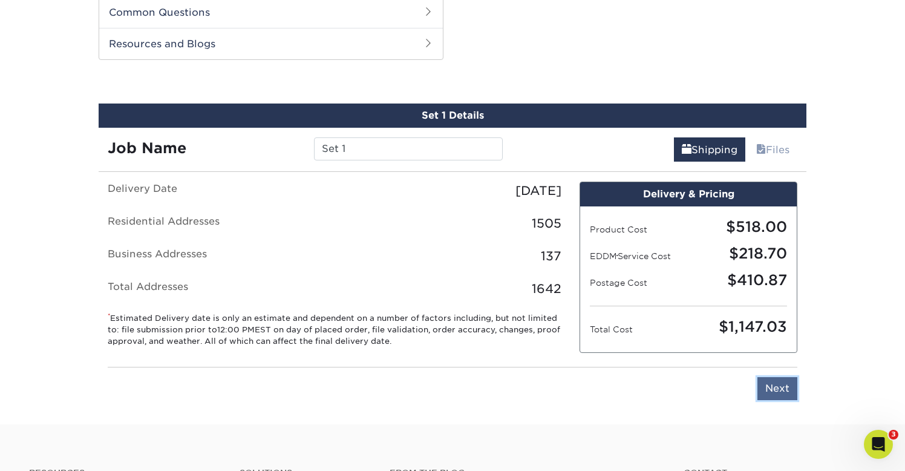
click at [782, 390] on input "Next" at bounding box center [778, 388] width 40 height 23
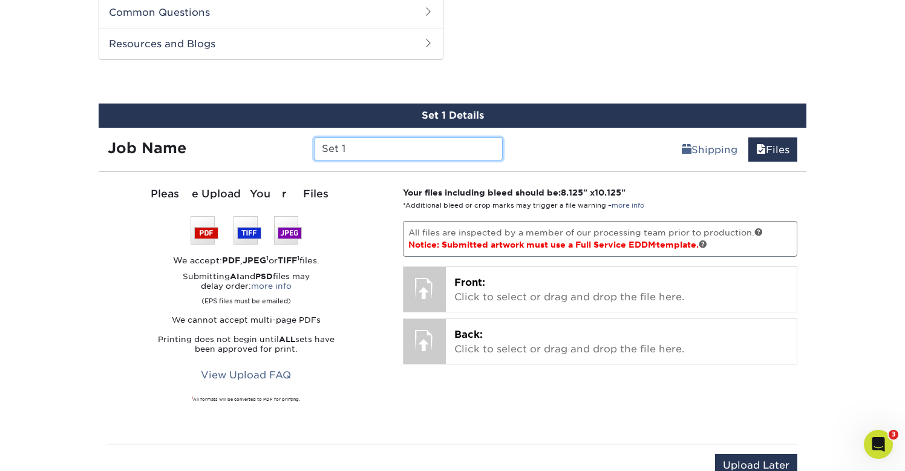
click at [399, 152] on input "Set 1" at bounding box center [408, 148] width 188 height 23
type input "S"
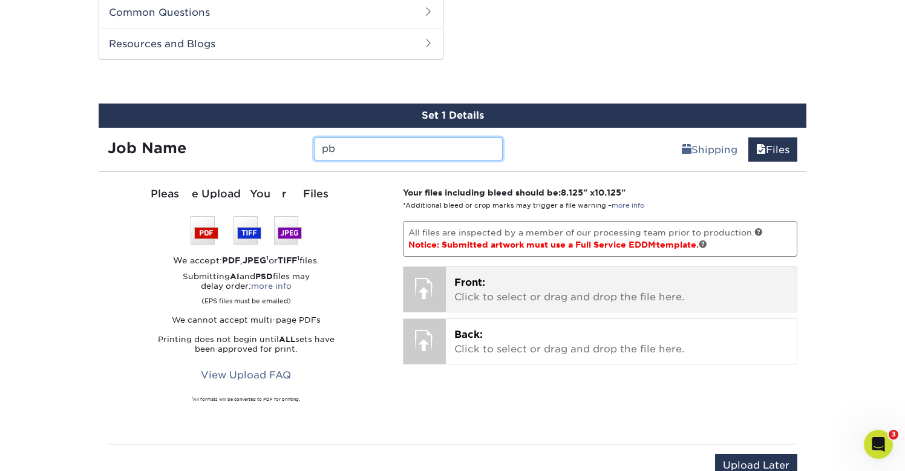
type input "pb"
click at [488, 286] on p "Front: Click to select or drag and drop the file here." at bounding box center [621, 289] width 335 height 29
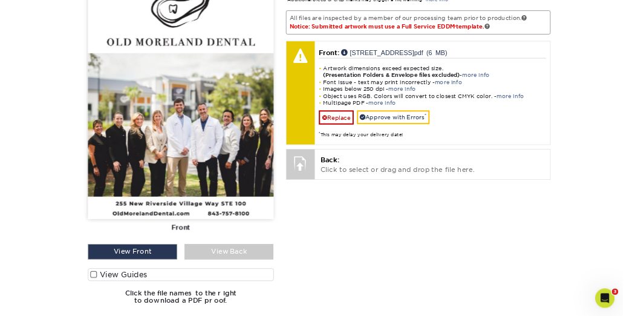
scroll to position [822, 0]
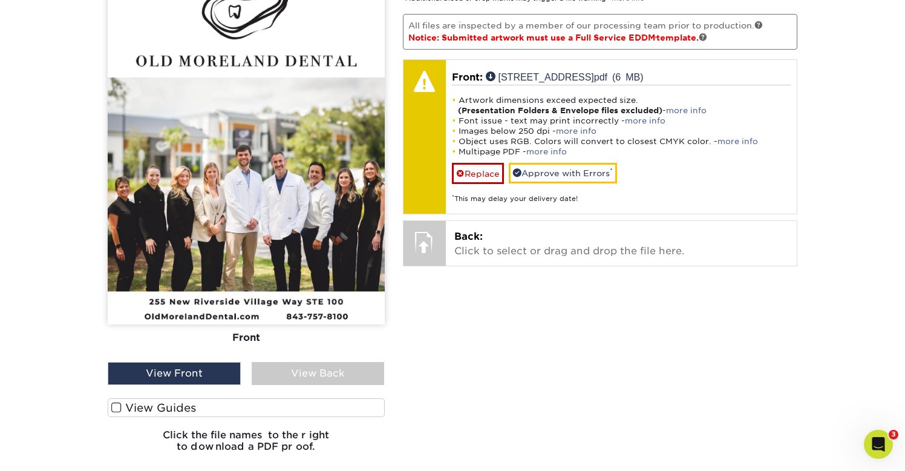
click at [352, 379] on div "View Back" at bounding box center [318, 373] width 133 height 23
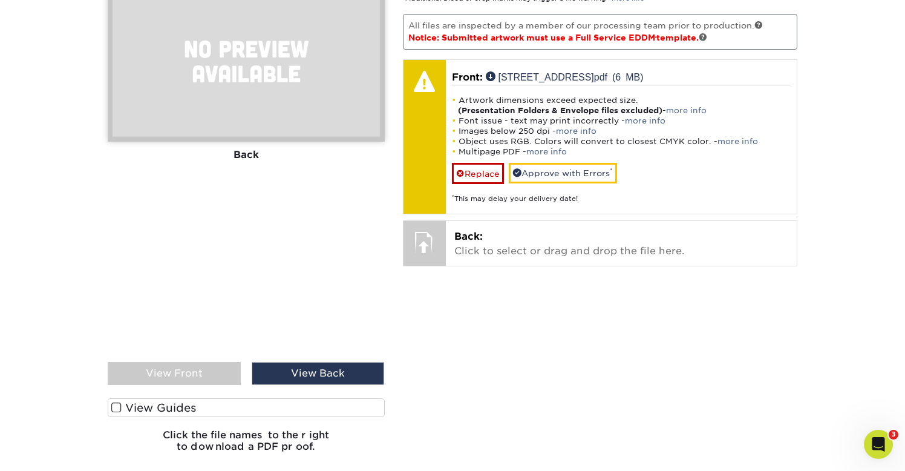
click at [207, 369] on div "View Front" at bounding box center [174, 373] width 133 height 23
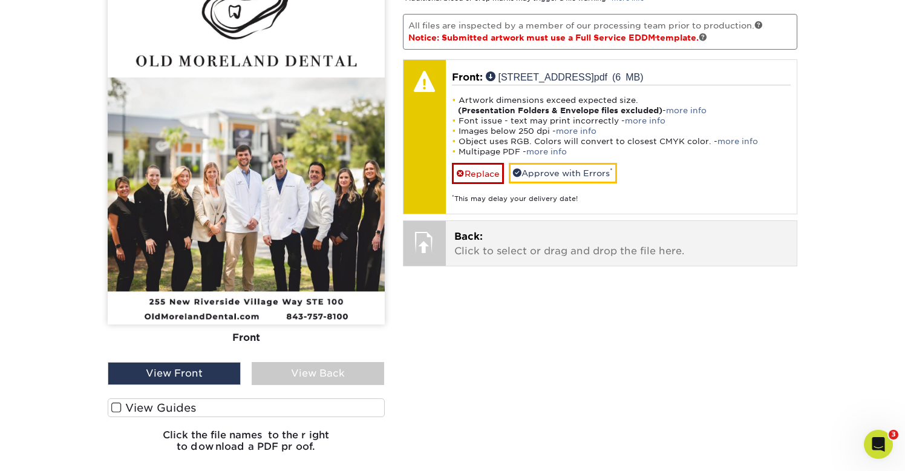
click at [512, 240] on p "Back: Click to select or drag and drop the file here." at bounding box center [621, 243] width 335 height 29
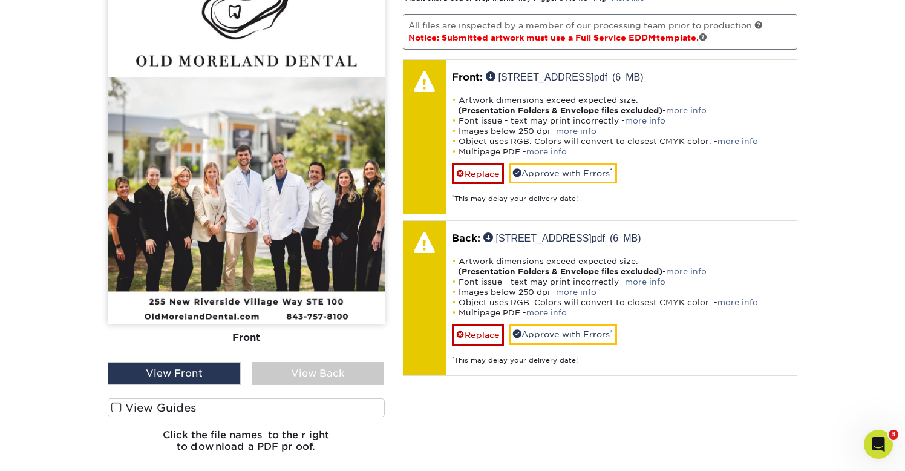
click at [342, 375] on div "View Back" at bounding box center [318, 373] width 133 height 23
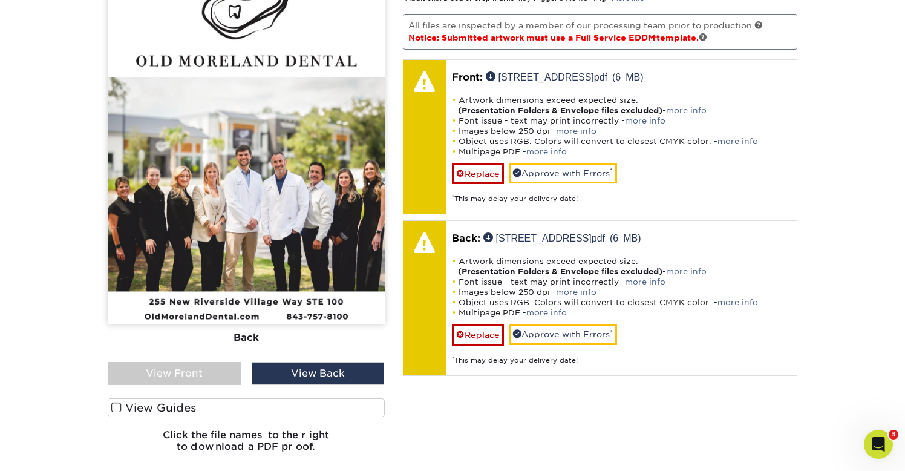
click at [203, 370] on div "View Front" at bounding box center [174, 373] width 133 height 23
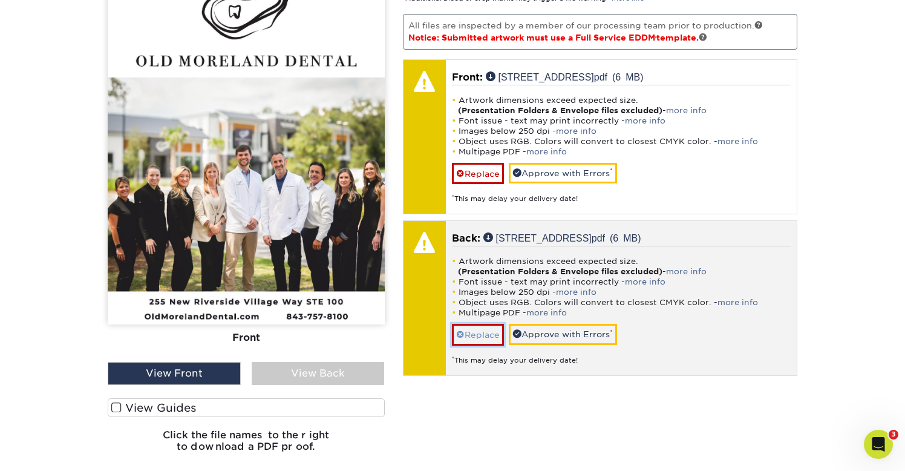
click at [476, 334] on link "Replace" at bounding box center [478, 334] width 52 height 21
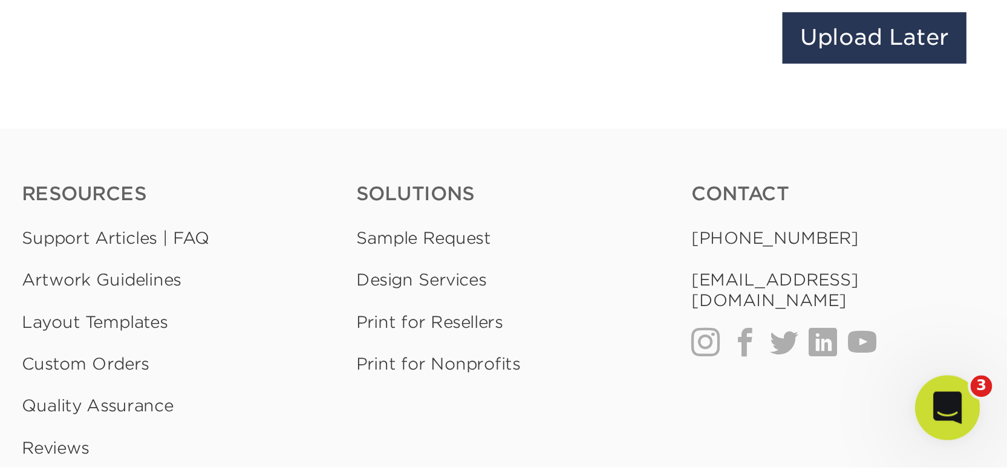
scroll to position [681, 0]
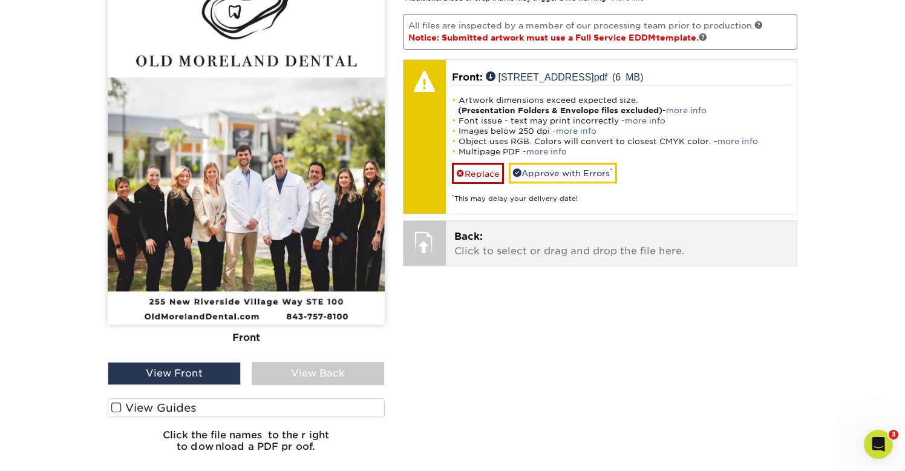
click at [465, 250] on p "Back: Click to select or drag and drop the file here." at bounding box center [621, 243] width 335 height 29
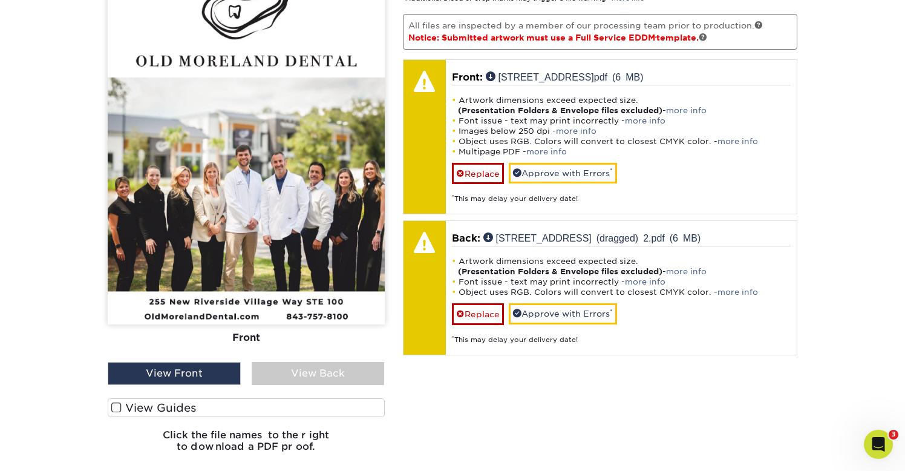
click at [339, 381] on div "View Back" at bounding box center [318, 373] width 133 height 23
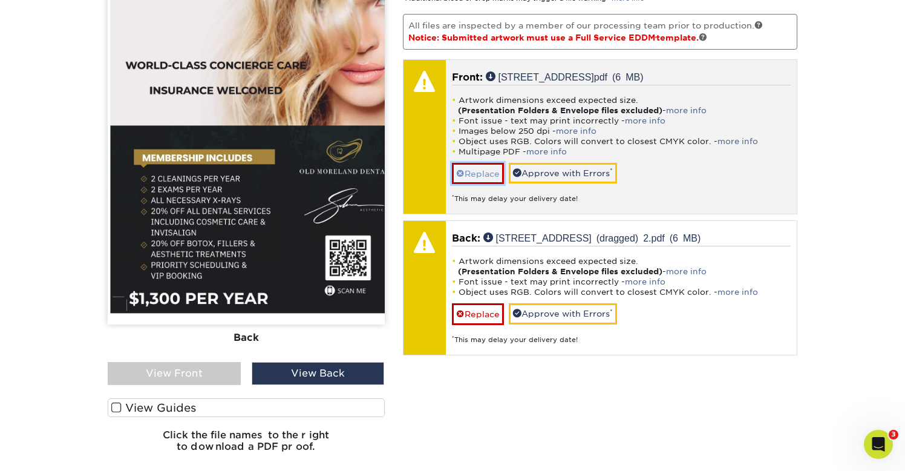
click at [485, 174] on link "Replace" at bounding box center [478, 173] width 52 height 21
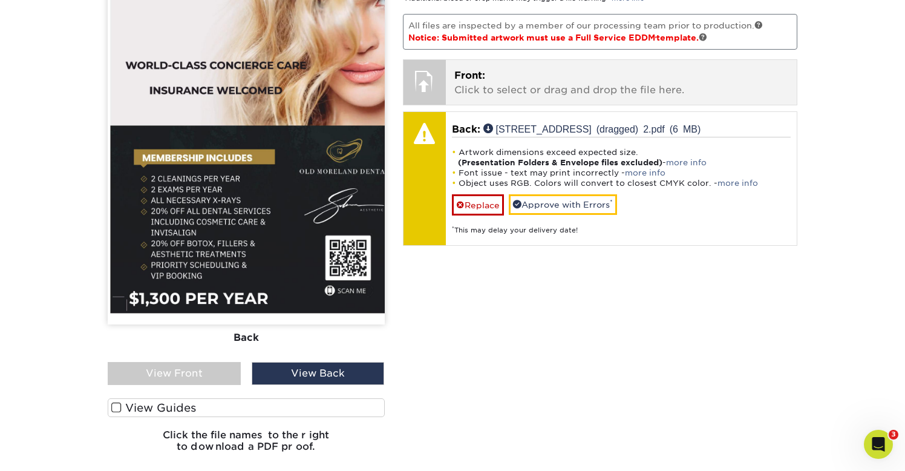
click at [482, 83] on p "Front: Click to select or drag and drop the file here." at bounding box center [621, 82] width 335 height 29
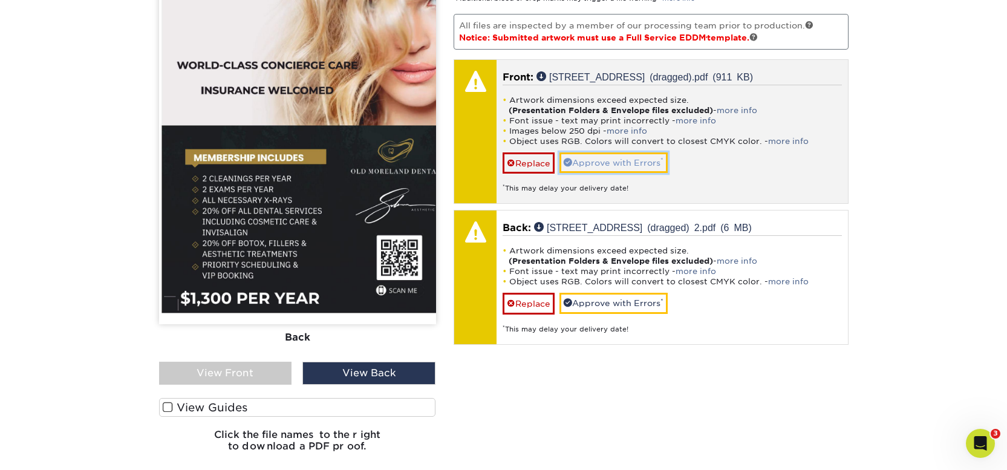
click at [621, 173] on link "Approve with Errors *" at bounding box center [614, 162] width 108 height 21
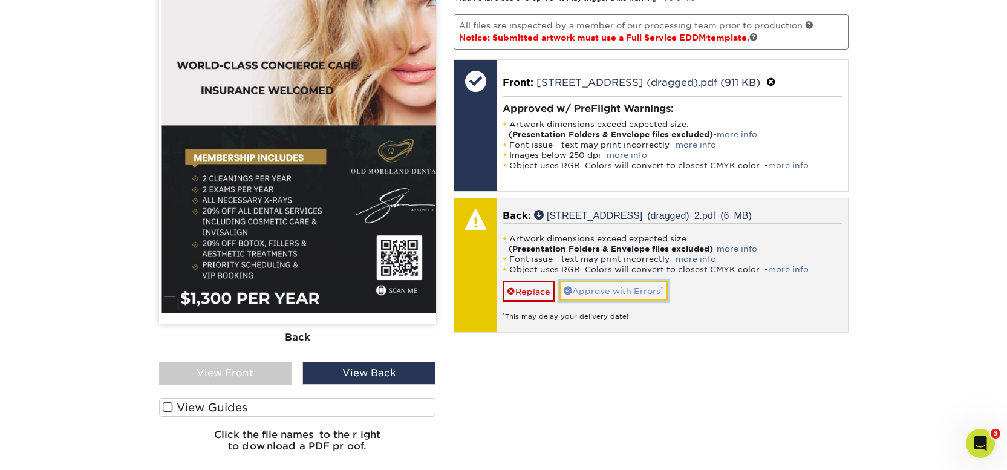
click at [627, 301] on link "Approve with Errors *" at bounding box center [614, 291] width 108 height 21
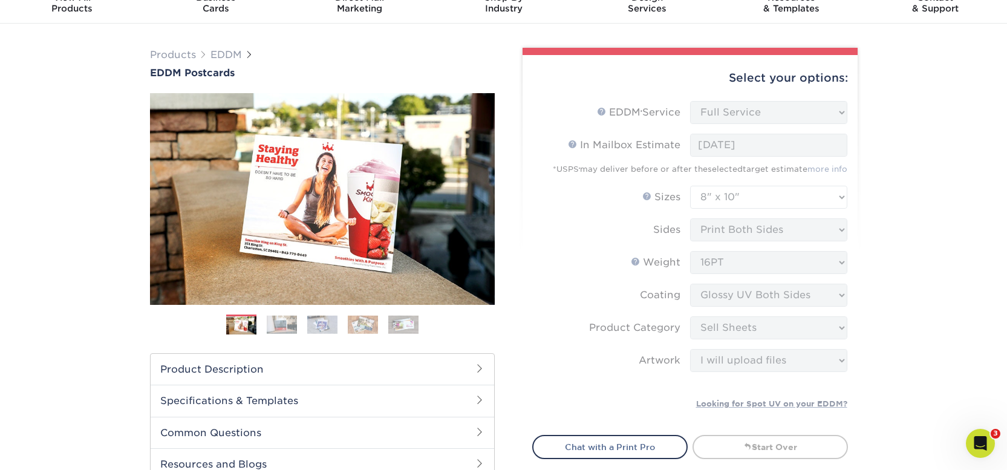
scroll to position [0, 0]
